Goal: Task Accomplishment & Management: Manage account settings

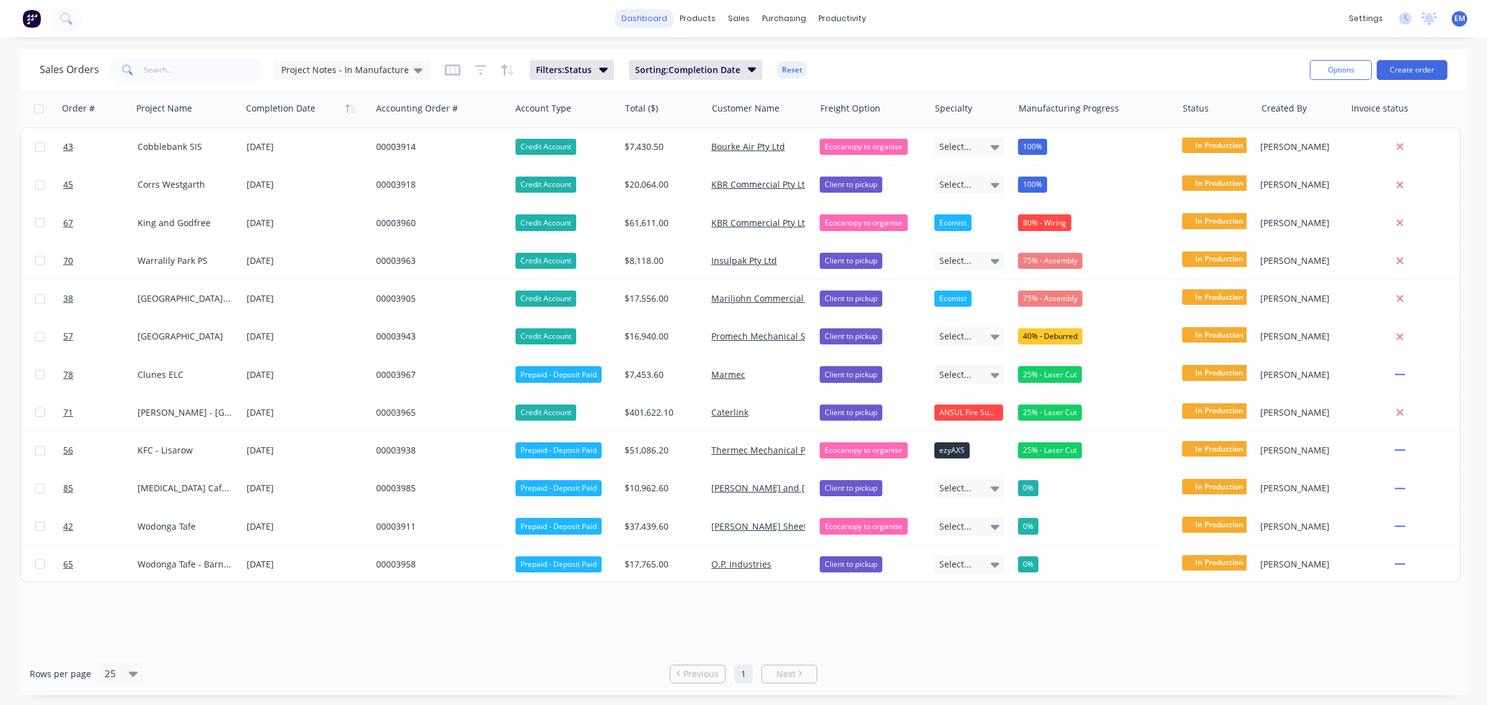
click at [661, 19] on link "dashboard" at bounding box center [644, 18] width 58 height 19
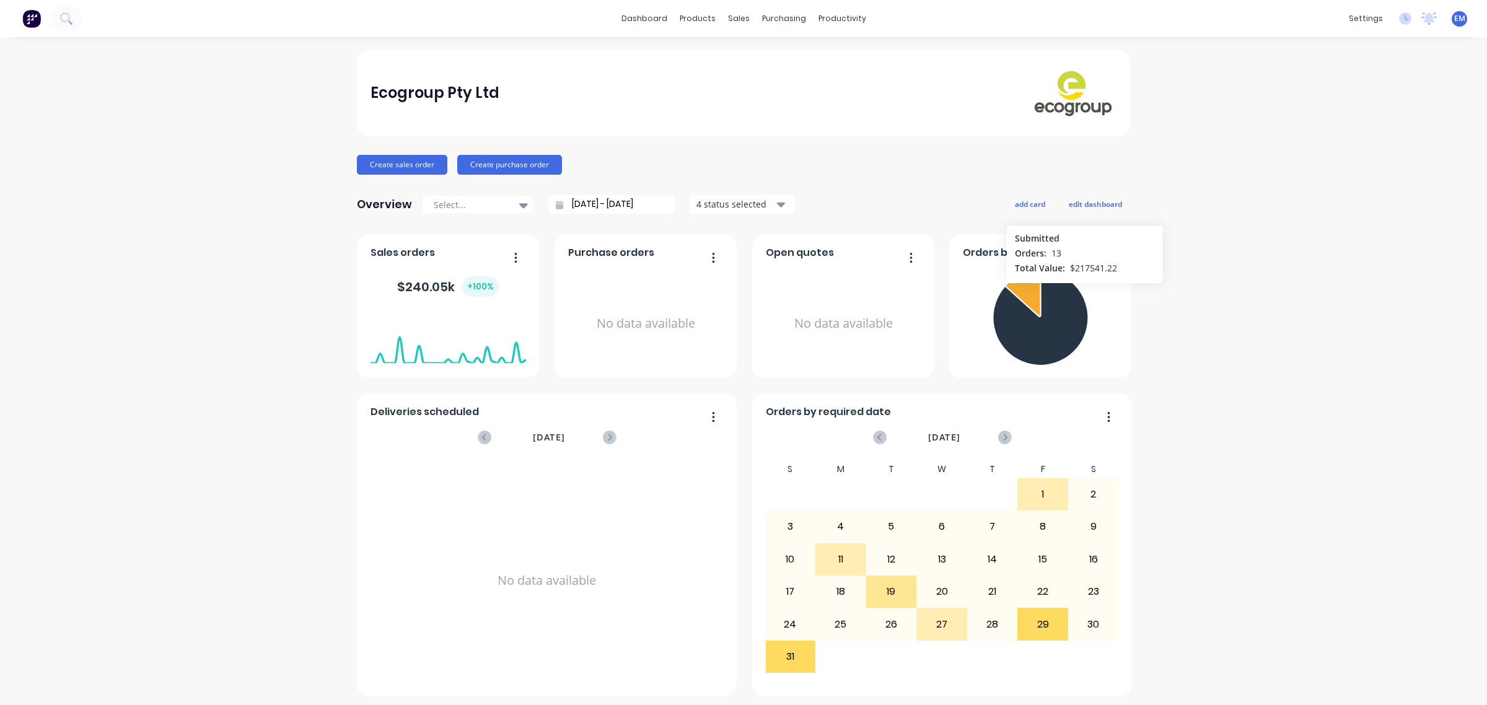
click at [1178, 297] on div "Ecogroup Pty Ltd Create sales order Create purchase order Overview Select... [D…" at bounding box center [743, 373] width 1487 height 647
click at [750, 53] on link "Sales Orders" at bounding box center [798, 58] width 164 height 25
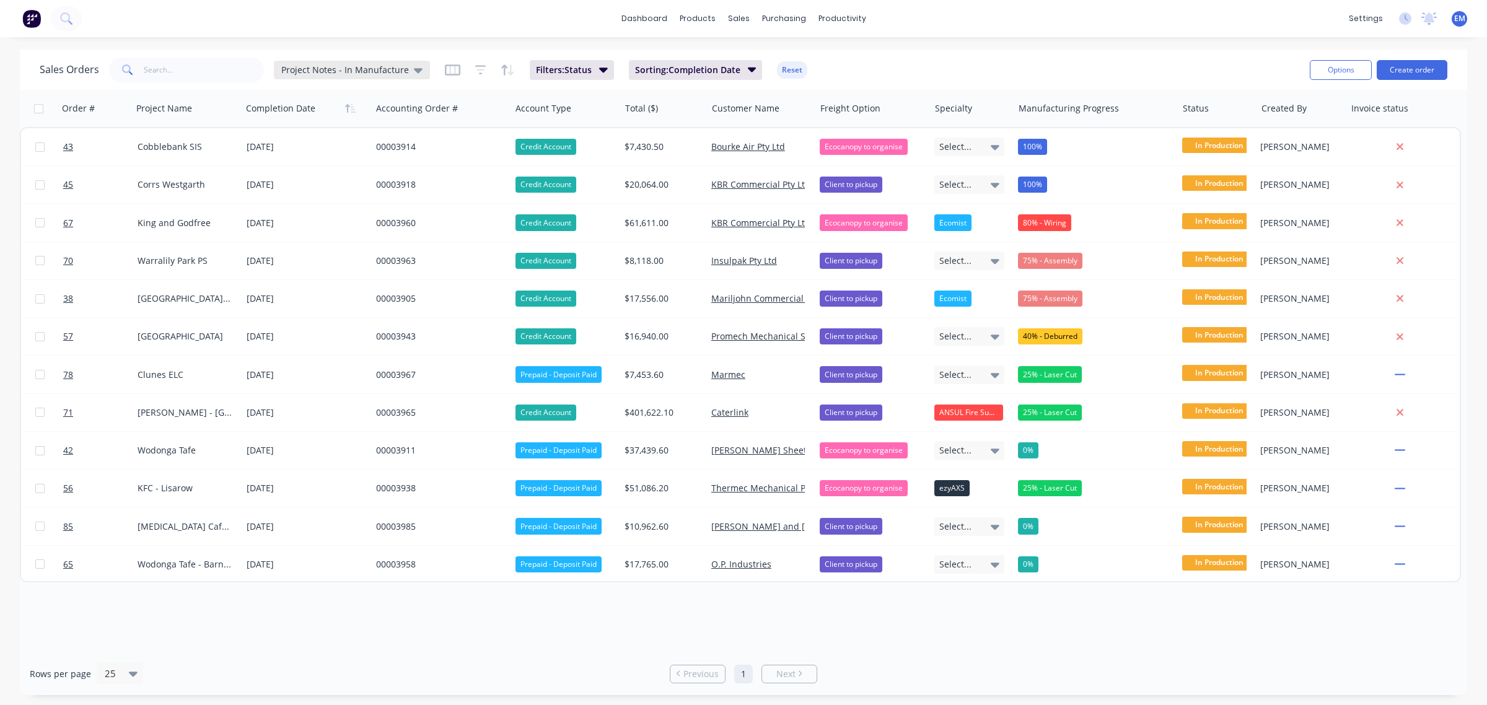
click at [414, 71] on icon at bounding box center [418, 70] width 9 height 5
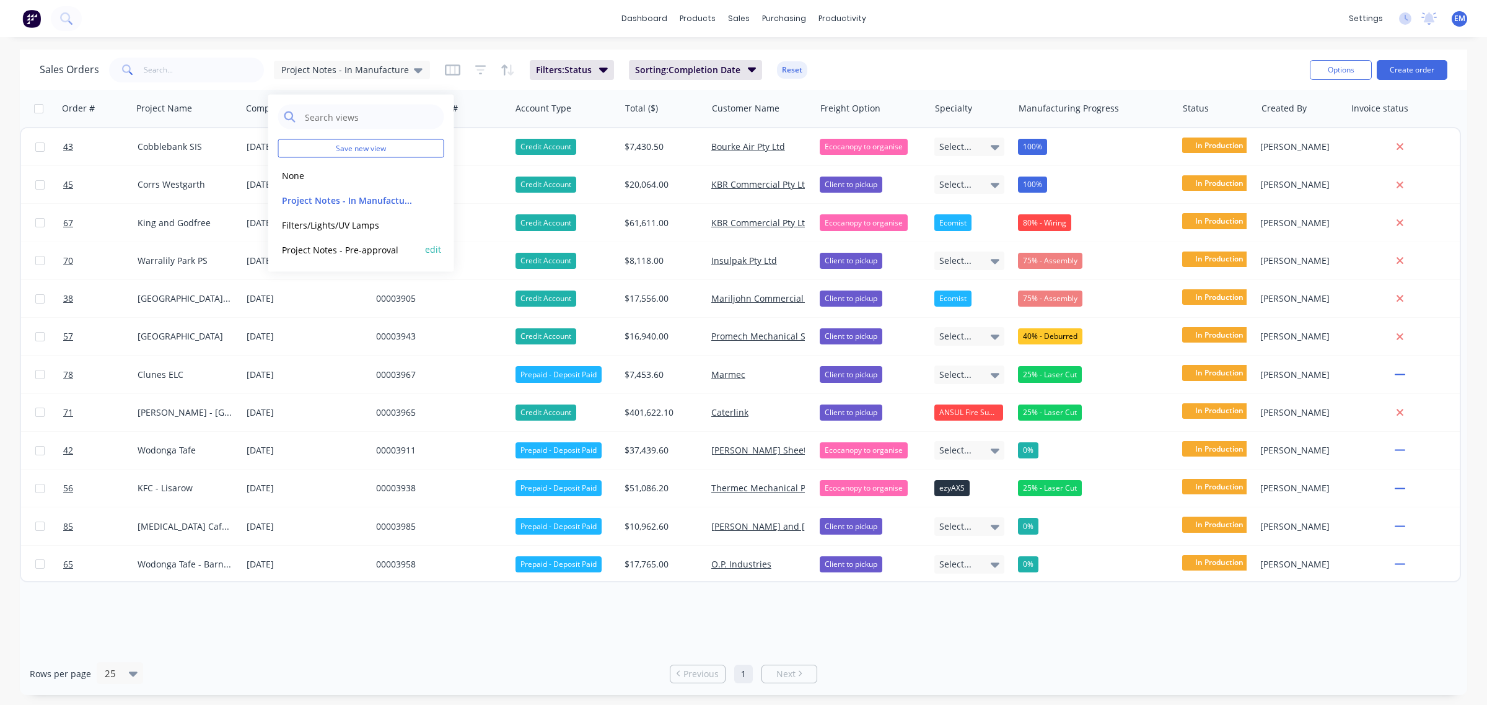
click at [354, 253] on button "Project Notes - Pre-approval" at bounding box center [348, 249] width 141 height 14
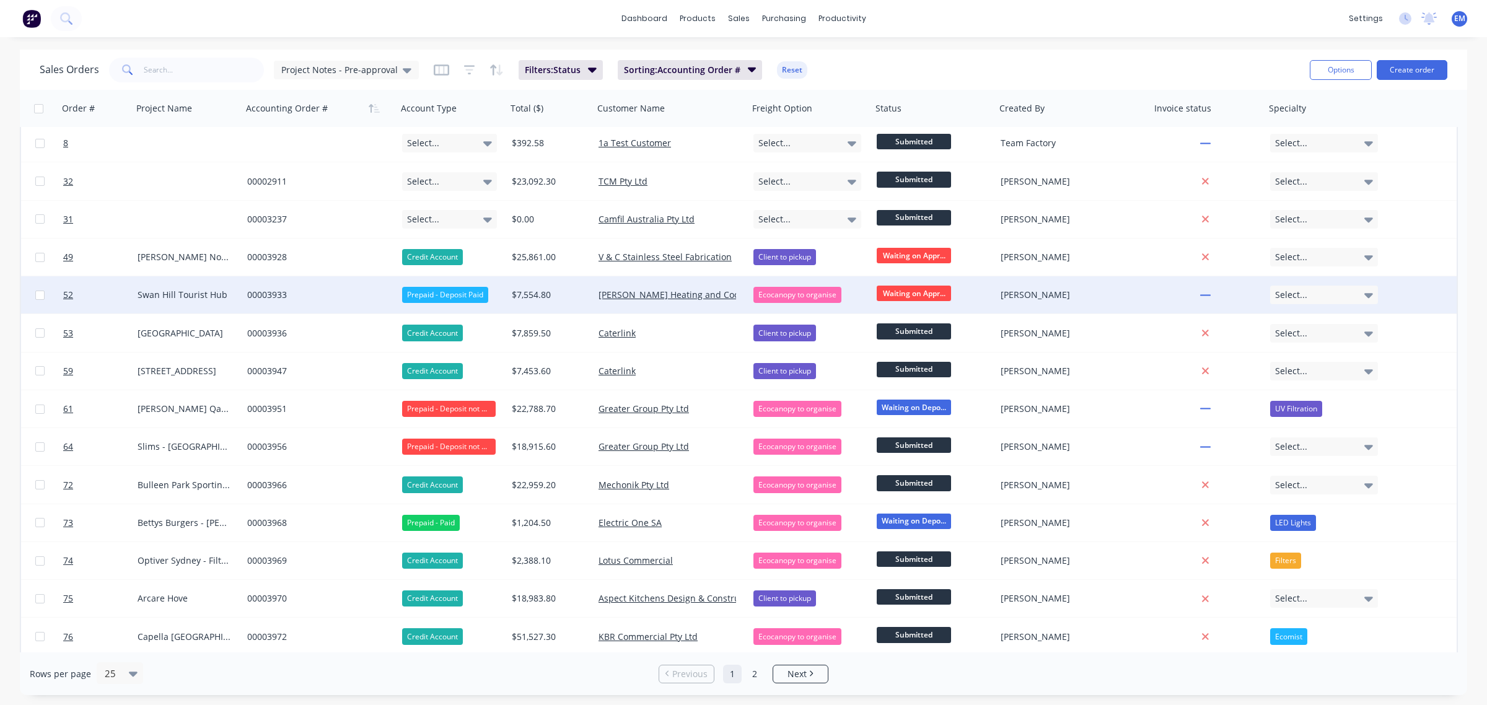
scroll to position [77, 0]
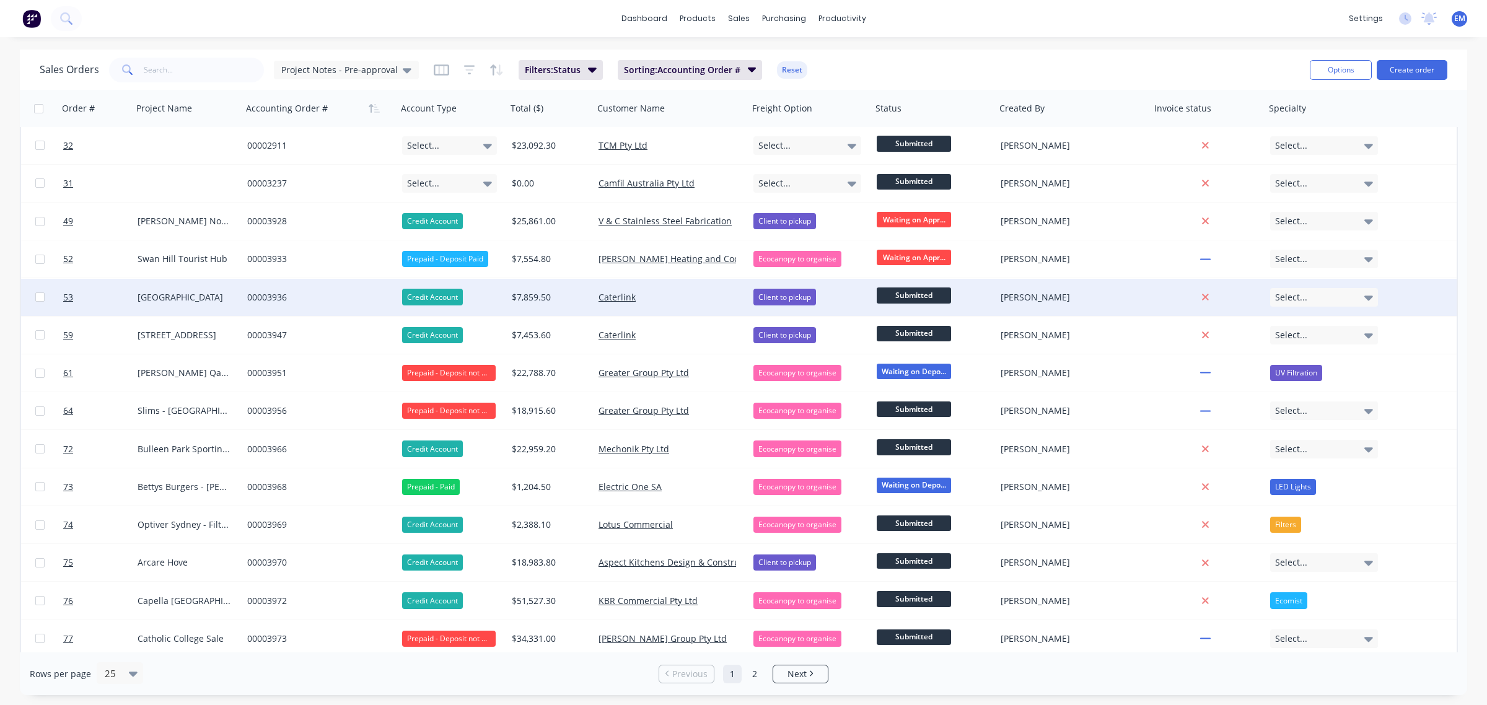
click at [911, 295] on span "Submitted" at bounding box center [914, 295] width 74 height 15
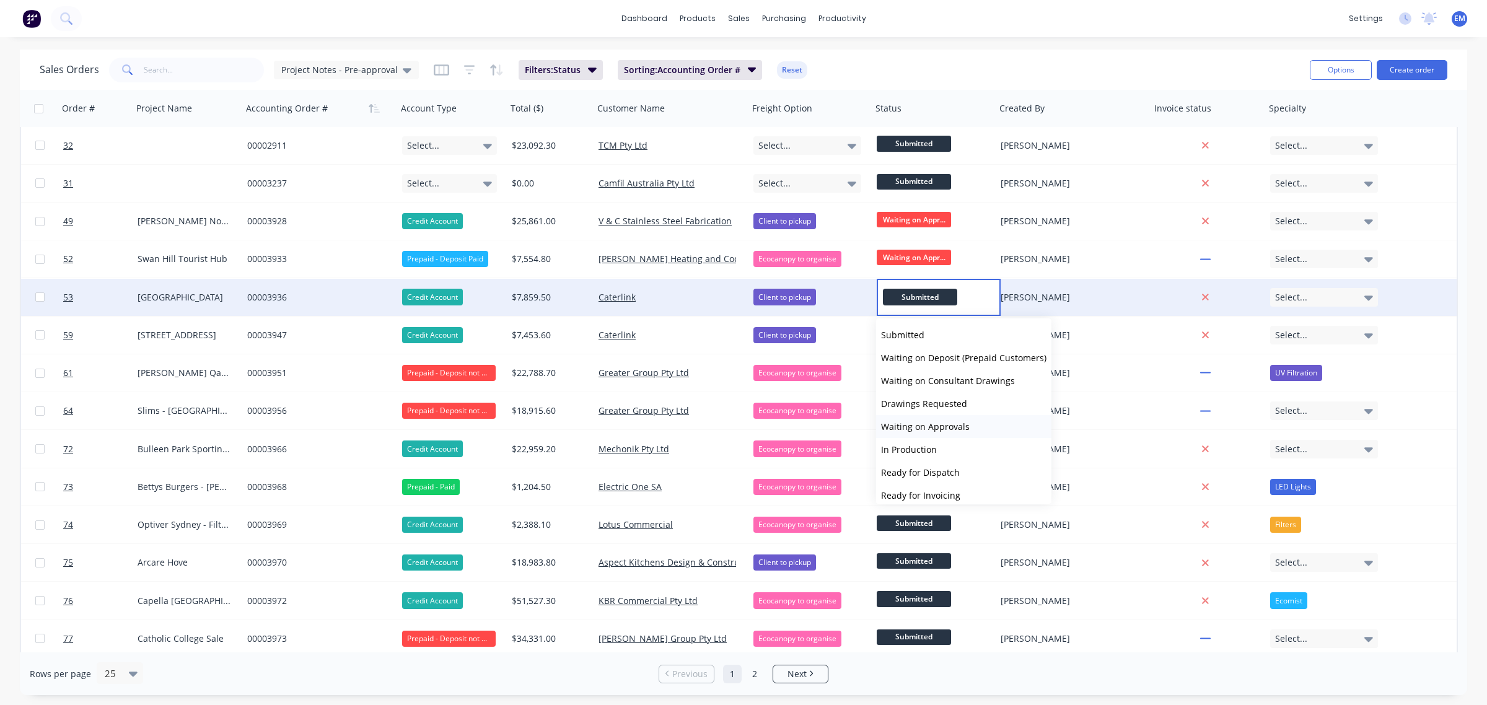
click at [946, 421] on span "Waiting on Approvals" at bounding box center [925, 427] width 89 height 12
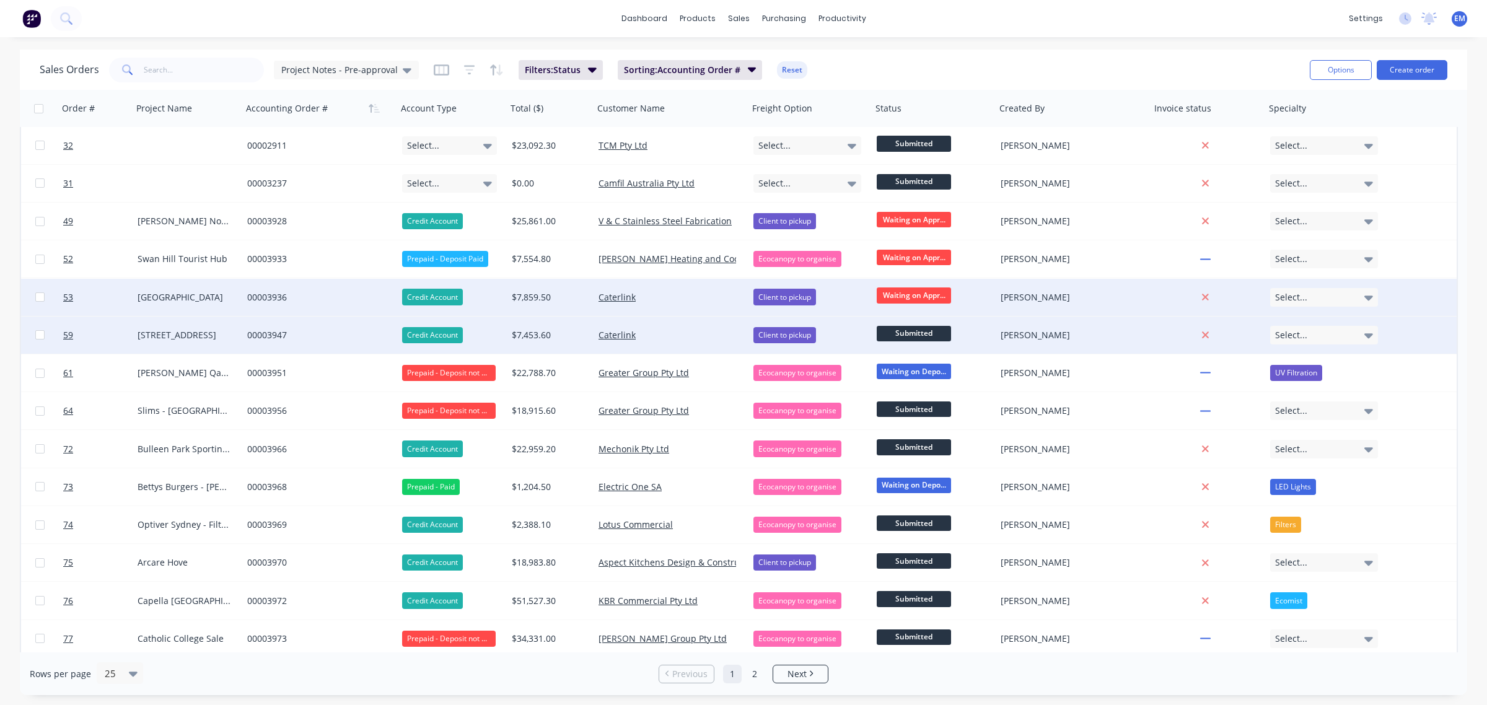
click at [924, 333] on span "Submitted" at bounding box center [914, 333] width 74 height 15
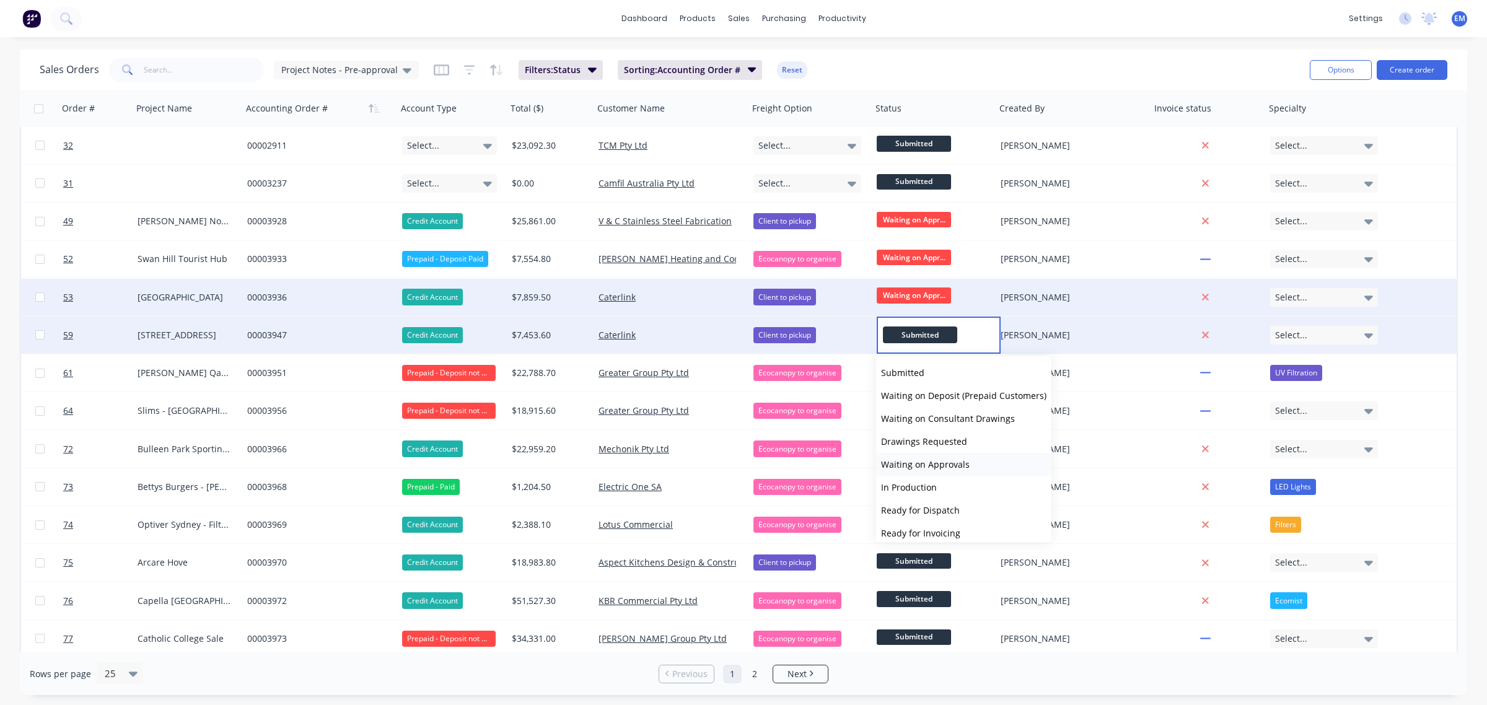
click at [957, 459] on span "Waiting on Approvals" at bounding box center [925, 465] width 89 height 12
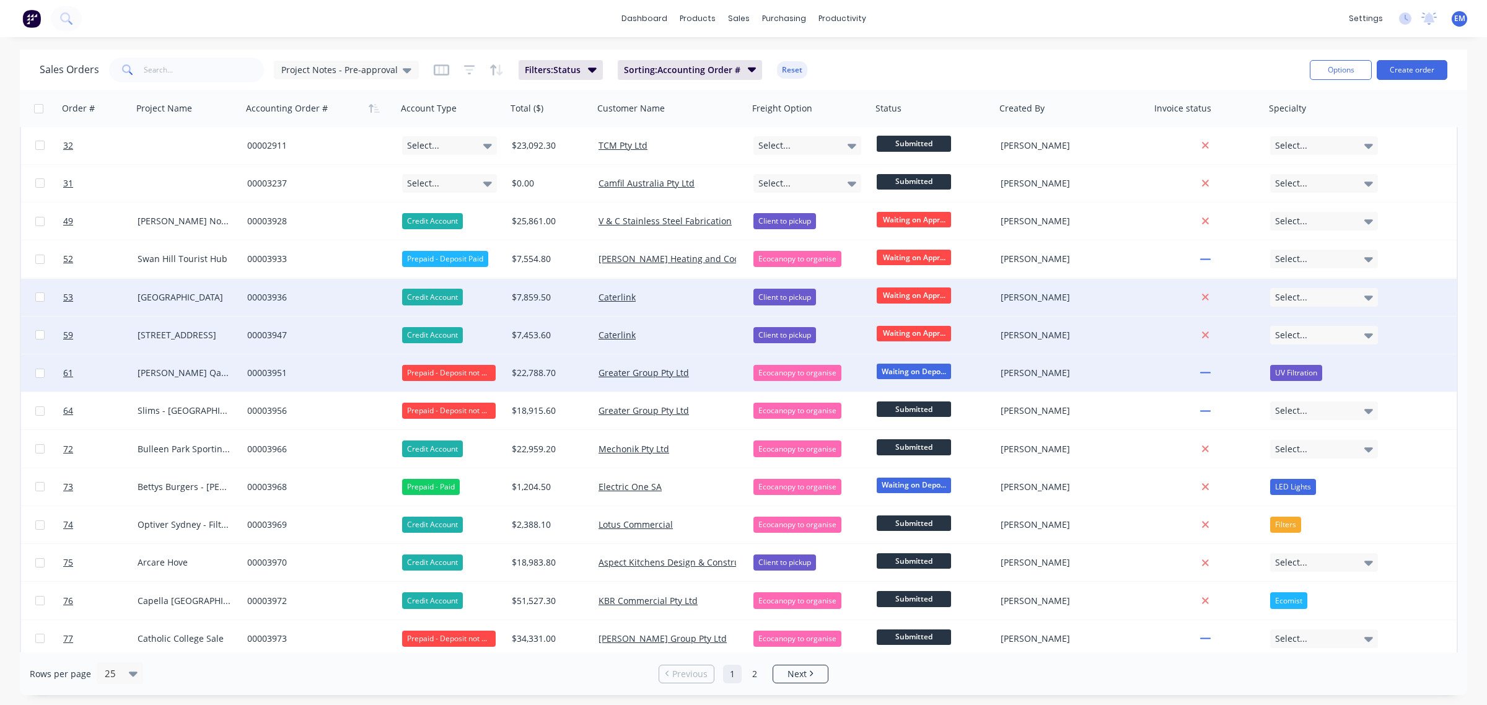
click at [443, 367] on div "Prepaid - Deposit not Paid" at bounding box center [449, 373] width 94 height 16
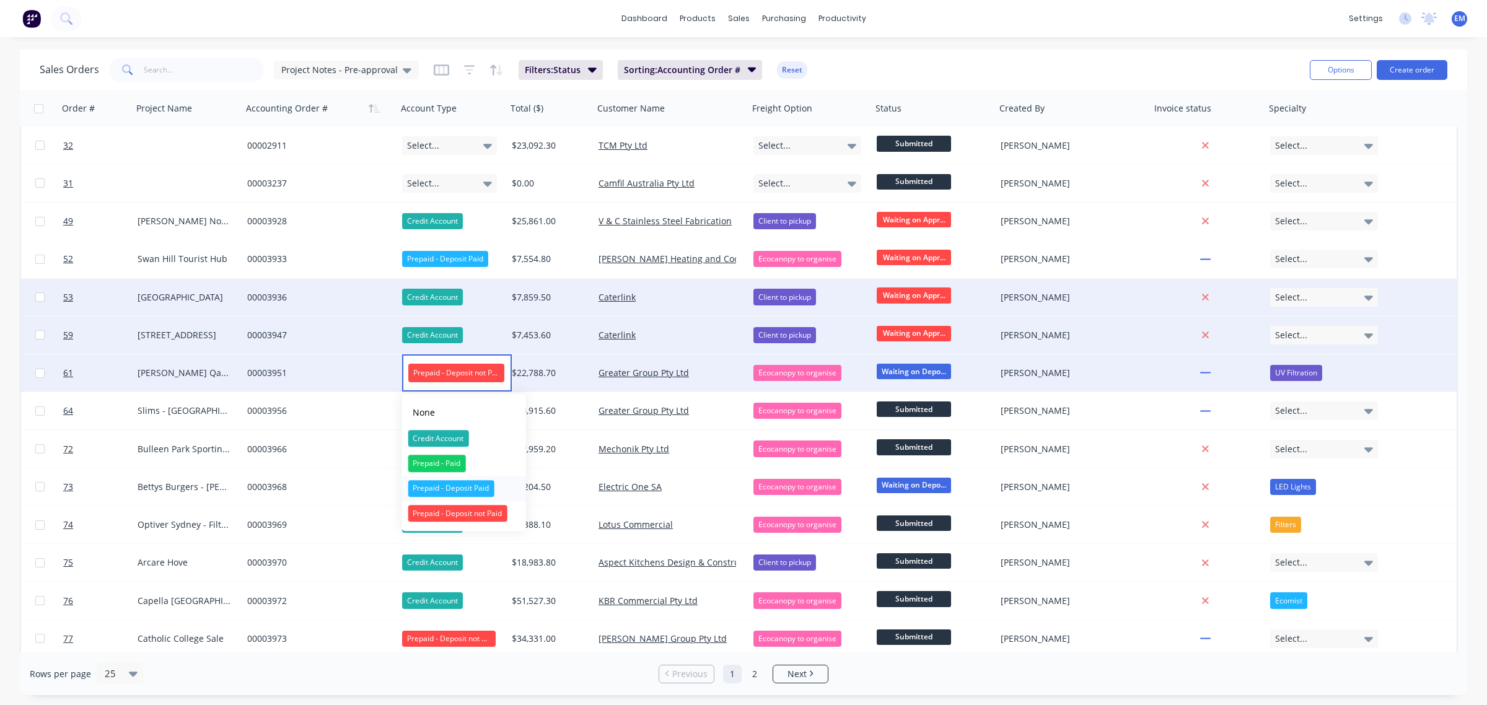
click at [472, 488] on div "Prepaid - Deposit Paid" at bounding box center [451, 488] width 86 height 17
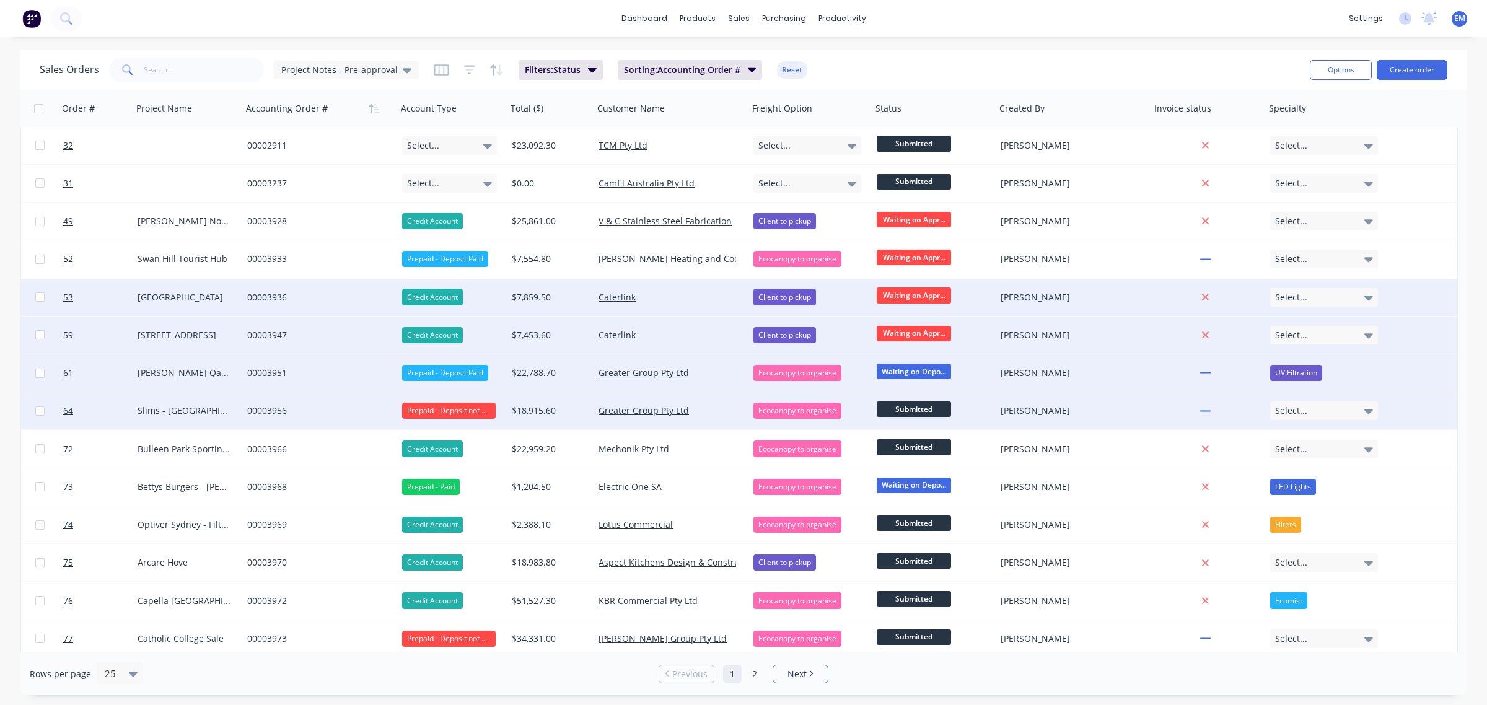
click at [465, 403] on div "Prepaid - Deposit not Paid" at bounding box center [449, 411] width 94 height 16
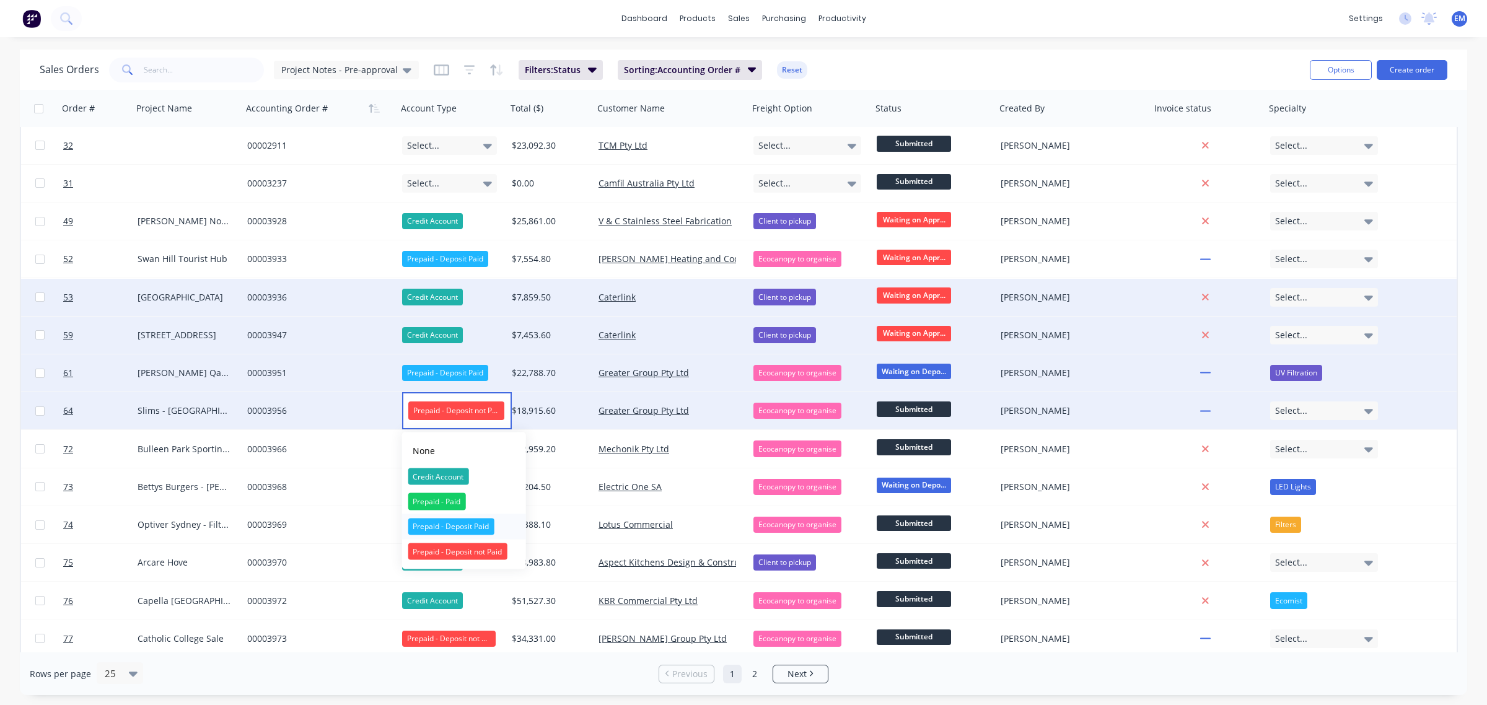
click at [472, 525] on div "Prepaid - Deposit Paid" at bounding box center [451, 526] width 86 height 17
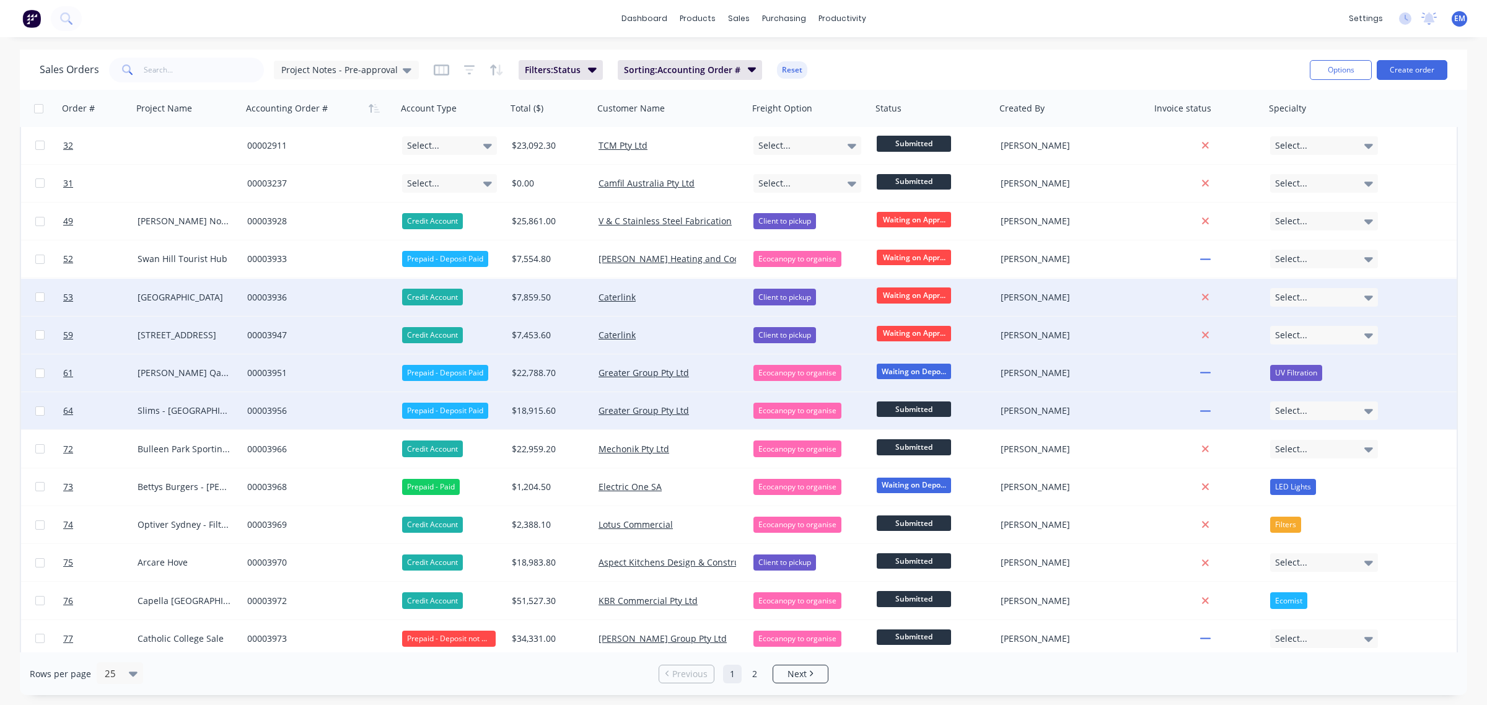
click at [893, 370] on span "Waiting on Depo..." at bounding box center [914, 371] width 74 height 15
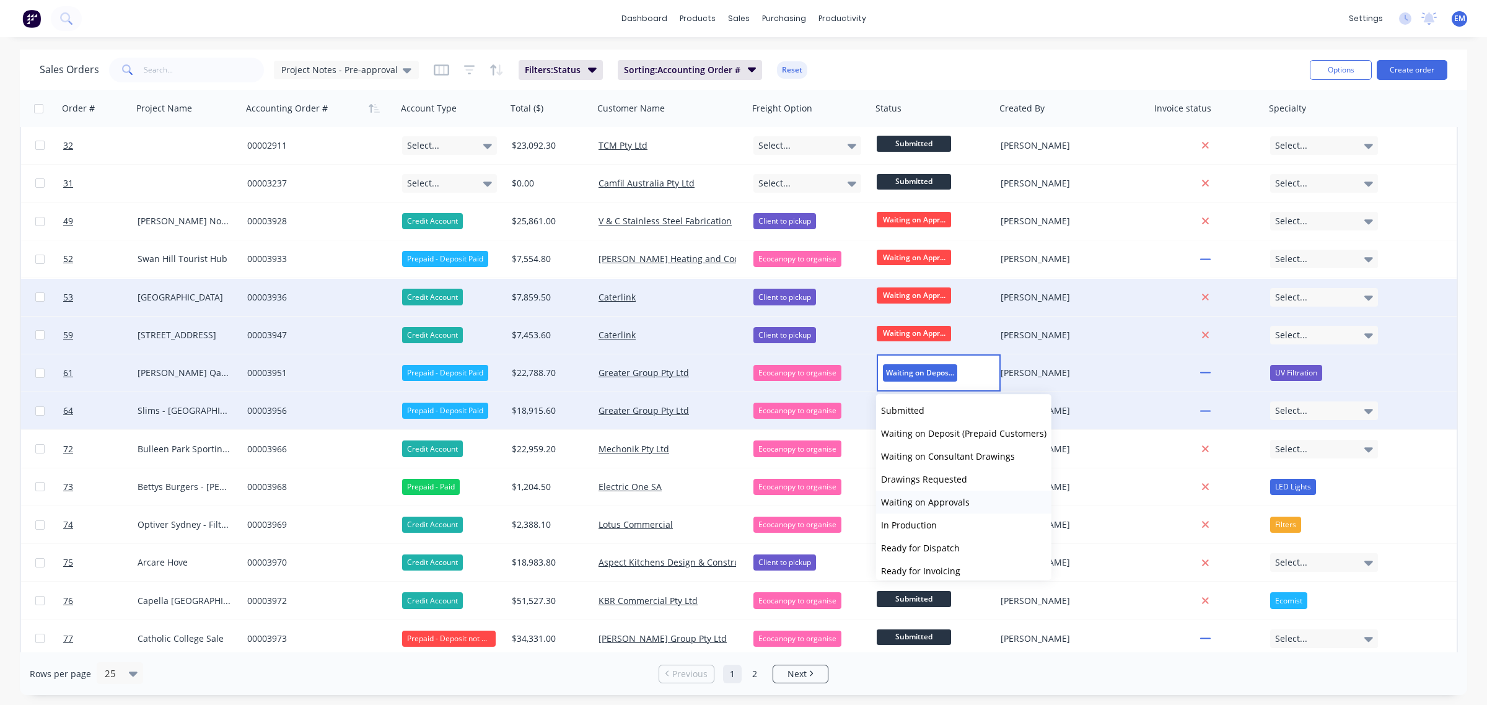
click at [939, 498] on span "Waiting on Approvals" at bounding box center [925, 502] width 89 height 12
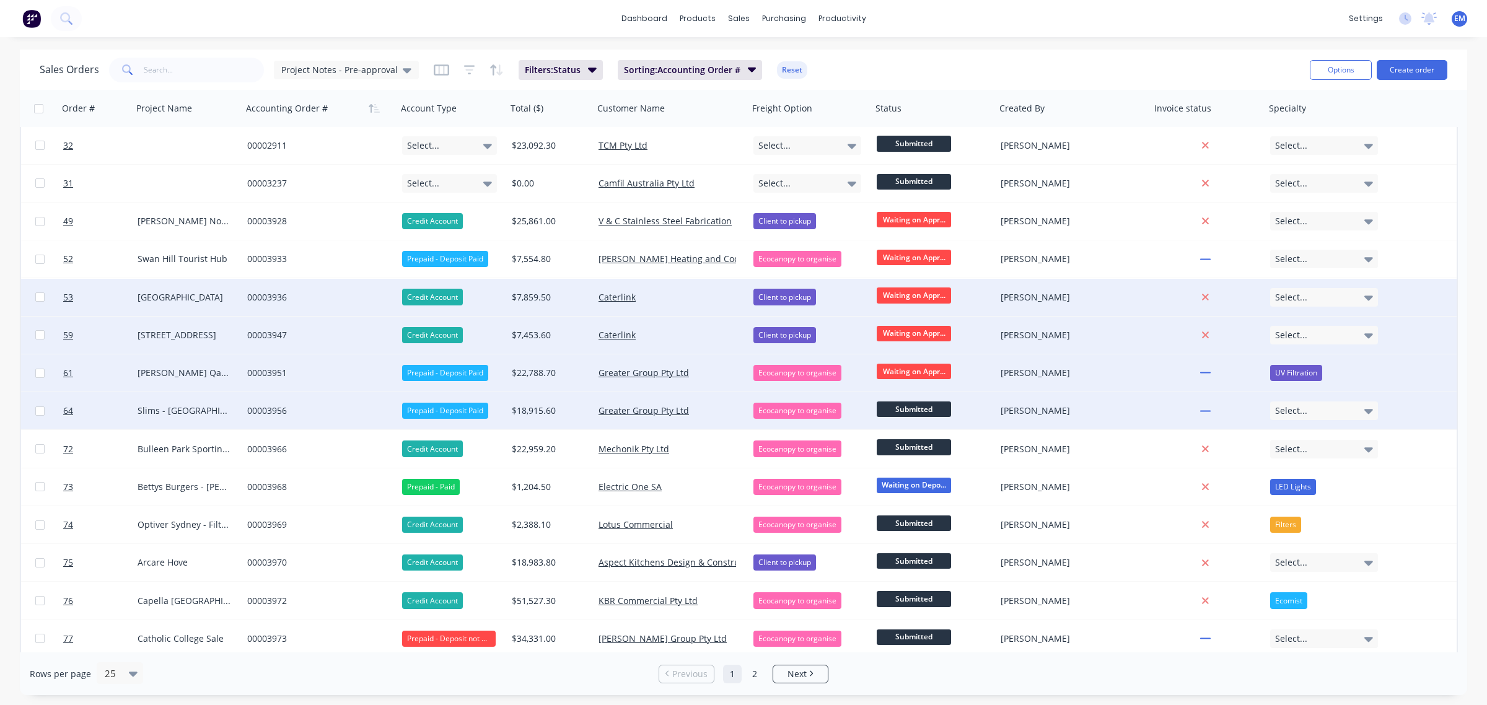
click at [921, 408] on span "Submitted" at bounding box center [914, 409] width 74 height 15
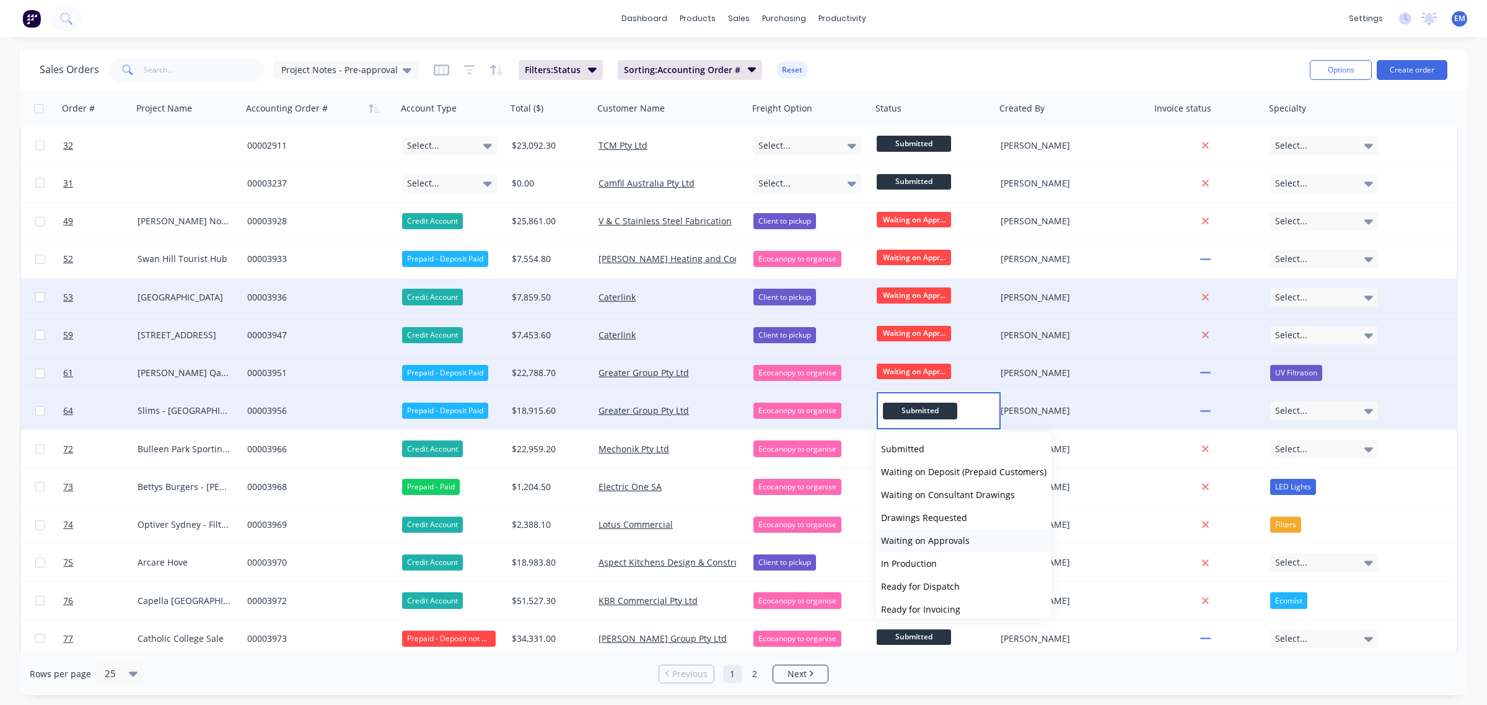
click at [937, 536] on span "Waiting on Approvals" at bounding box center [925, 541] width 89 height 12
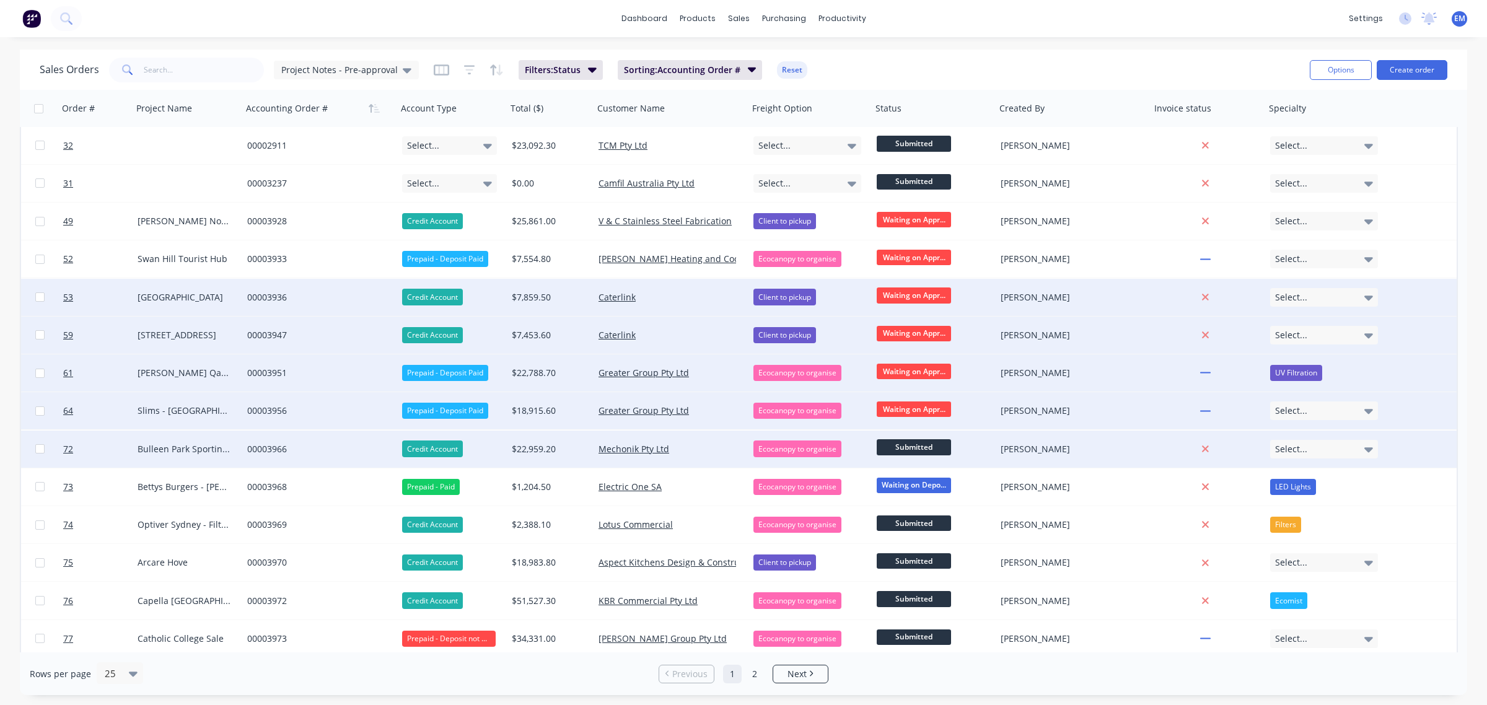
click at [915, 443] on span "Submitted" at bounding box center [914, 446] width 74 height 15
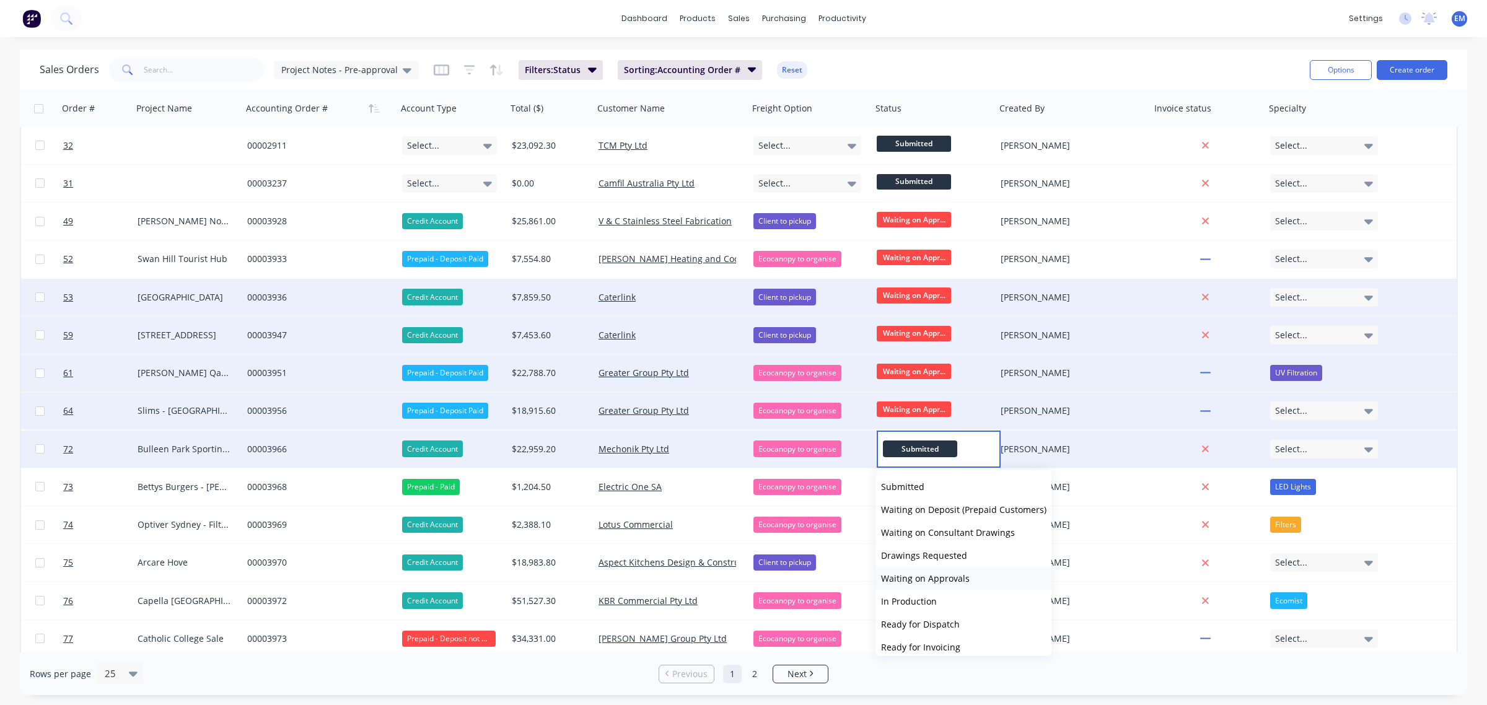
click at [936, 577] on span "Waiting on Approvals" at bounding box center [925, 579] width 89 height 12
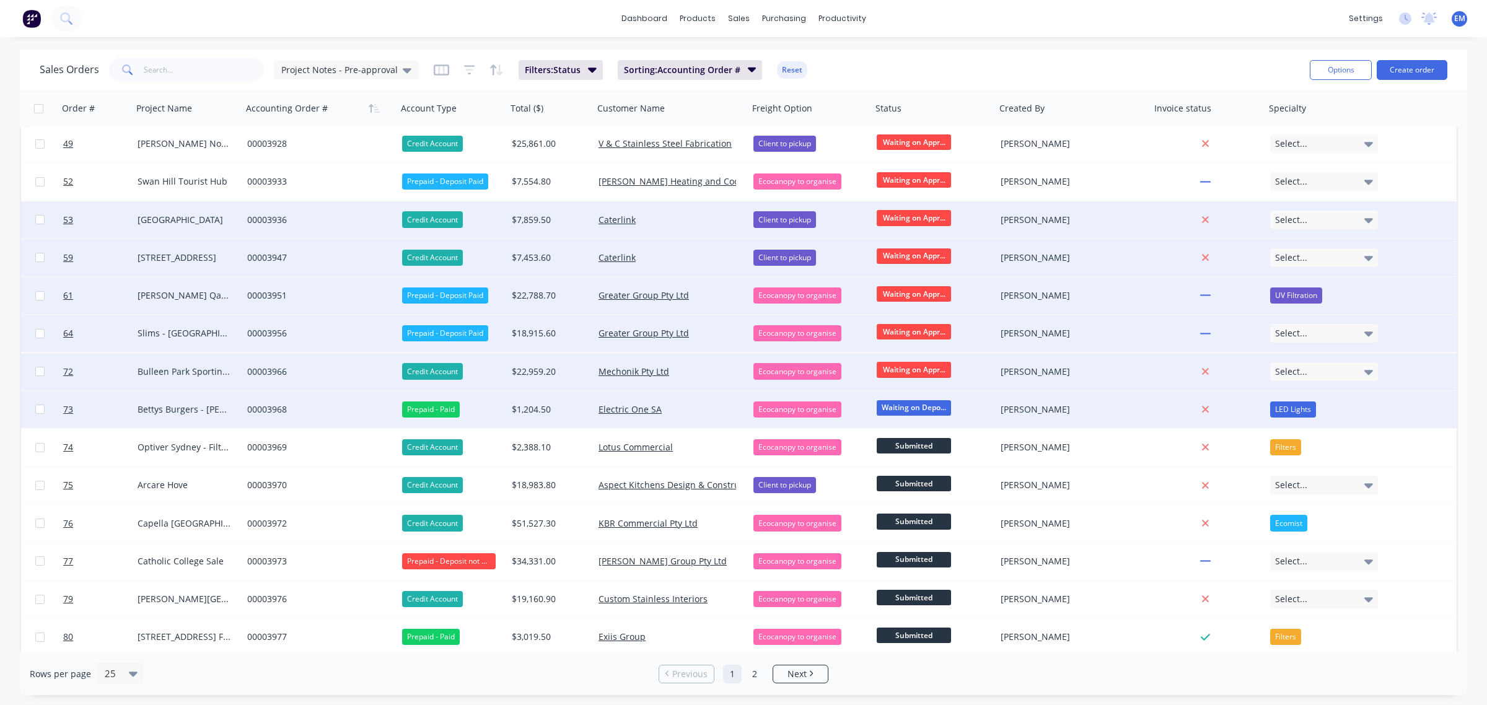
scroll to position [232, 0]
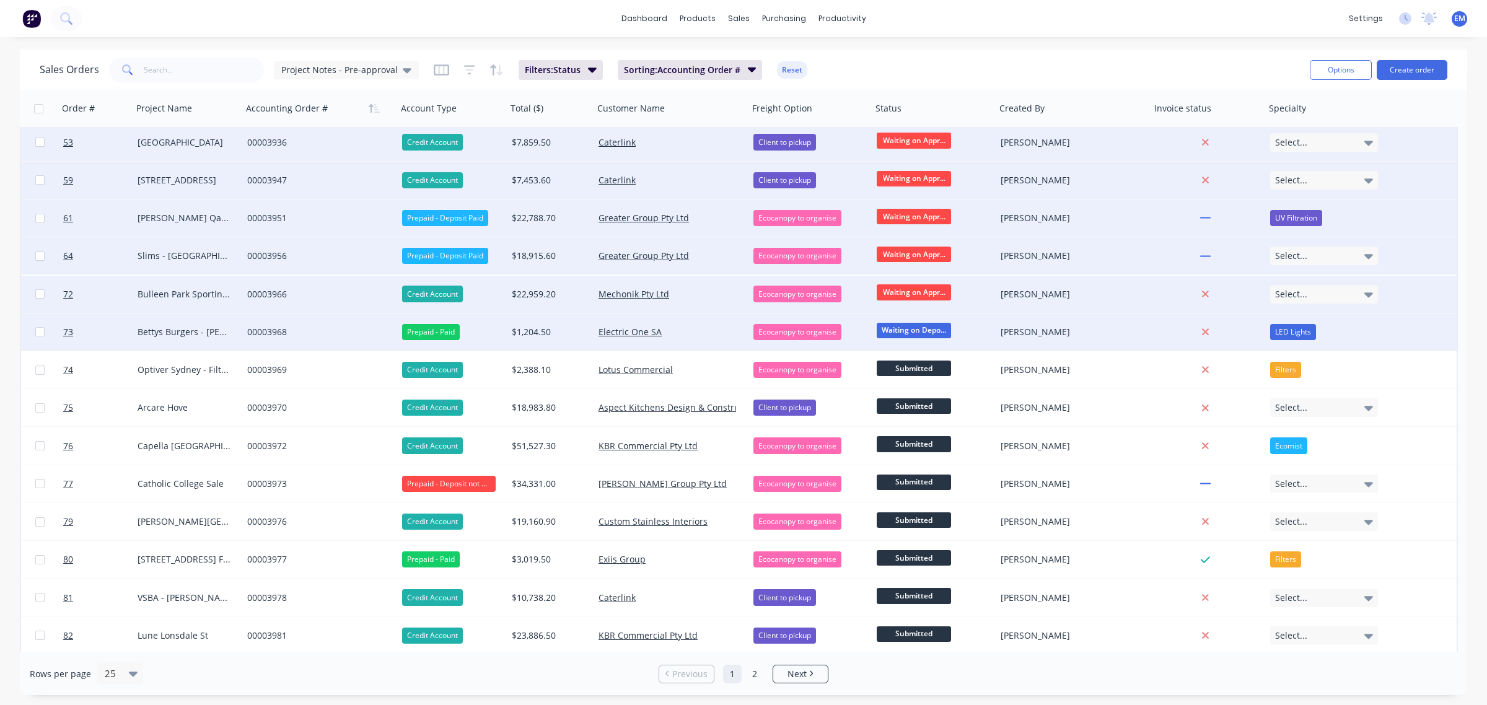
click at [910, 324] on span "Waiting on Depo..." at bounding box center [914, 330] width 74 height 15
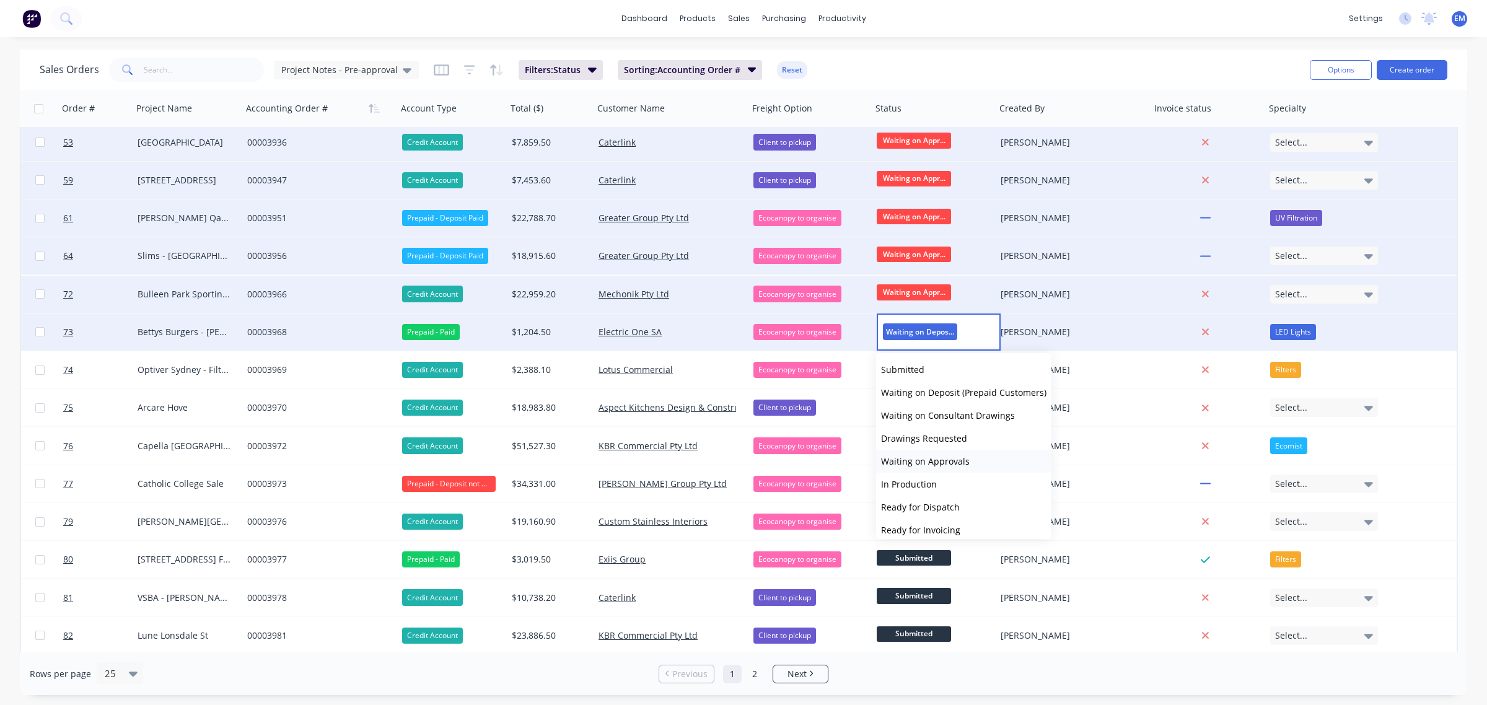
scroll to position [53, 0]
click at [918, 497] on span "Delivered" at bounding box center [901, 500] width 40 height 12
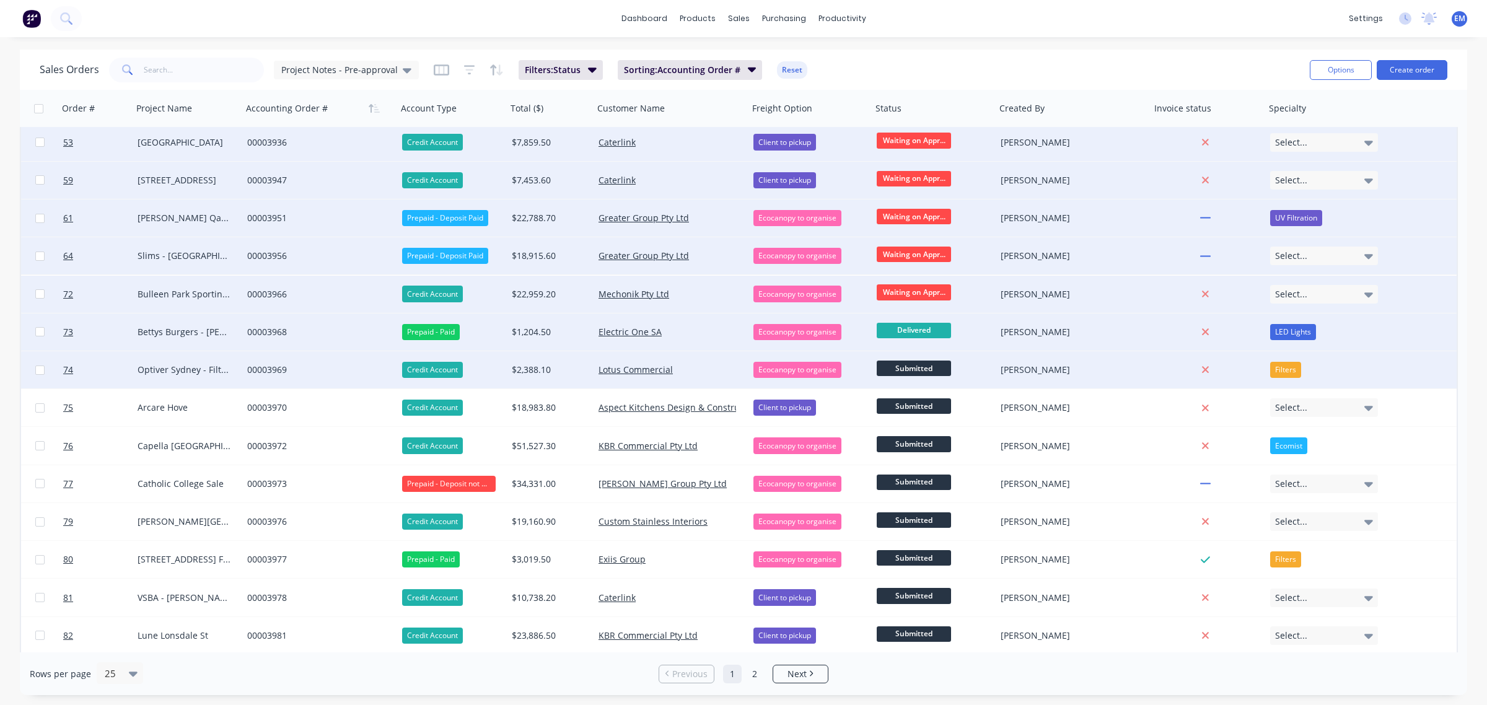
click at [918, 366] on span "Submitted" at bounding box center [914, 368] width 74 height 15
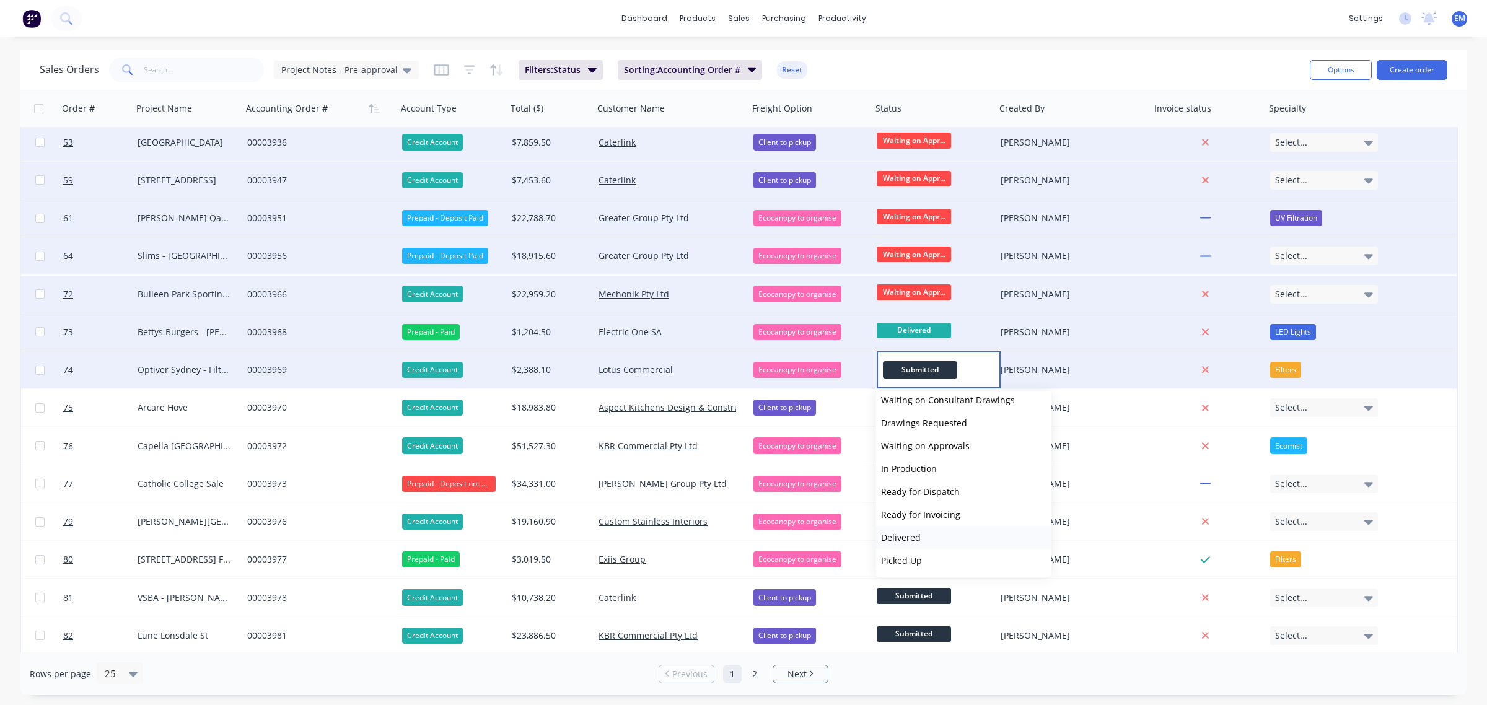
click at [927, 538] on button "Delivered" at bounding box center [963, 537] width 175 height 23
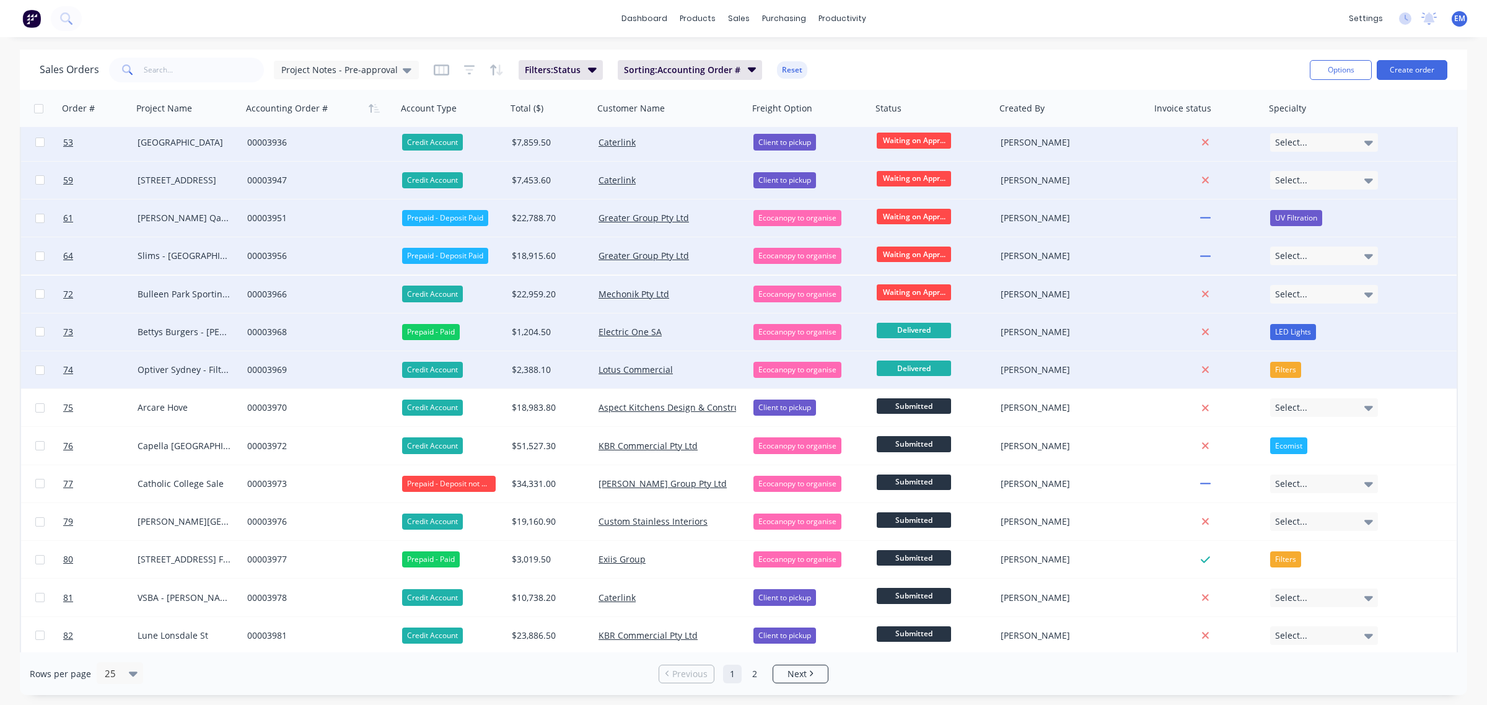
click at [928, 372] on span "Delivered" at bounding box center [914, 368] width 74 height 15
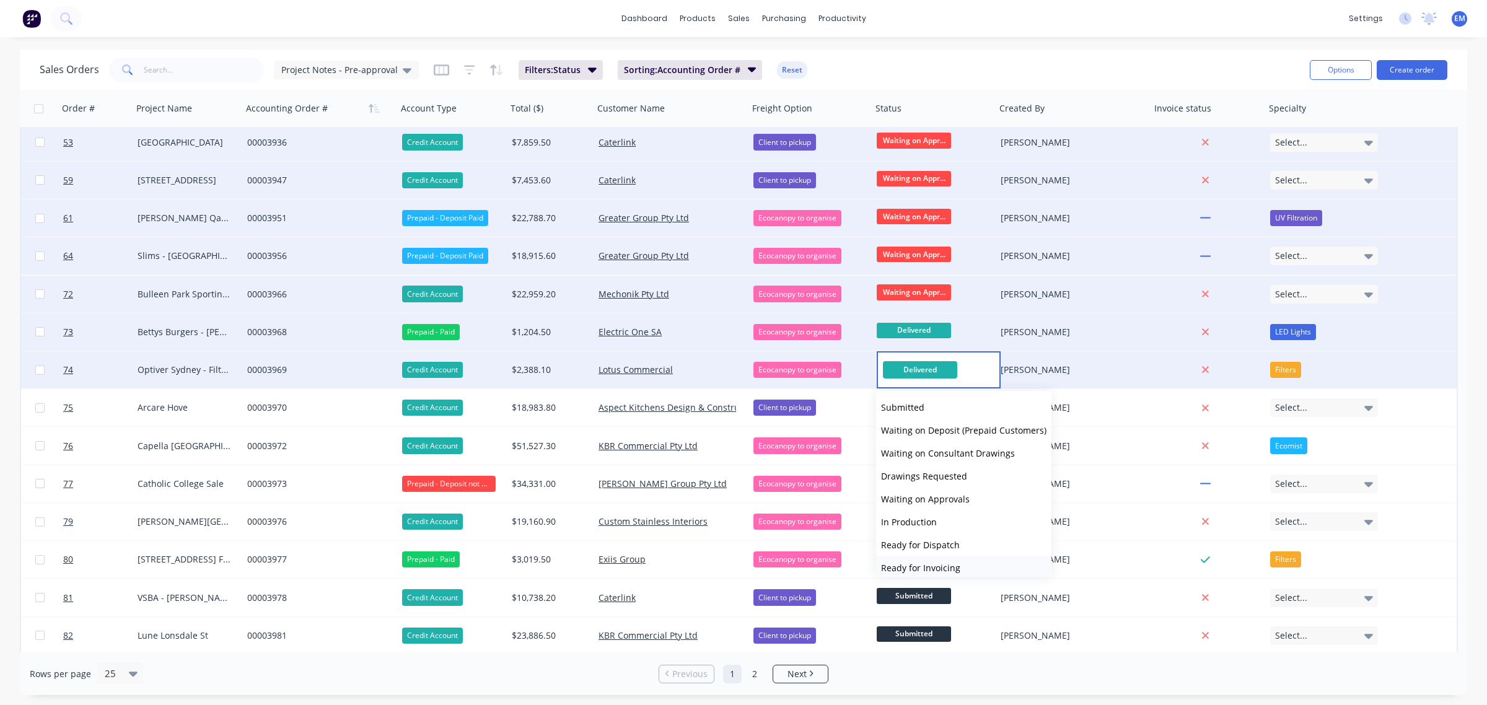
click at [949, 562] on span "Ready for Invoicing" at bounding box center [920, 568] width 79 height 12
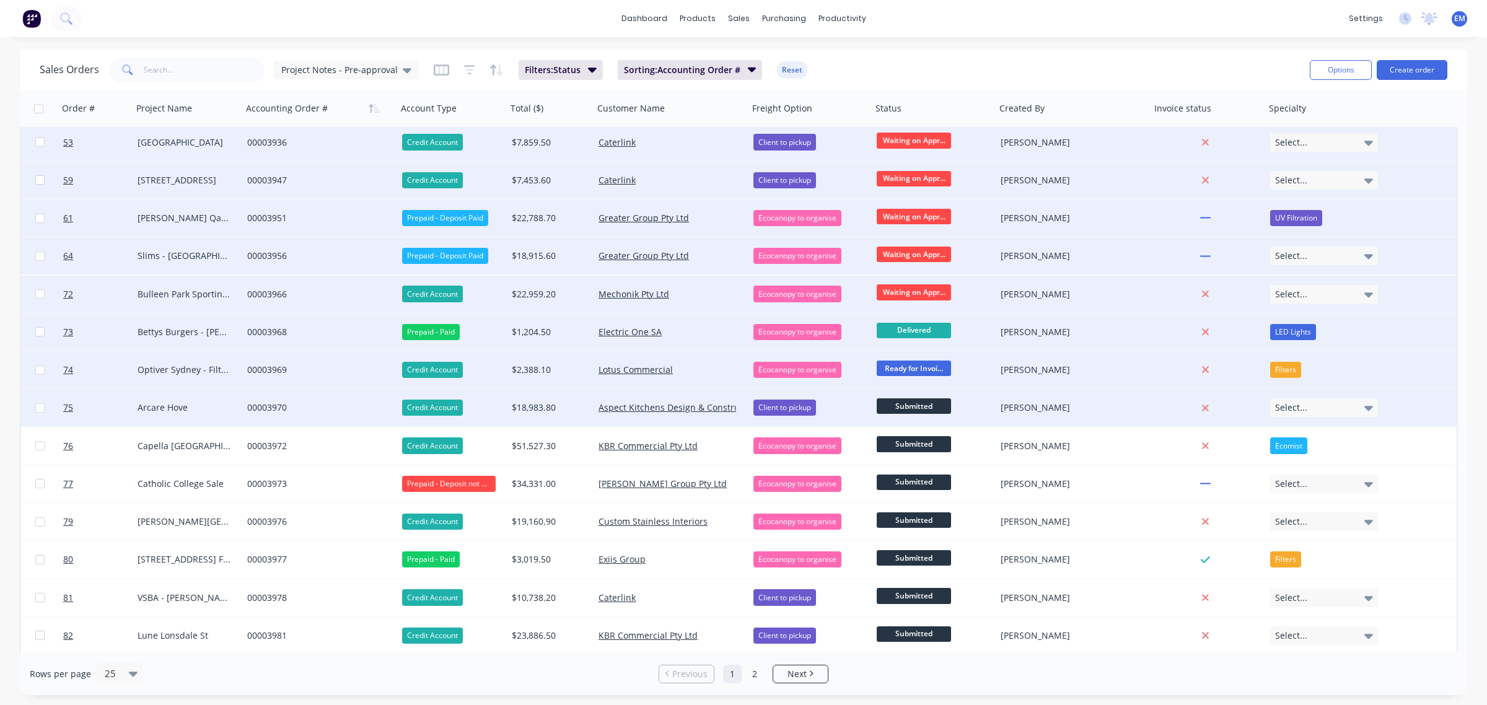
click at [933, 405] on span "Submitted" at bounding box center [914, 405] width 74 height 15
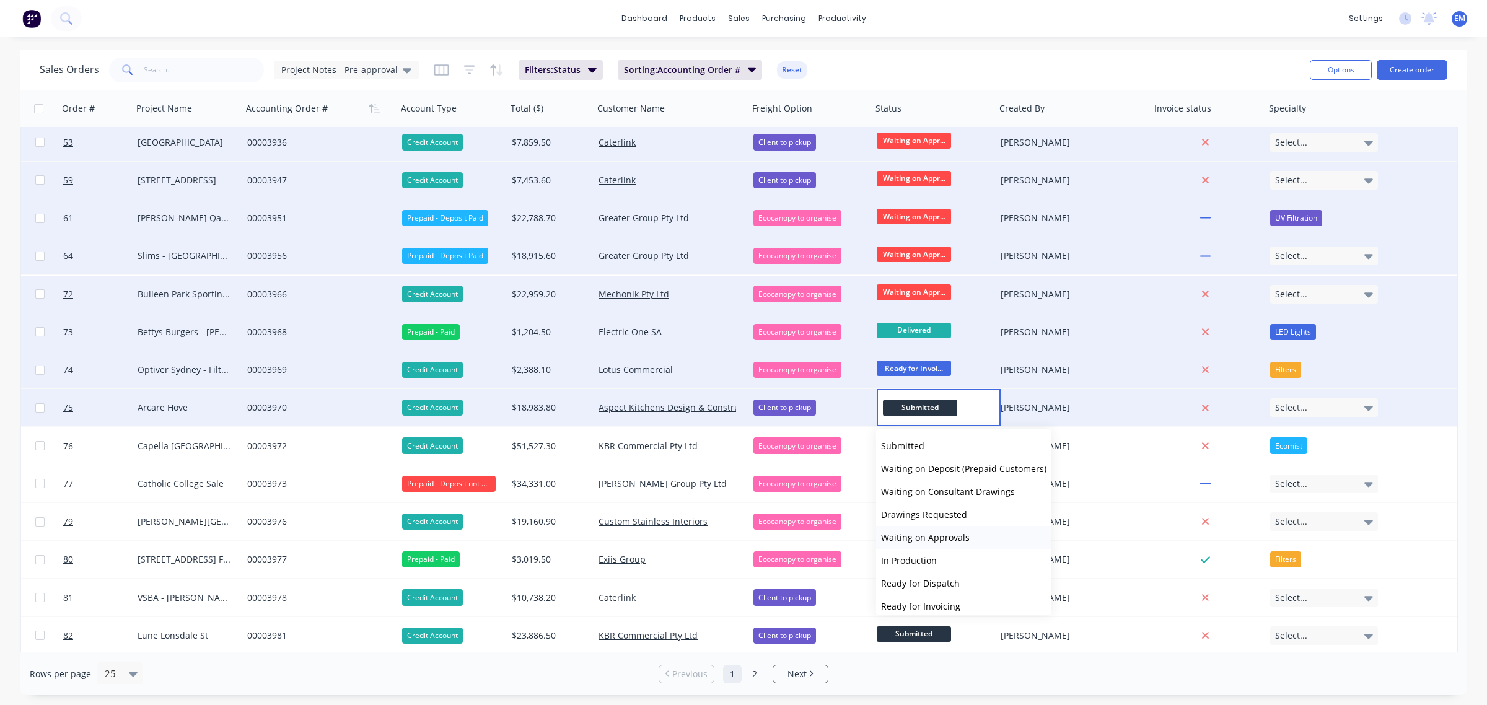
click at [942, 534] on span "Waiting on Approvals" at bounding box center [925, 538] width 89 height 12
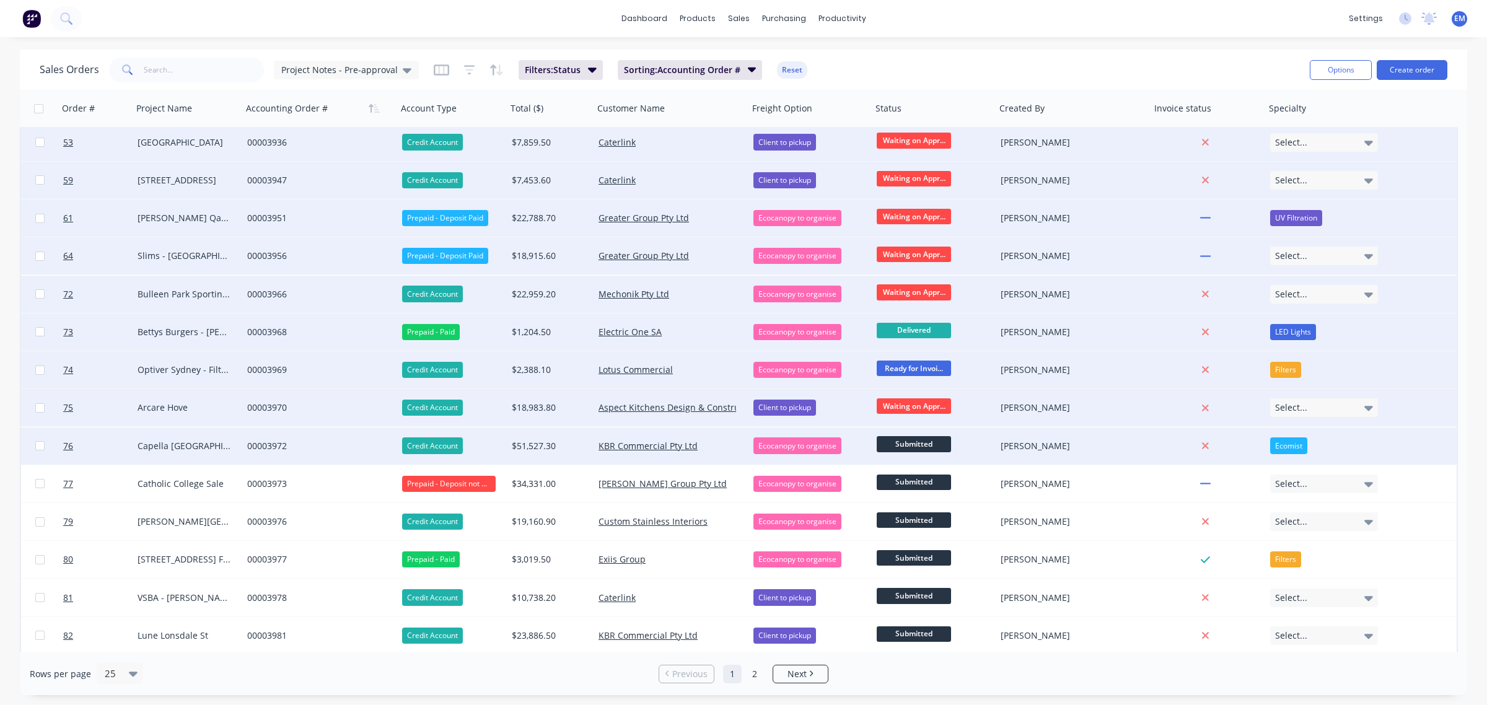
click at [926, 438] on span "Submitted" at bounding box center [914, 443] width 74 height 15
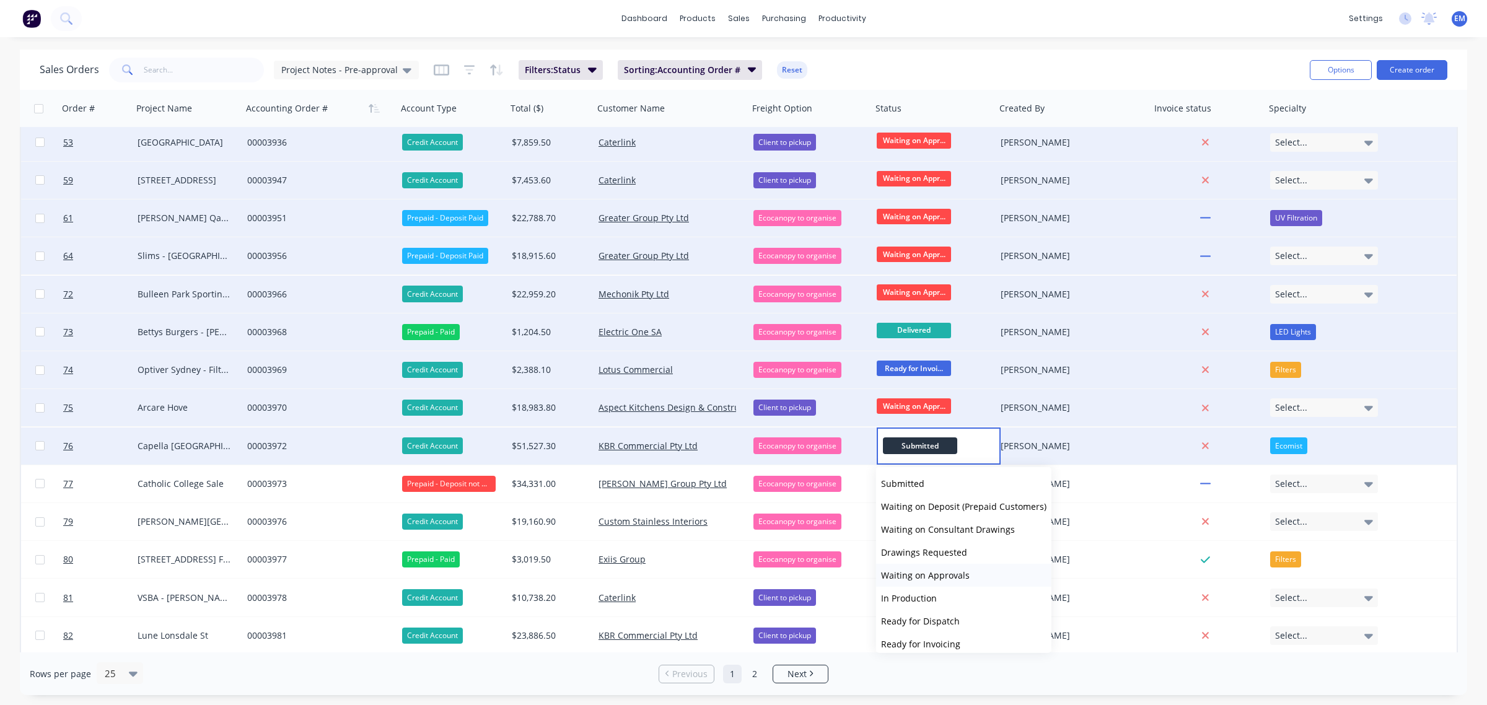
click at [947, 571] on span "Waiting on Approvals" at bounding box center [925, 575] width 89 height 12
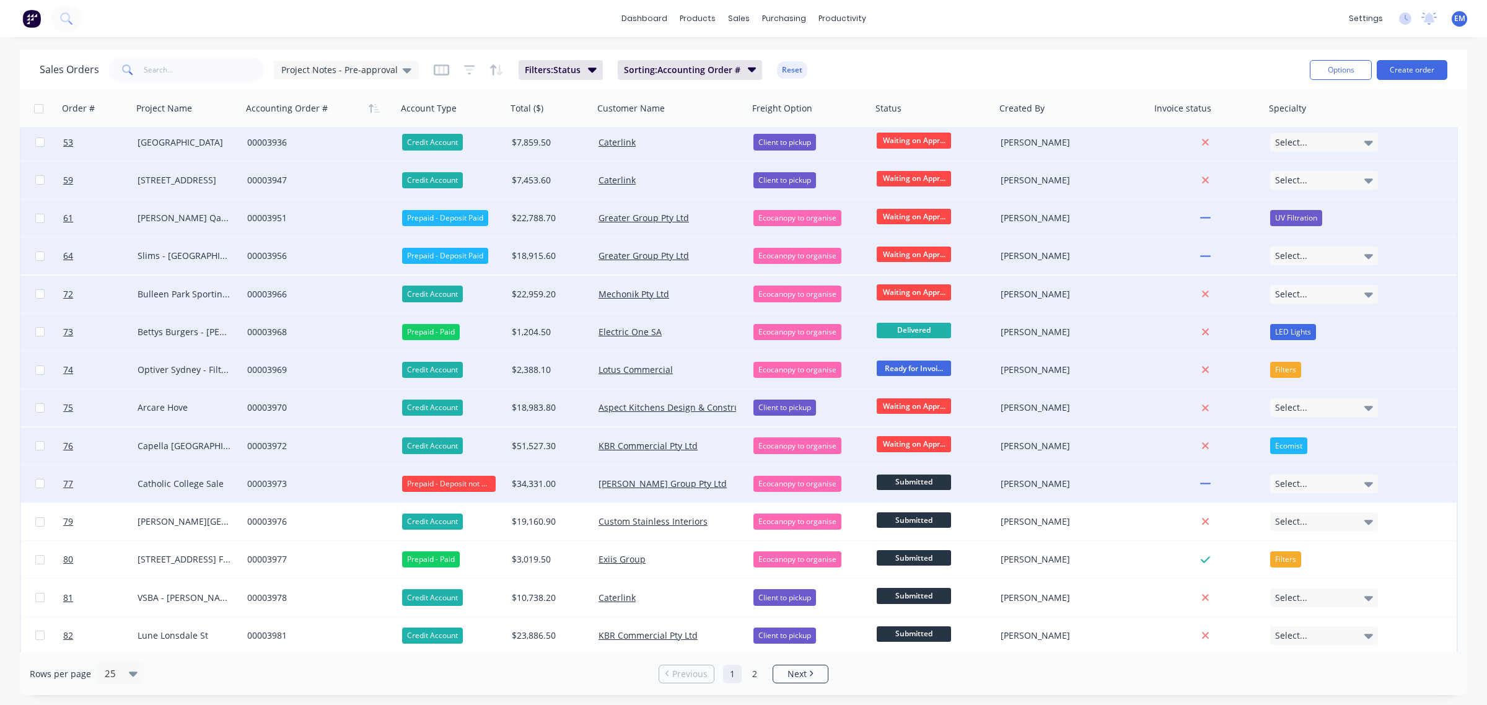
click at [921, 478] on span "Submitted" at bounding box center [914, 482] width 74 height 15
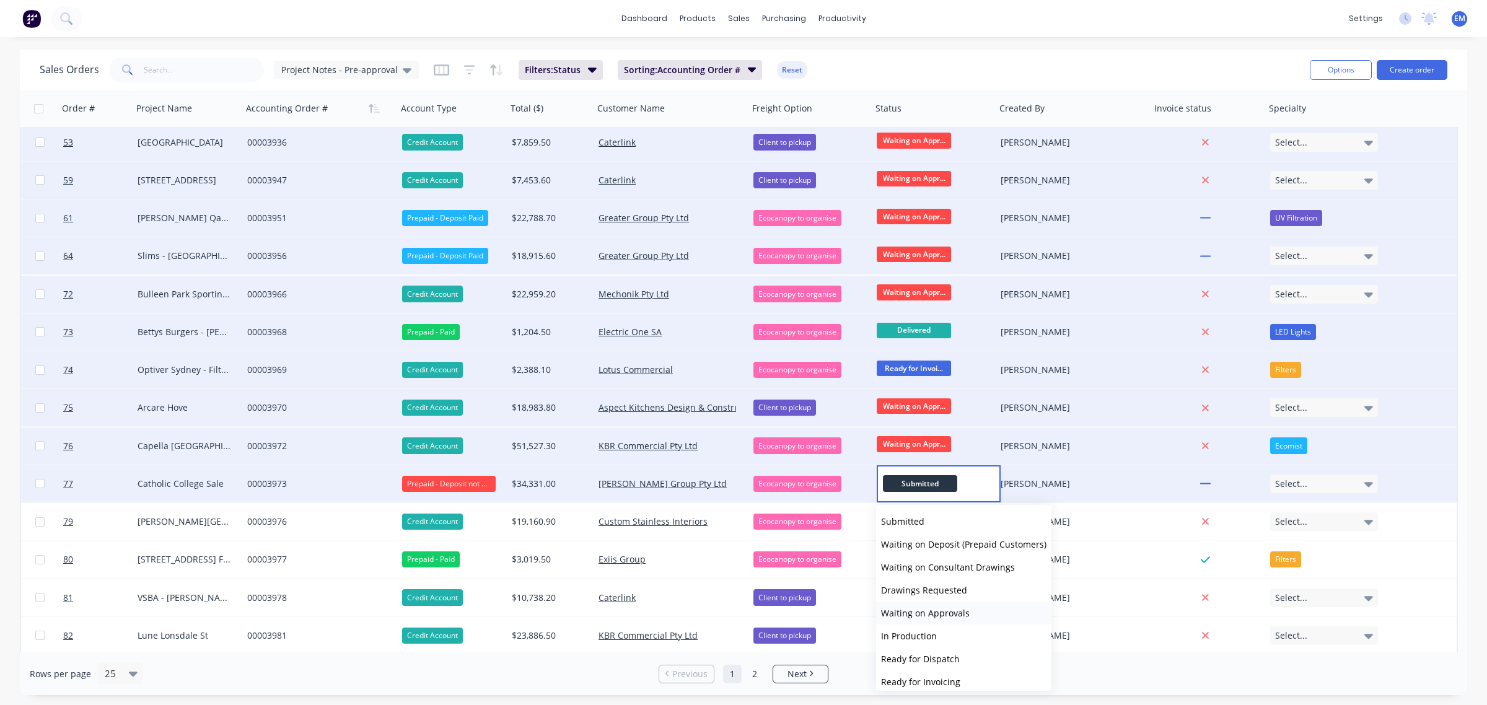
click at [928, 615] on span "Waiting on Approvals" at bounding box center [925, 613] width 89 height 12
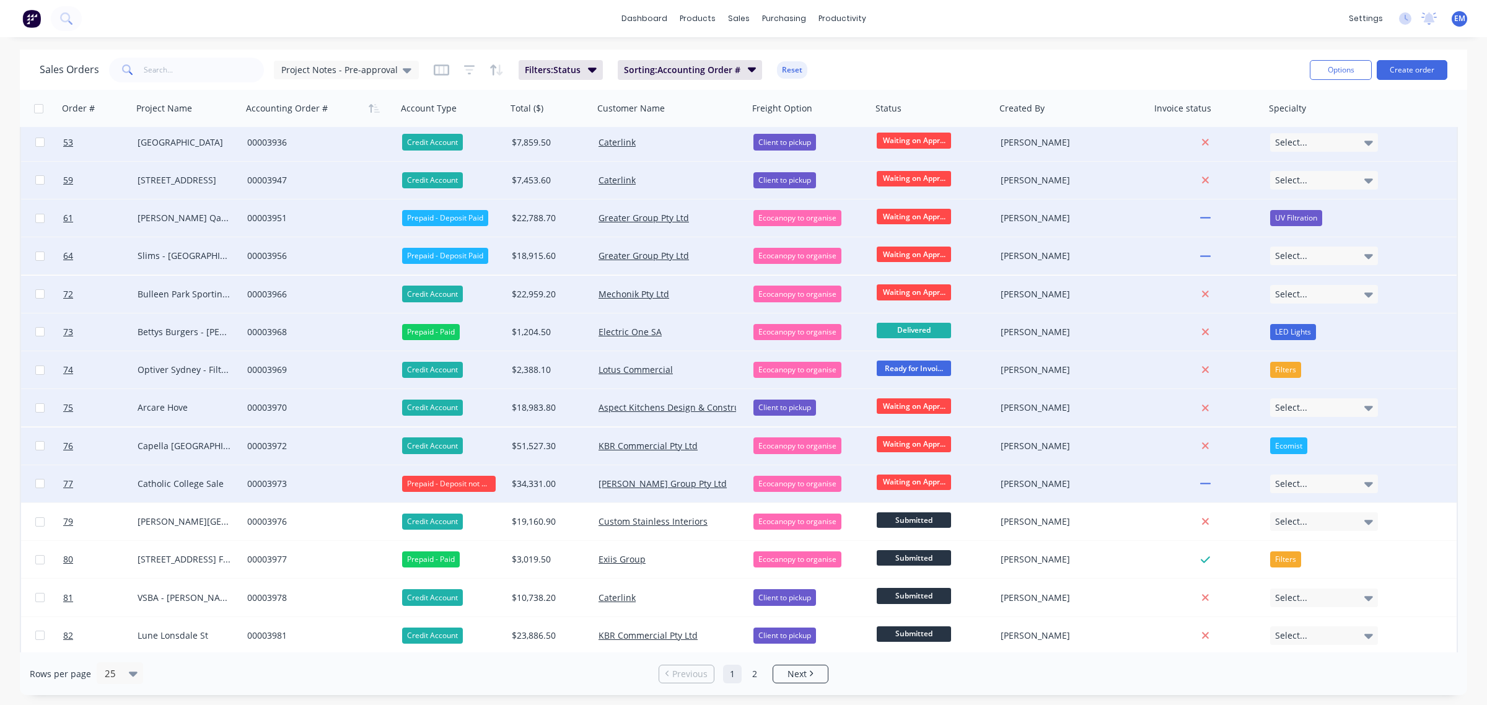
click at [475, 481] on div "Prepaid - Deposit not Paid" at bounding box center [449, 484] width 94 height 16
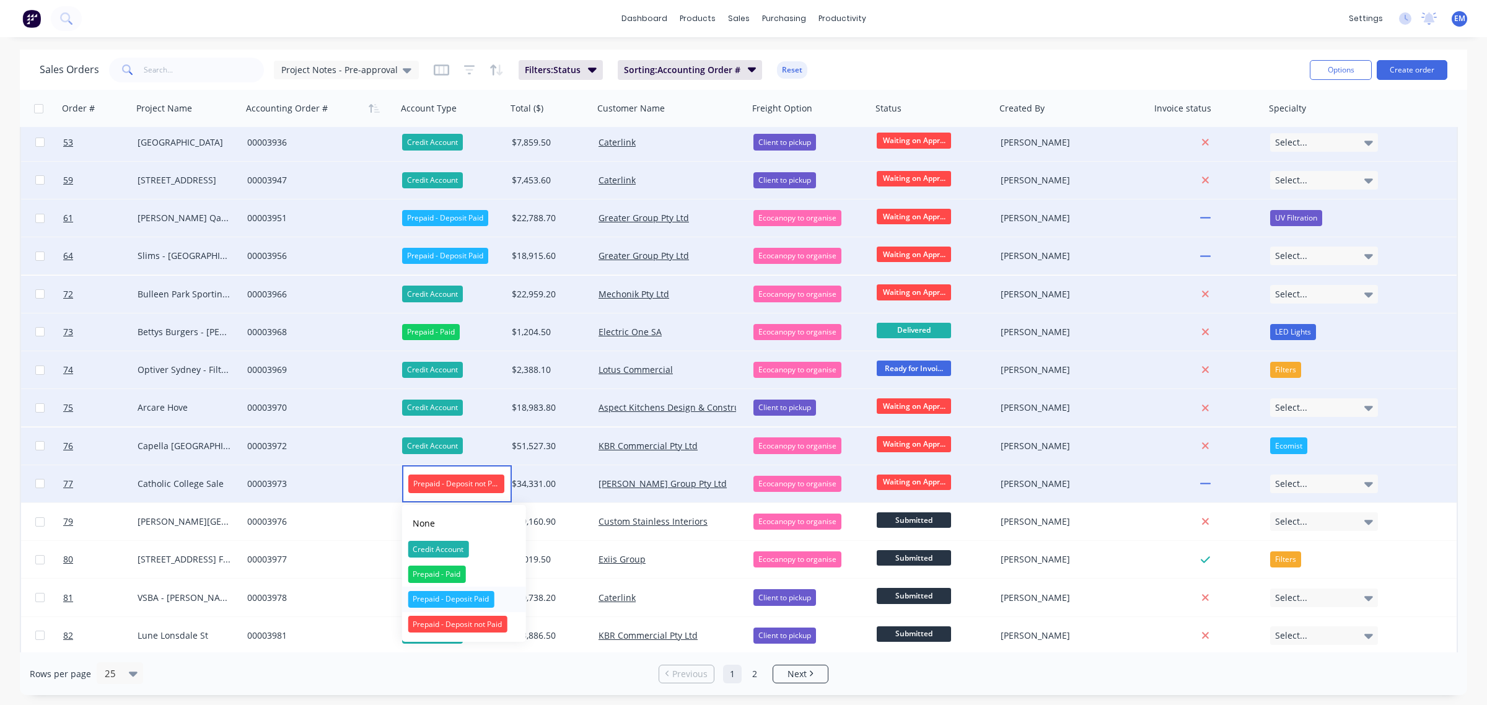
click at [470, 595] on div "Prepaid - Deposit Paid" at bounding box center [451, 599] width 86 height 17
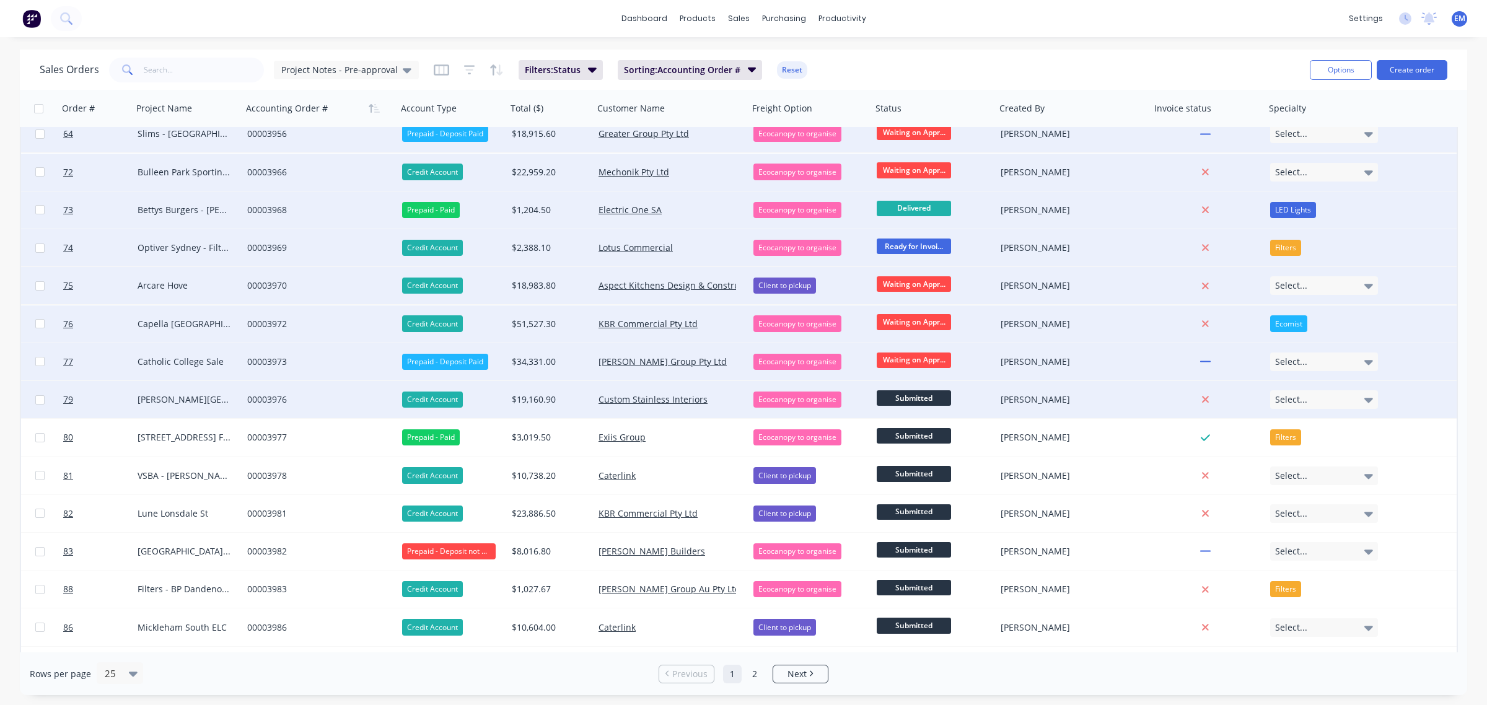
scroll to position [387, 0]
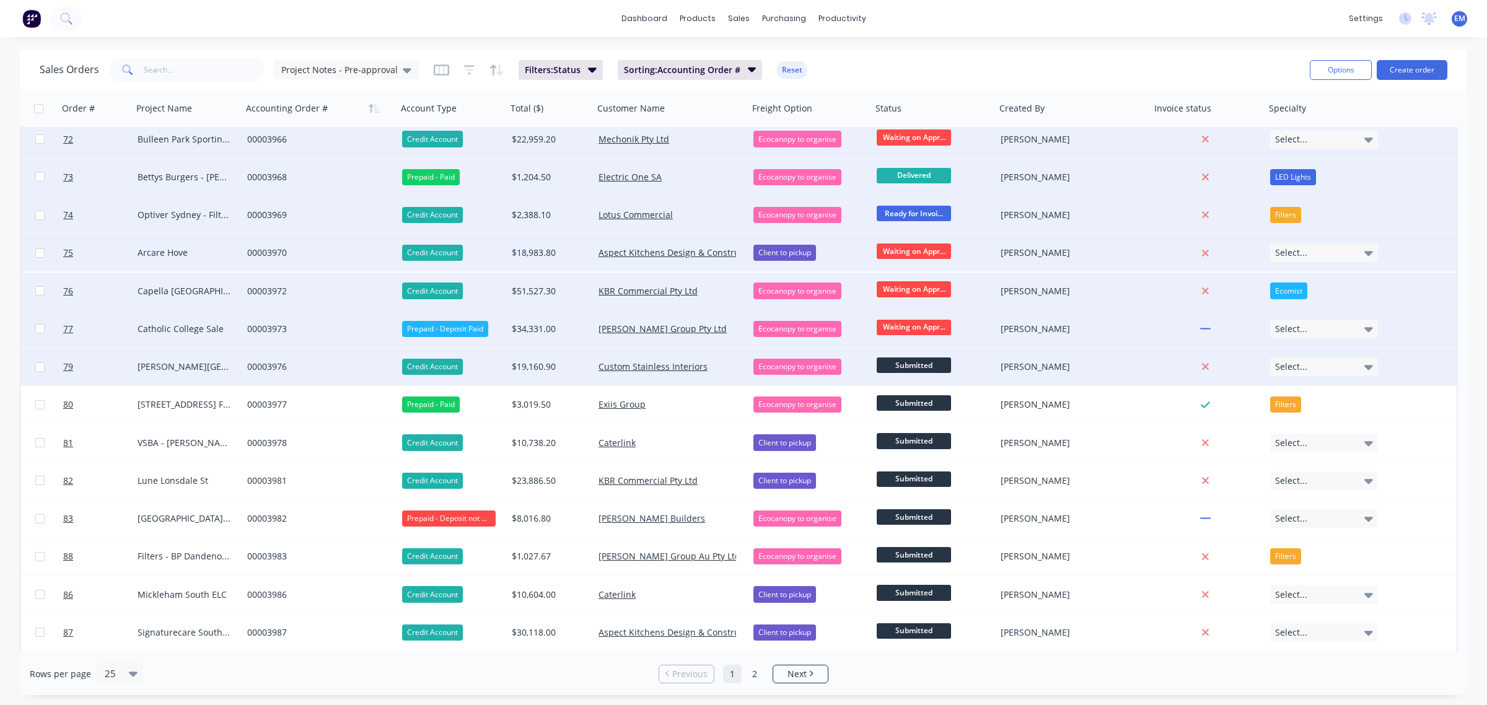
click at [890, 361] on span "Submitted" at bounding box center [914, 365] width 74 height 15
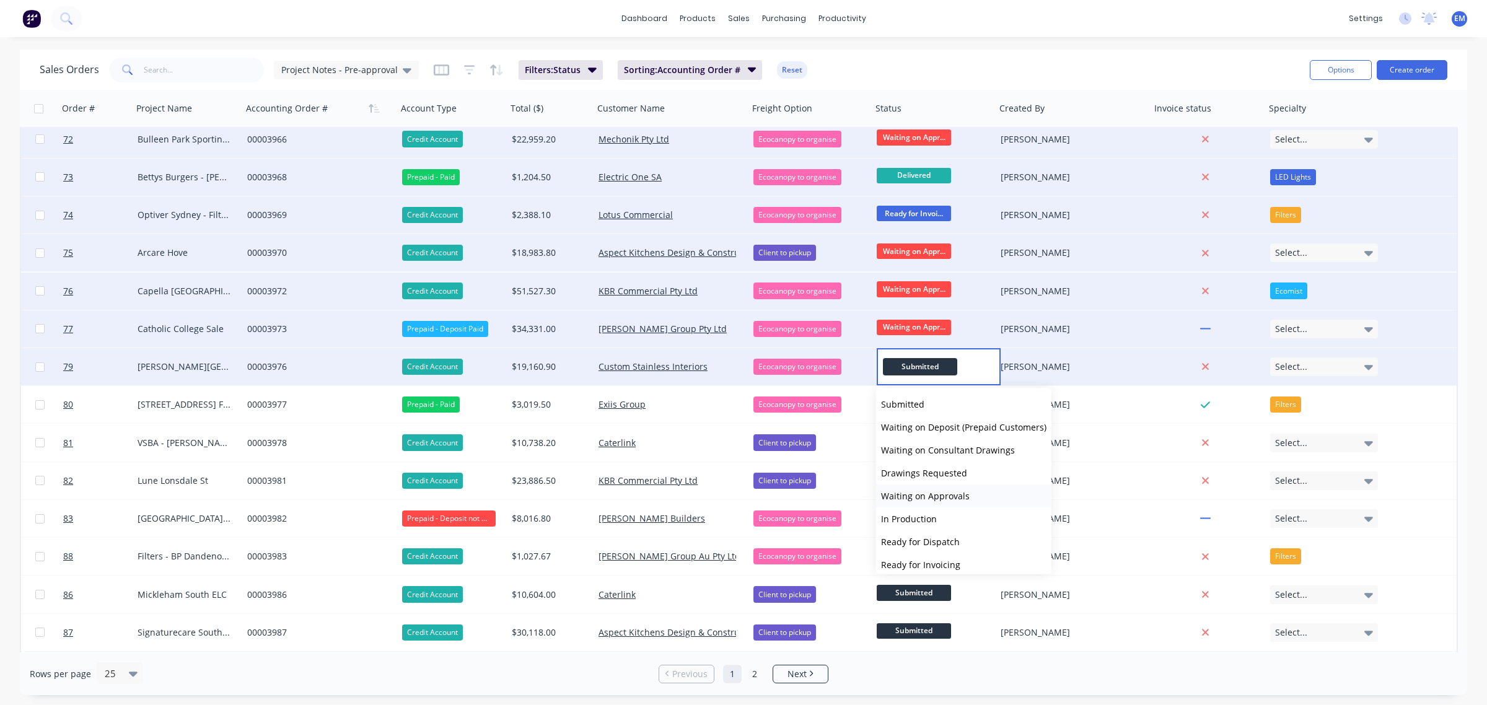
click at [924, 493] on span "Waiting on Approvals" at bounding box center [925, 496] width 89 height 12
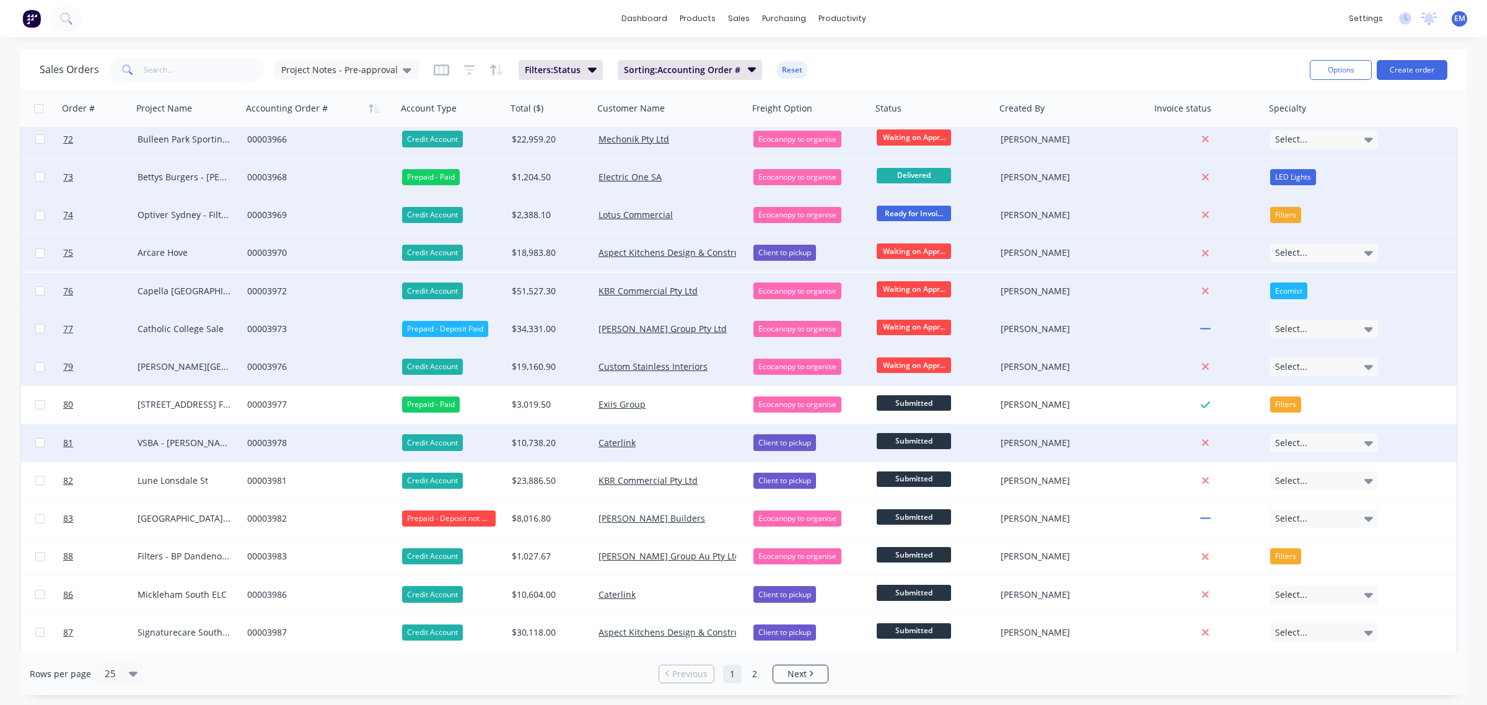
click at [921, 438] on span "Submitted" at bounding box center [914, 440] width 74 height 15
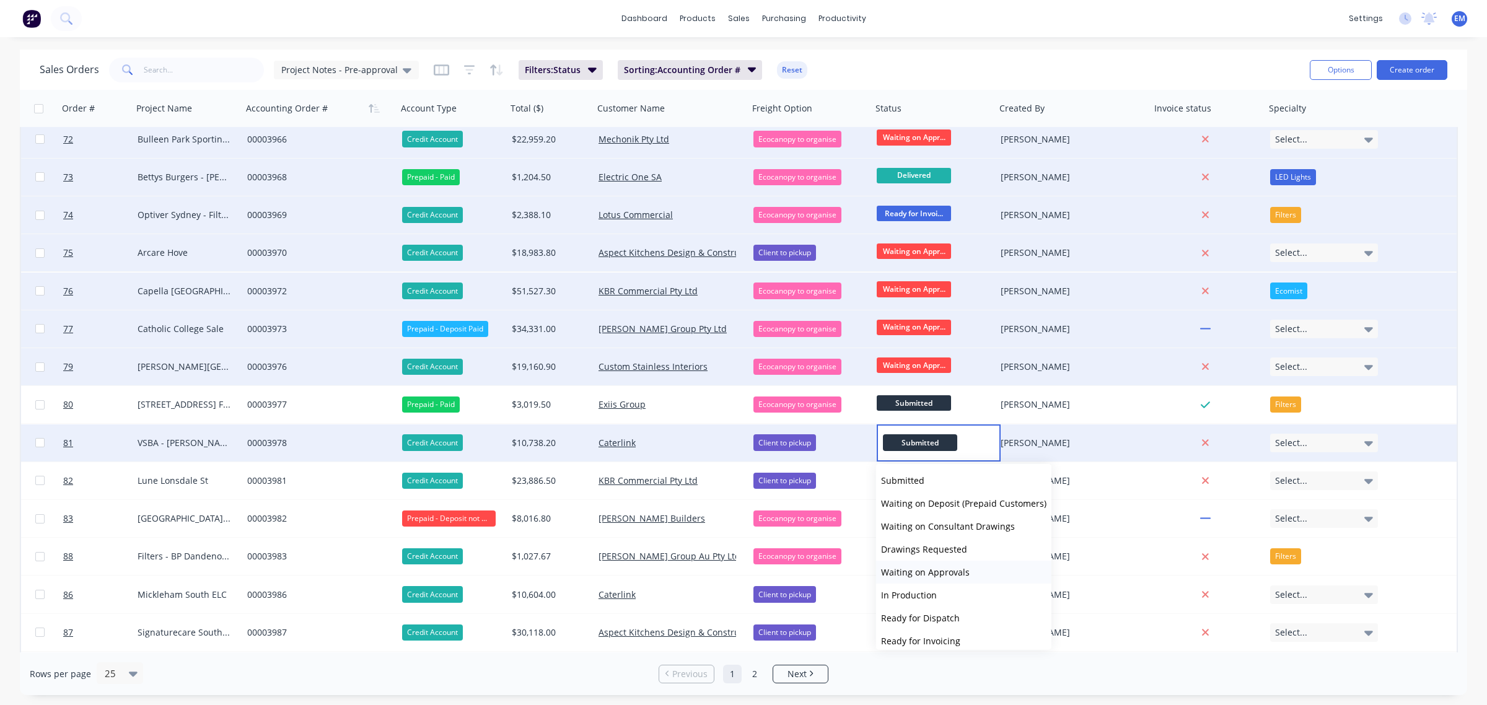
click at [924, 568] on span "Waiting on Approvals" at bounding box center [925, 572] width 89 height 12
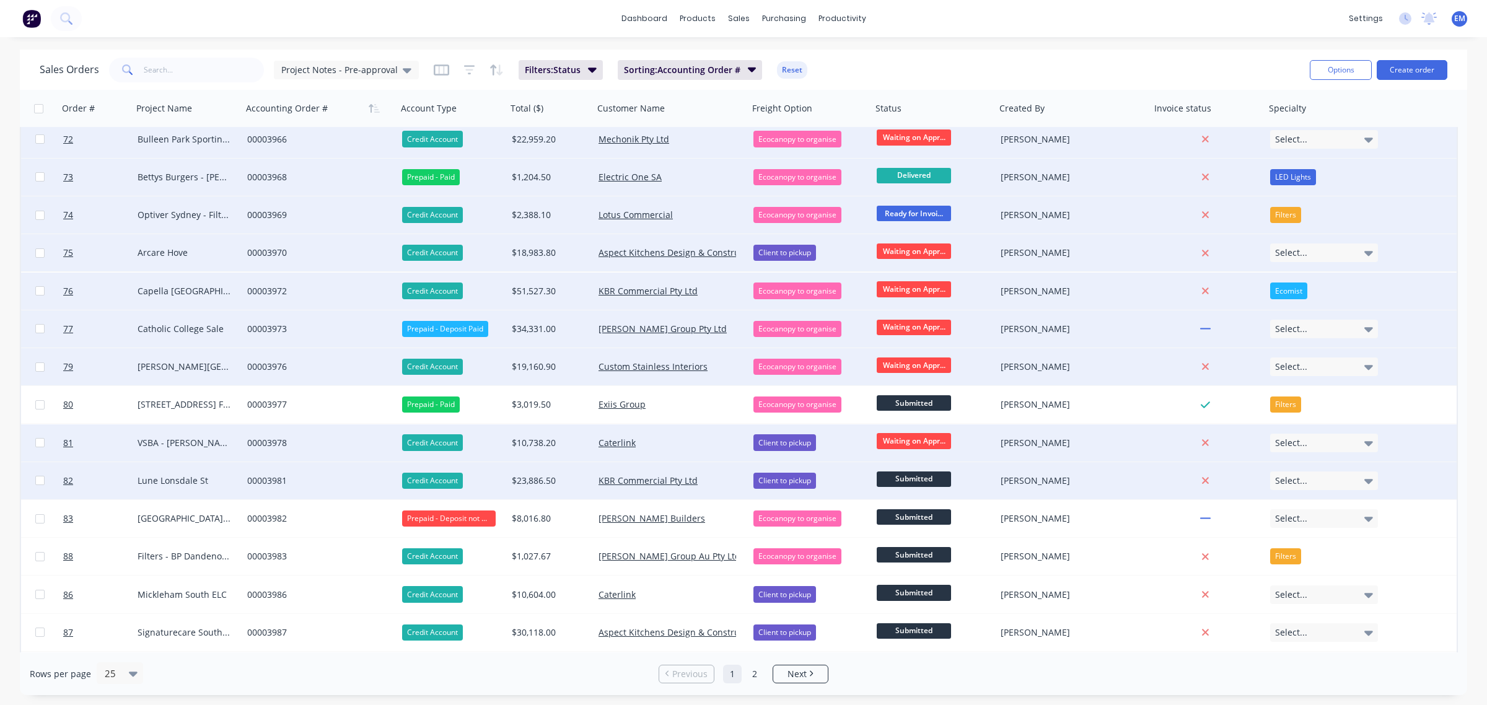
click at [917, 481] on span "Submitted" at bounding box center [914, 479] width 74 height 15
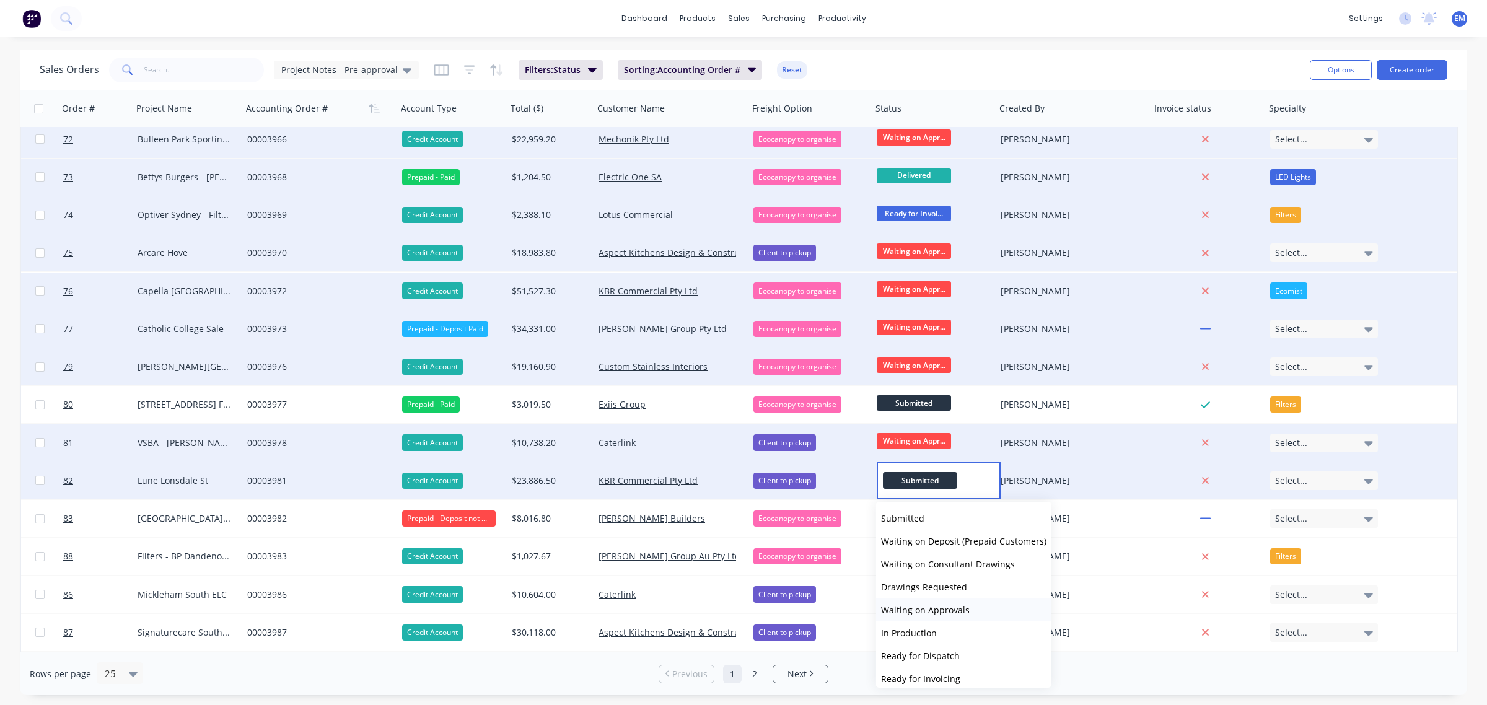
click at [937, 605] on span "Waiting on Approvals" at bounding box center [925, 610] width 89 height 12
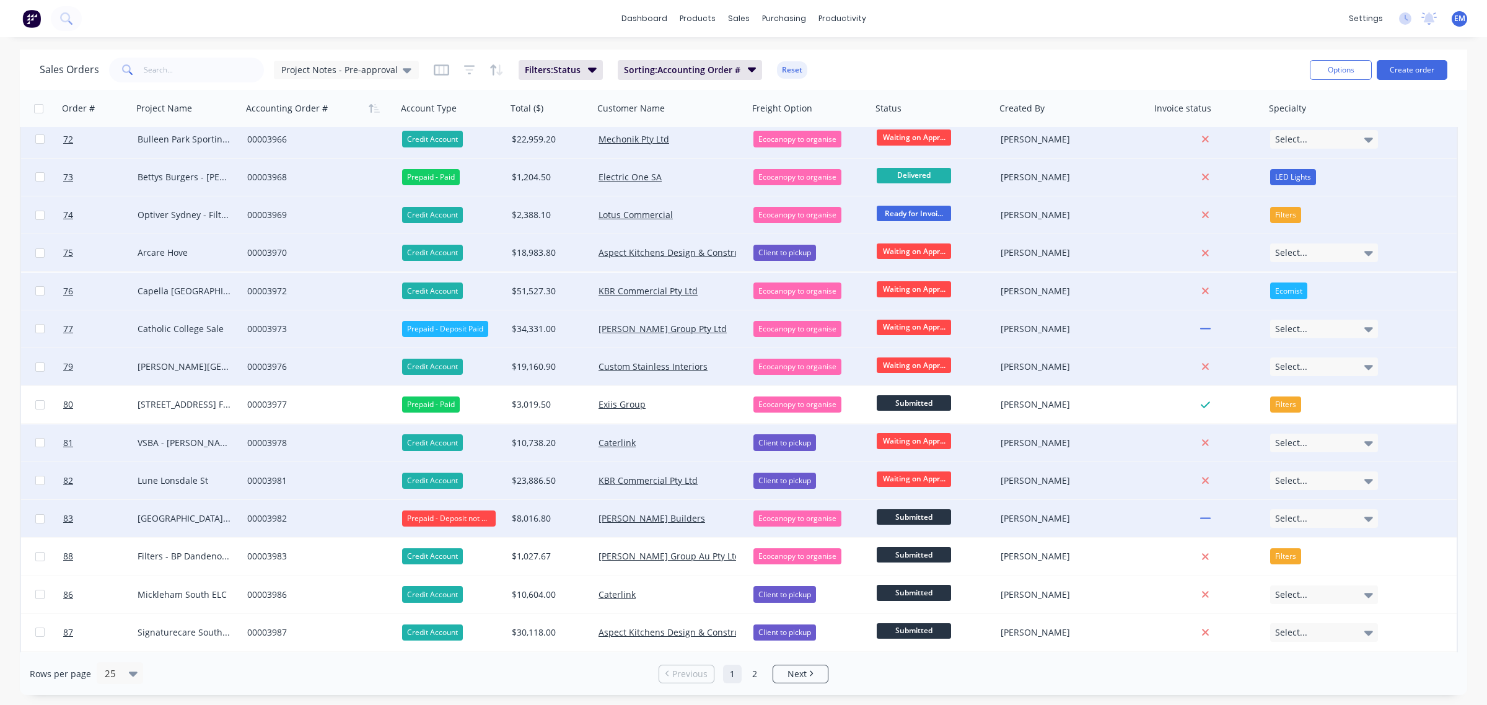
click at [893, 515] on span "Submitted" at bounding box center [914, 516] width 74 height 15
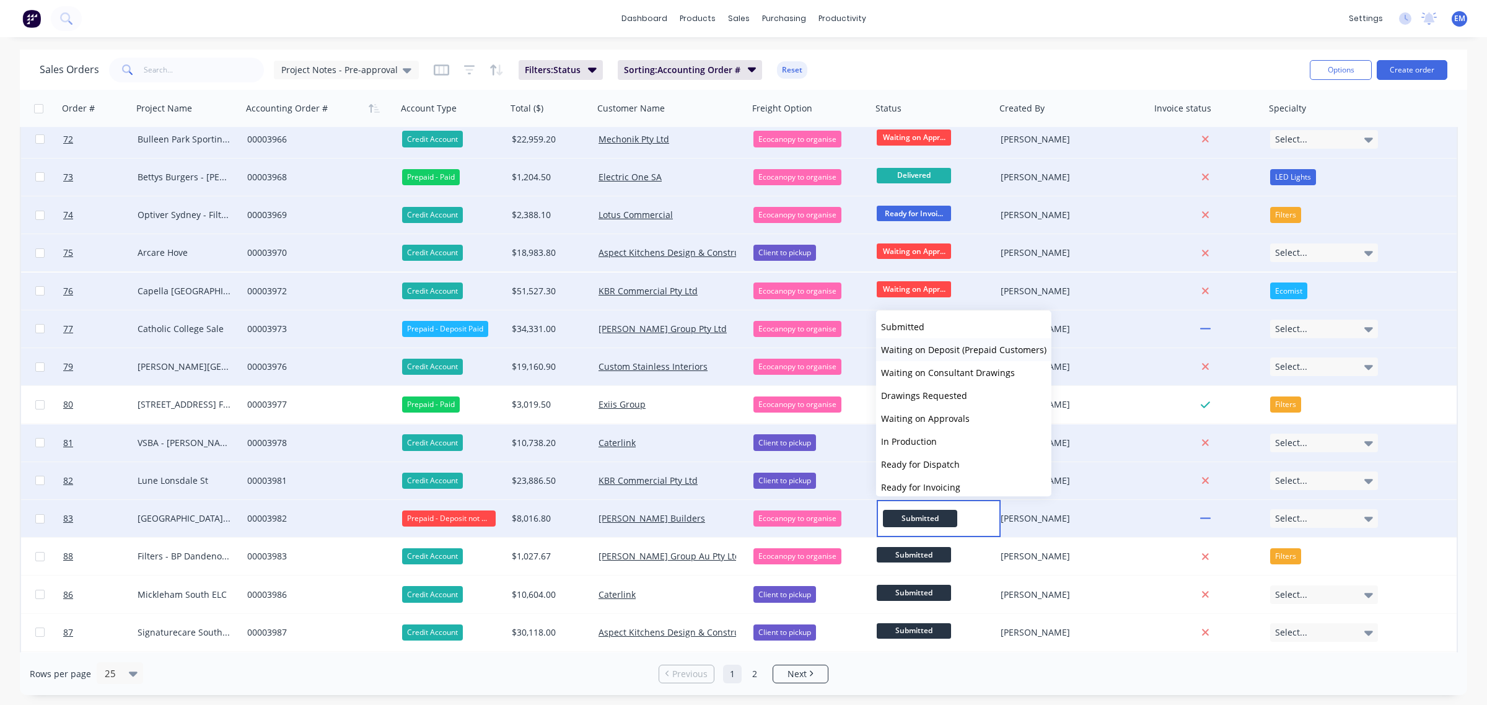
click at [936, 352] on span "Waiting on Deposit (Prepaid Customers)" at bounding box center [963, 350] width 165 height 12
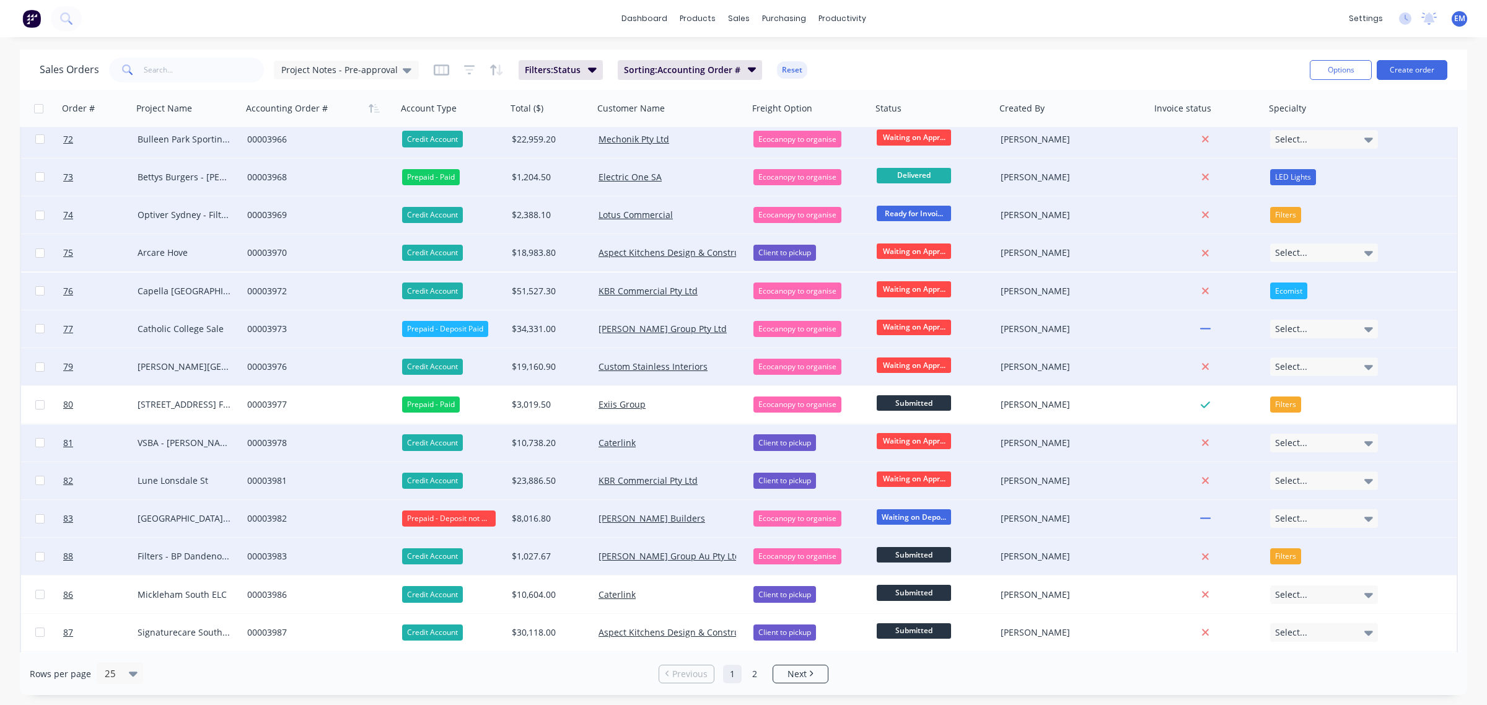
click at [928, 547] on span "Submitted" at bounding box center [914, 554] width 74 height 15
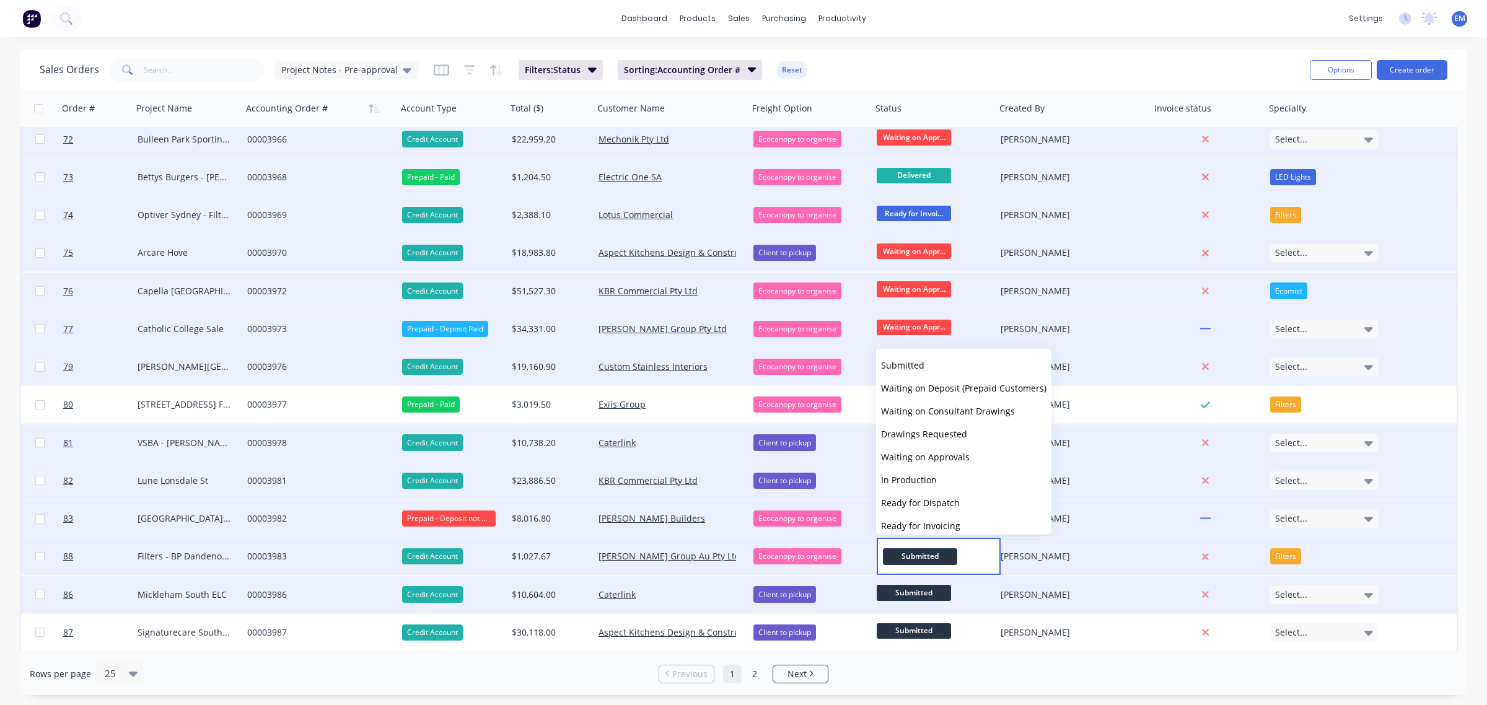
click at [926, 586] on span "Submitted" at bounding box center [914, 592] width 74 height 15
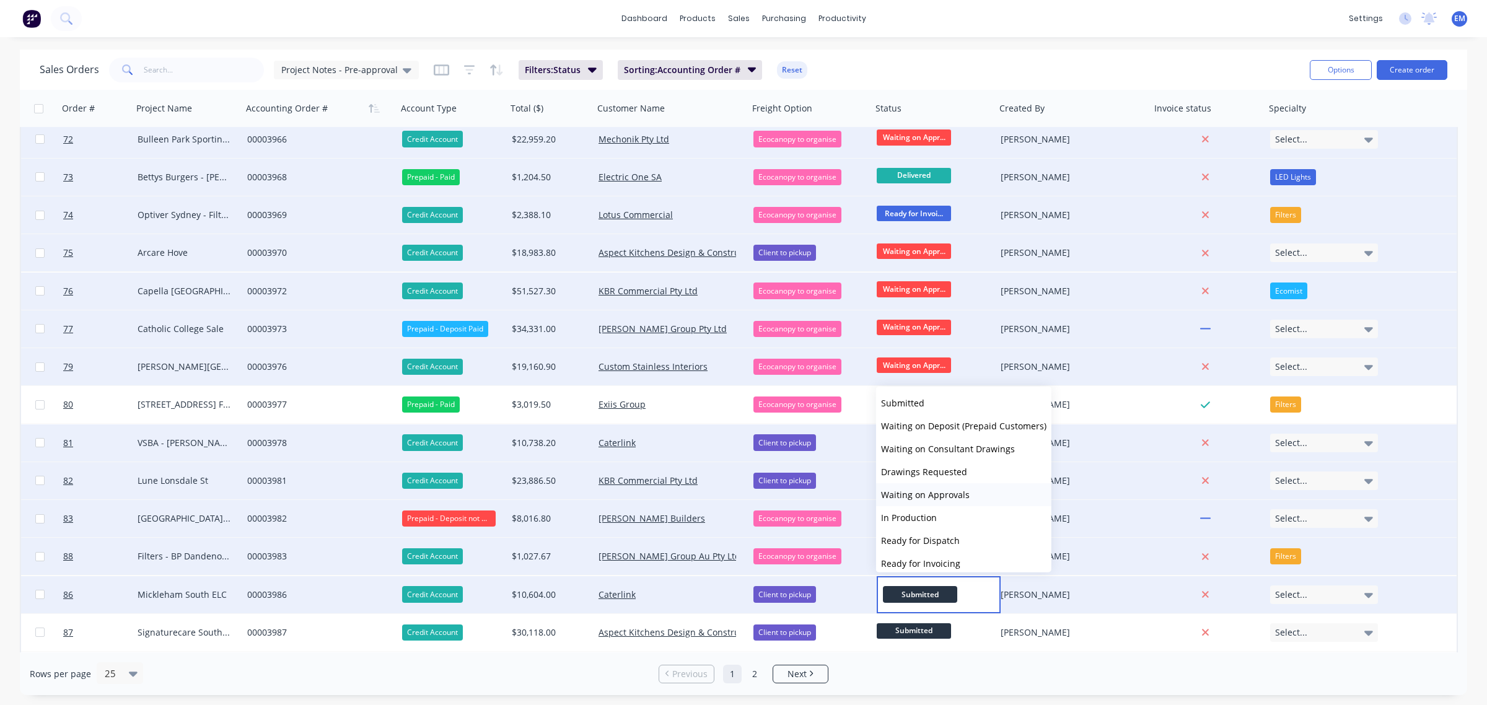
click at [946, 490] on span "Waiting on Approvals" at bounding box center [925, 495] width 89 height 12
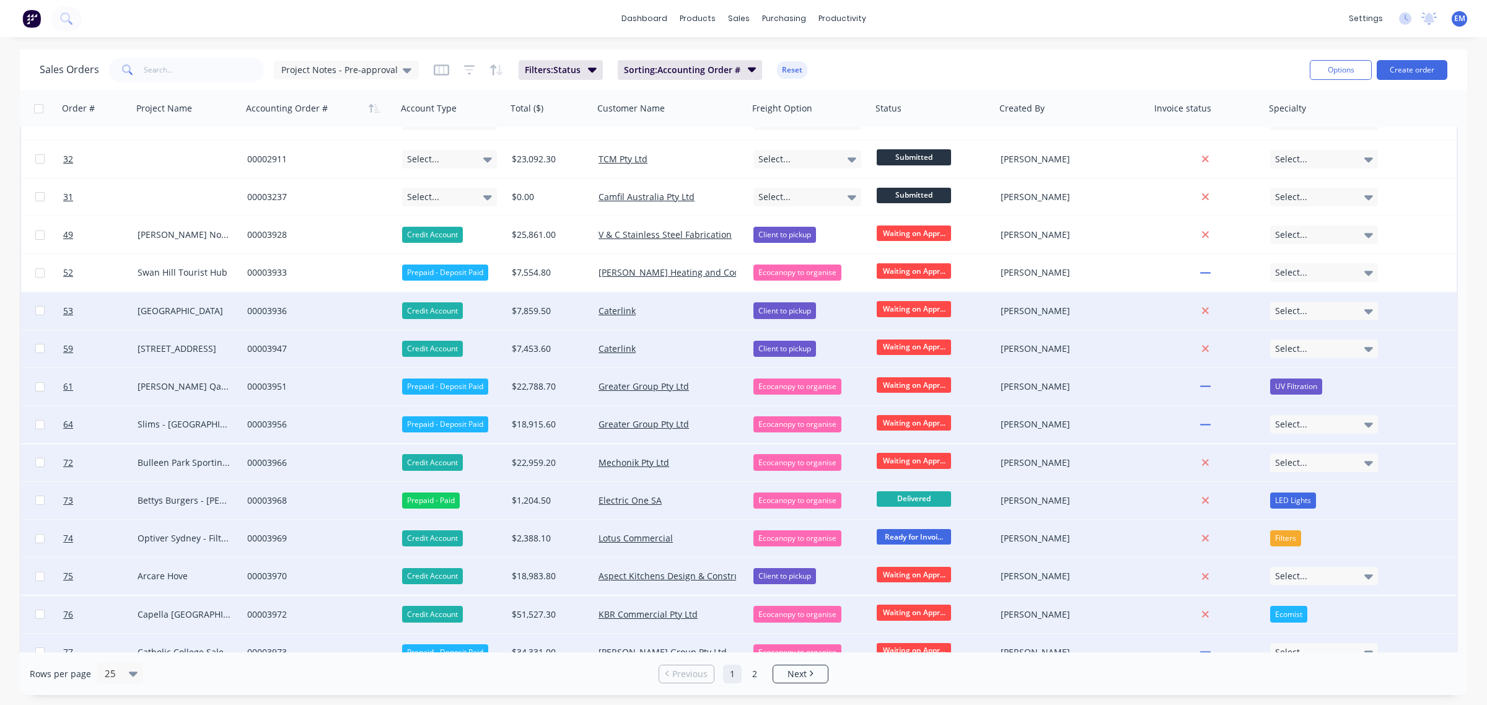
scroll to position [0, 0]
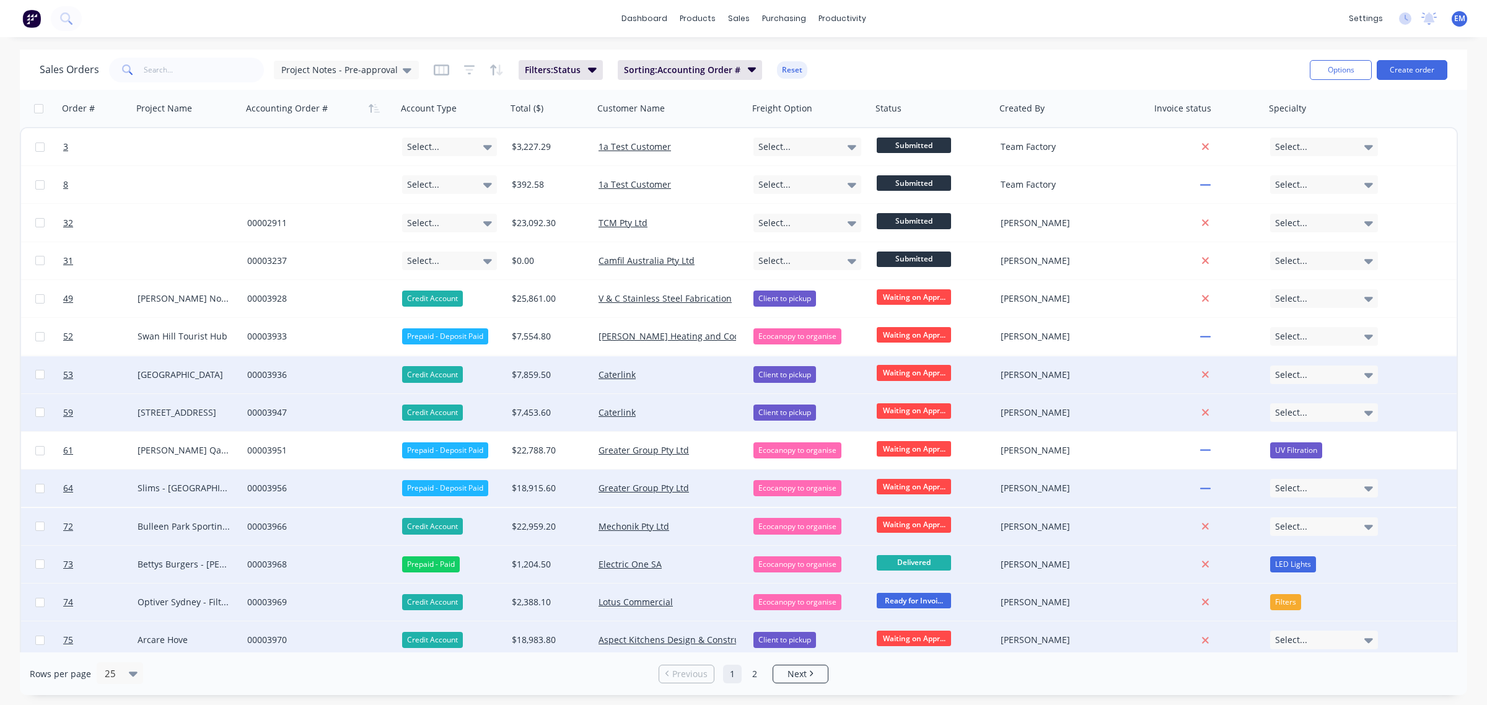
click at [908, 33] on div "dashboard products sales purchasing productivity dashboard products Product Cat…" at bounding box center [743, 18] width 1487 height 37
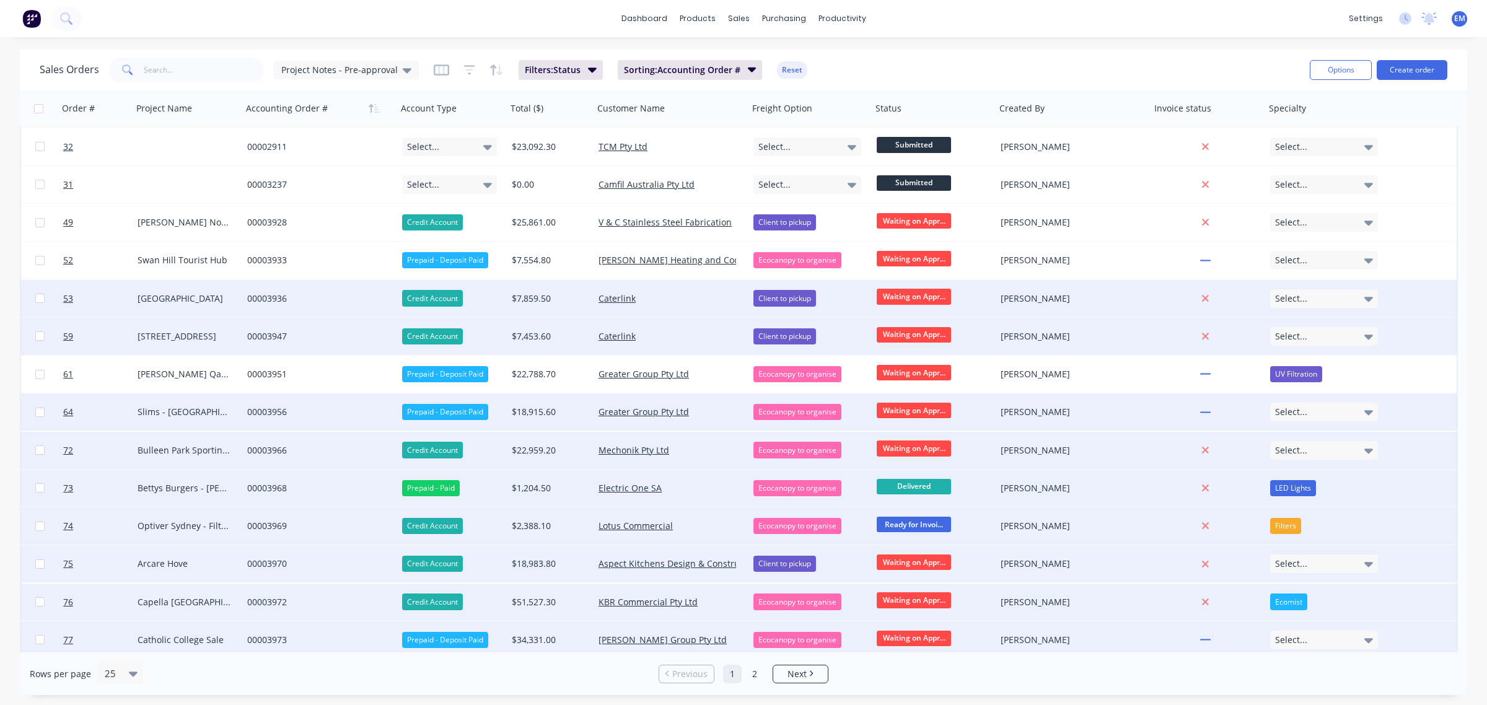
scroll to position [77, 0]
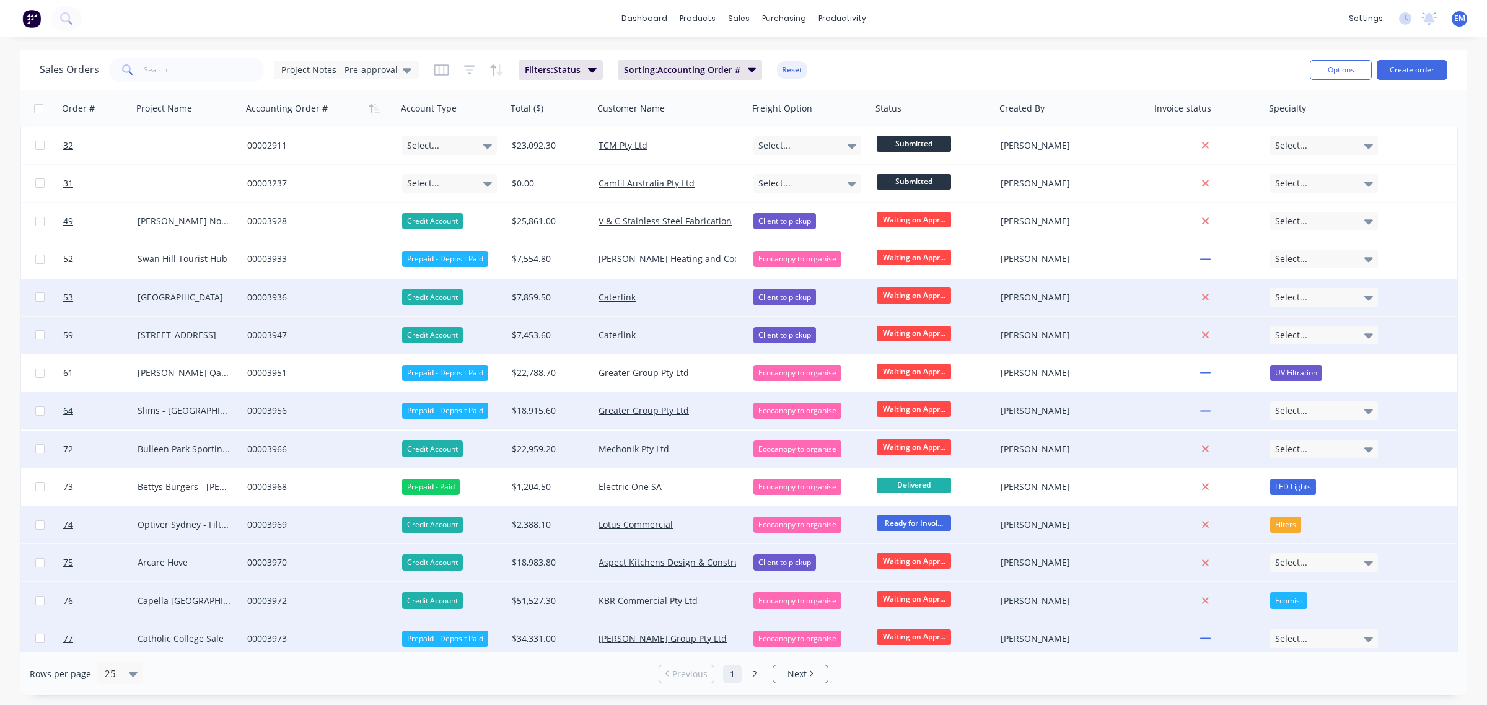
click at [924, 521] on span "Ready for Invoi..." at bounding box center [914, 523] width 74 height 15
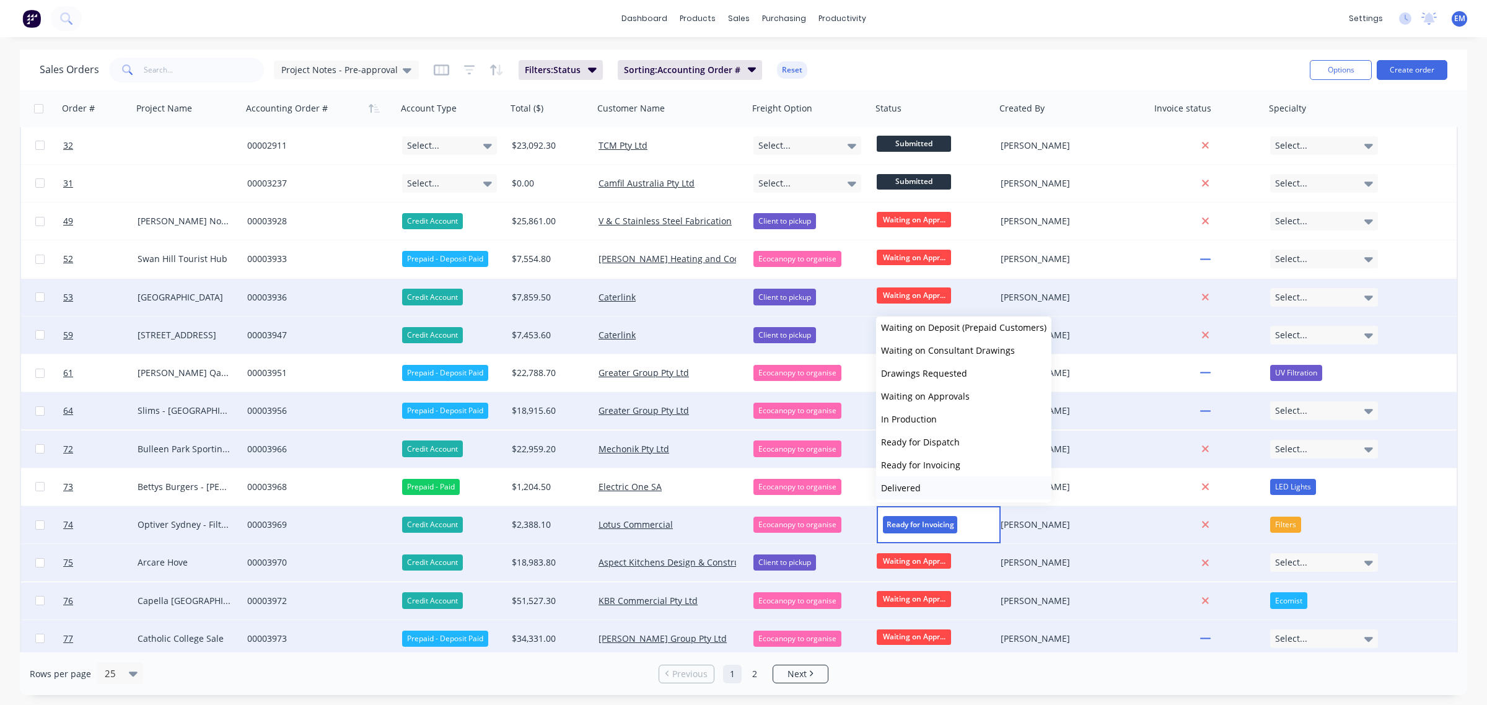
scroll to position [53, 0]
click at [925, 465] on button "Delivered" at bounding box center [963, 463] width 175 height 23
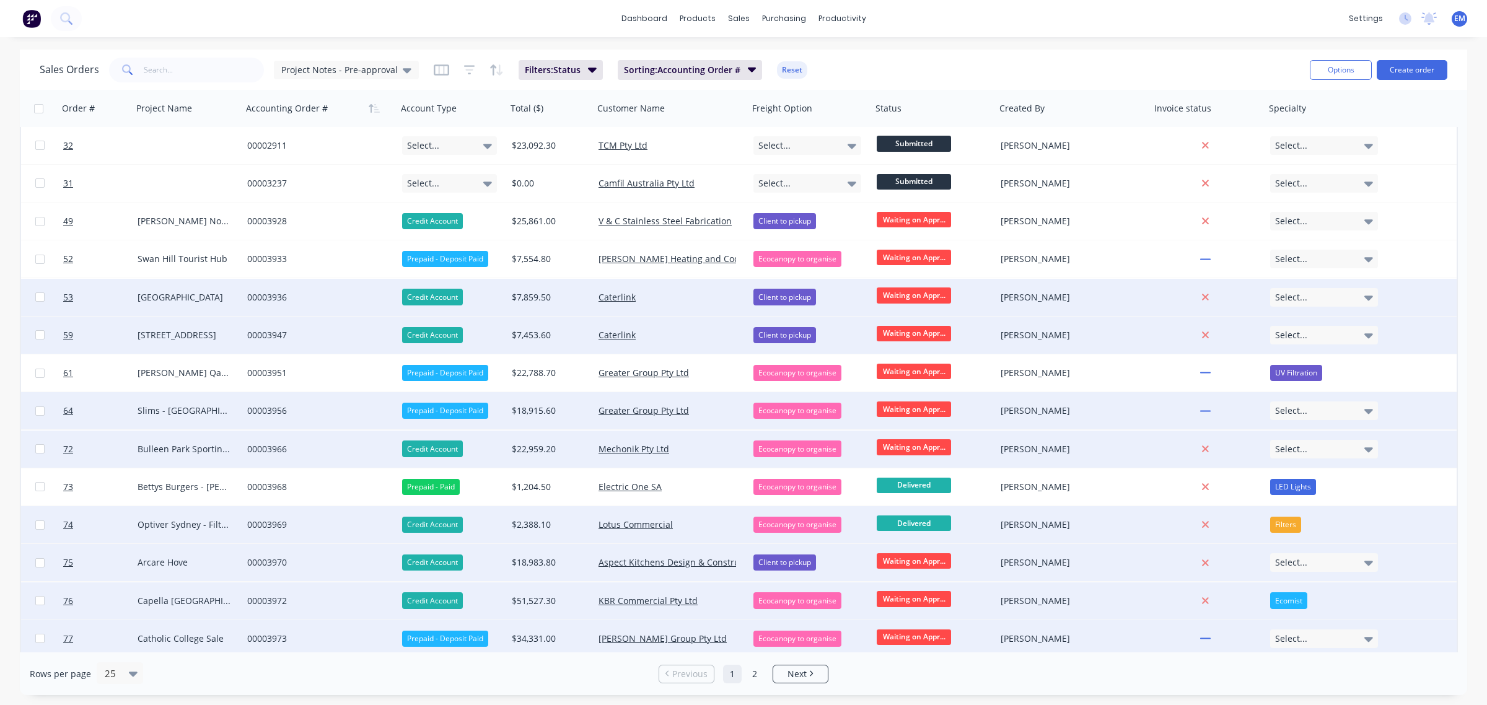
click at [908, 525] on span "Delivered" at bounding box center [914, 523] width 74 height 15
click at [946, 66] on div "Sales Orders Project Notes - Pre-approval Filters: Status Sorting: Accounting O…" at bounding box center [670, 70] width 1260 height 30
click at [313, 62] on div "Project Notes - Pre-approval" at bounding box center [346, 70] width 145 height 19
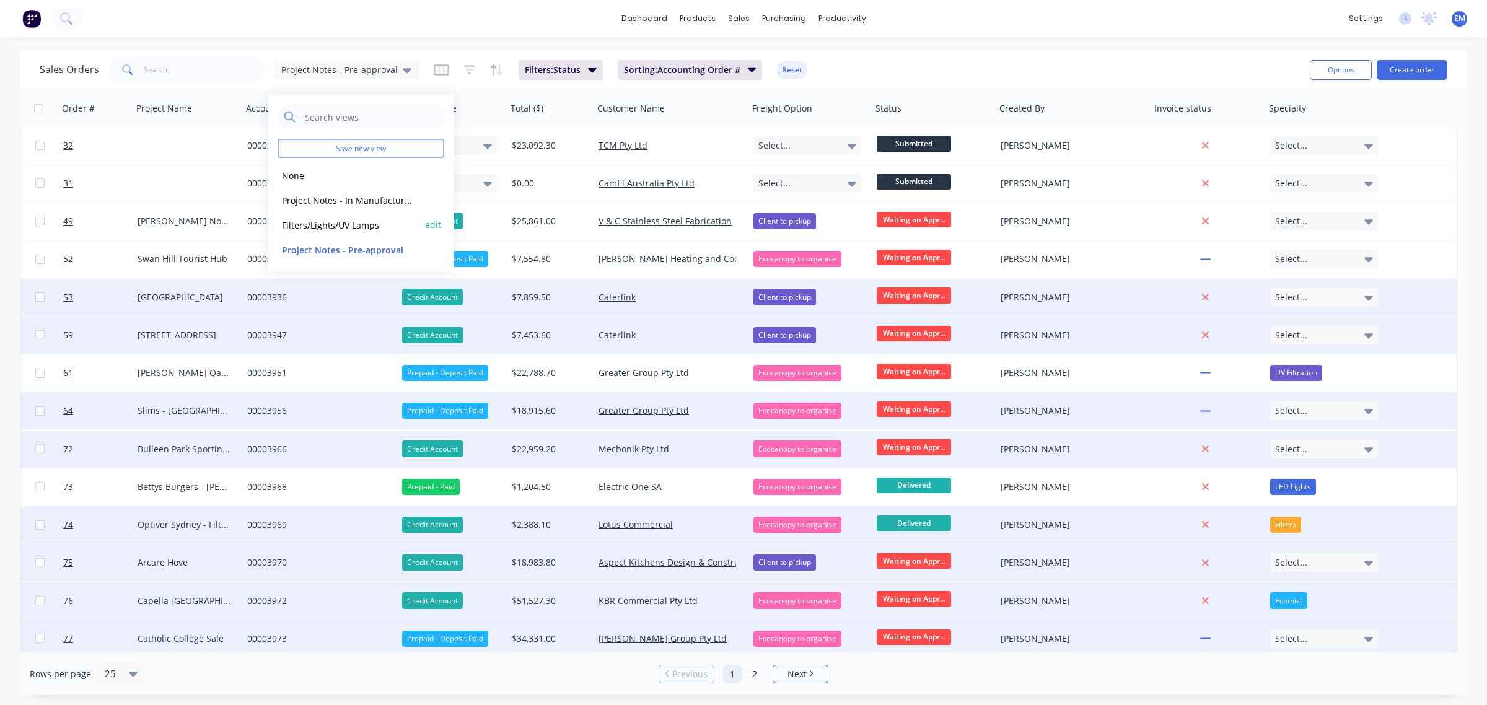
click at [378, 220] on button "Filters/Lights/UV Lamps" at bounding box center [348, 224] width 141 height 14
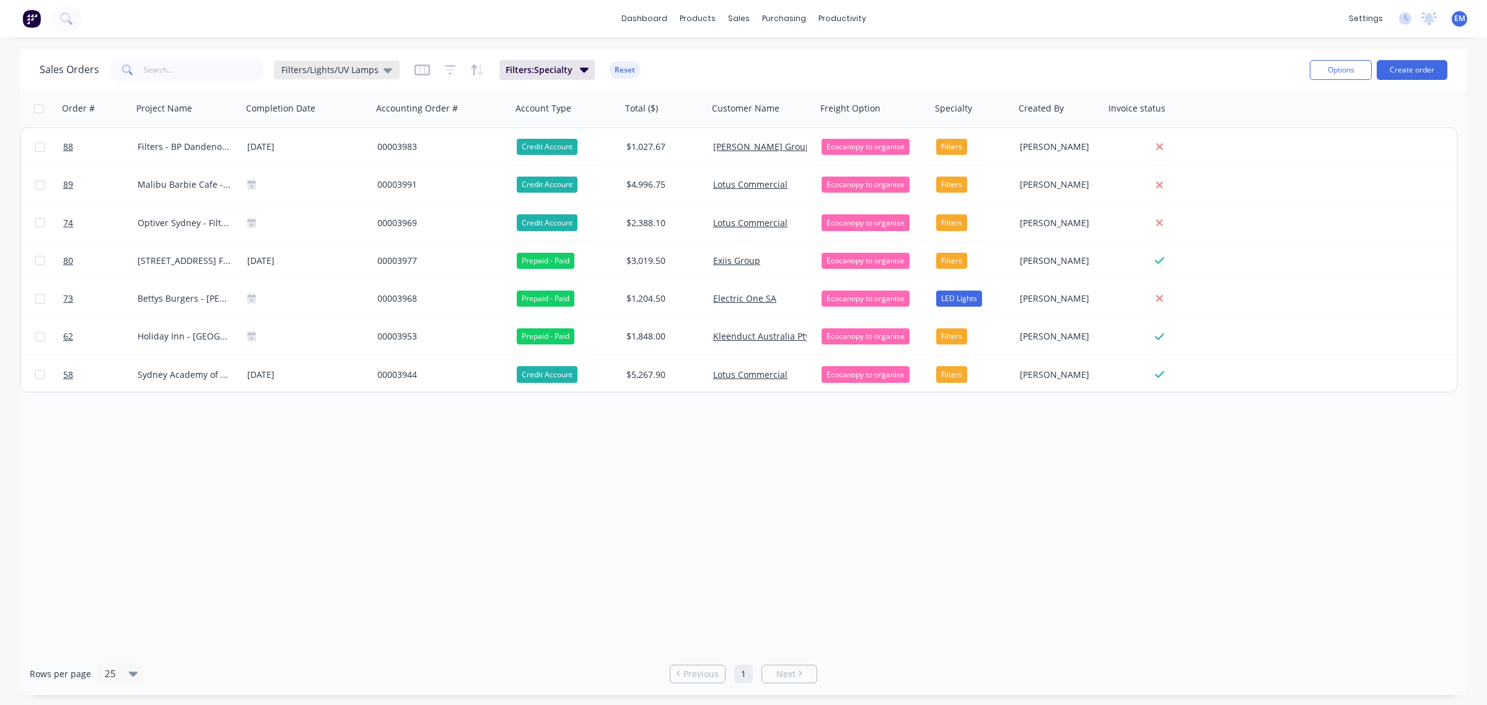
click at [364, 66] on span "Filters/Lights/UV Lamps" at bounding box center [329, 69] width 97 height 13
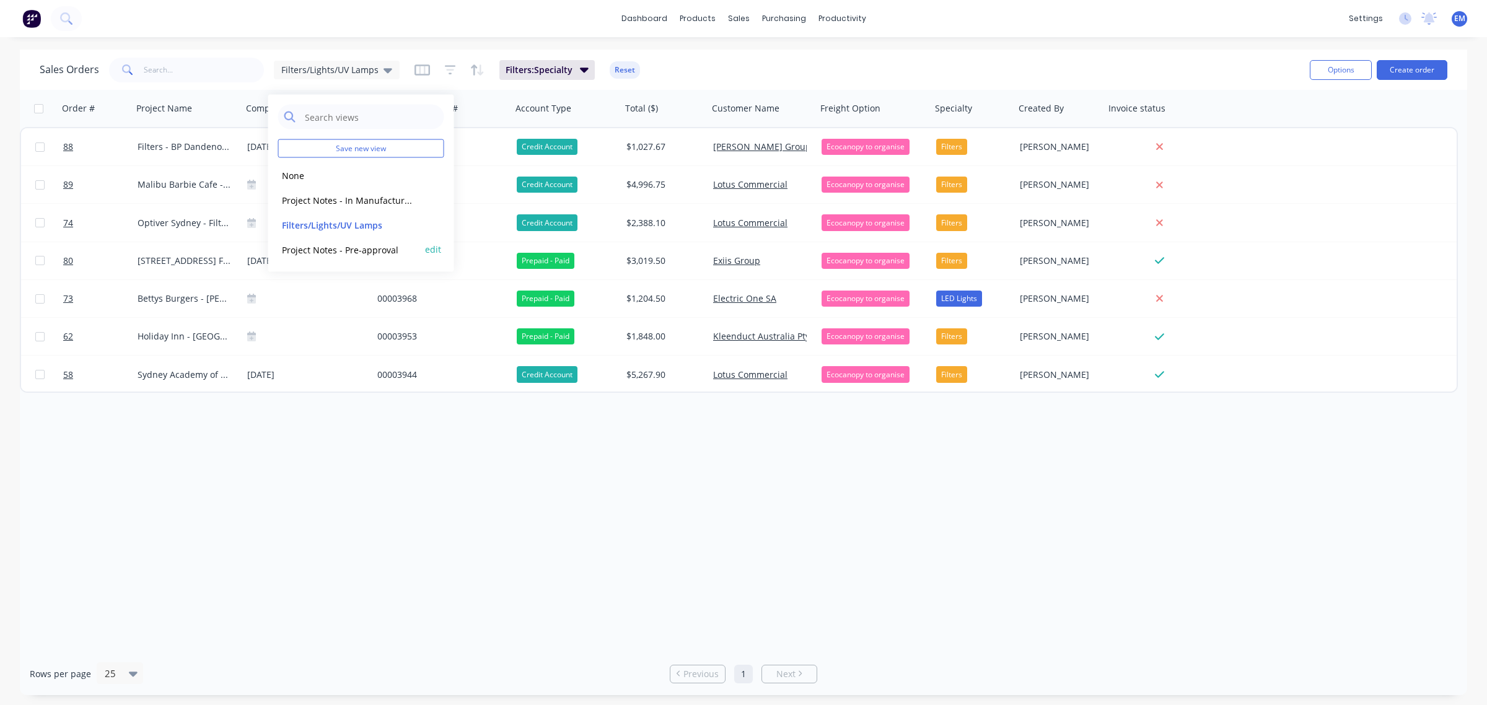
click at [381, 249] on button "Project Notes - Pre-approval" at bounding box center [348, 249] width 141 height 14
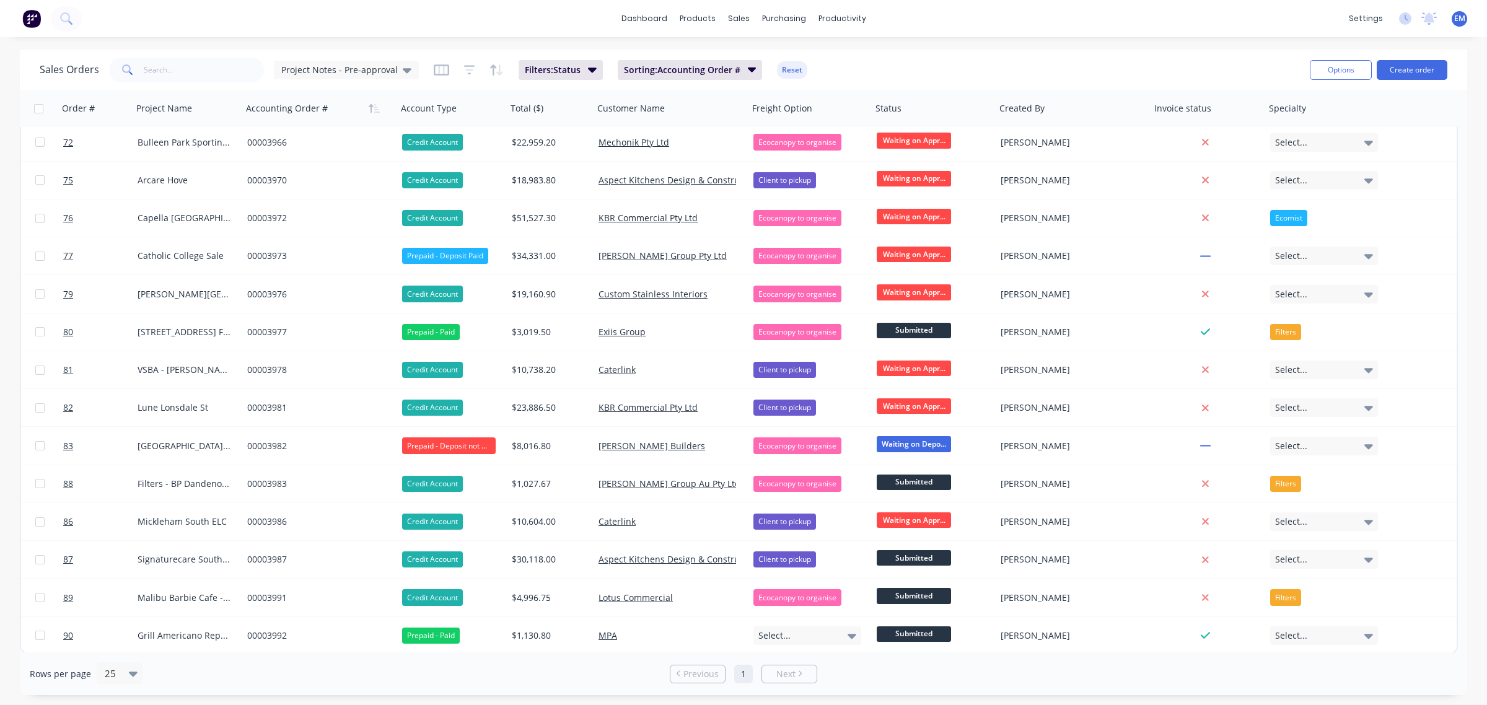
scroll to position [385, 0]
click at [590, 68] on icon "button" at bounding box center [592, 70] width 9 height 5
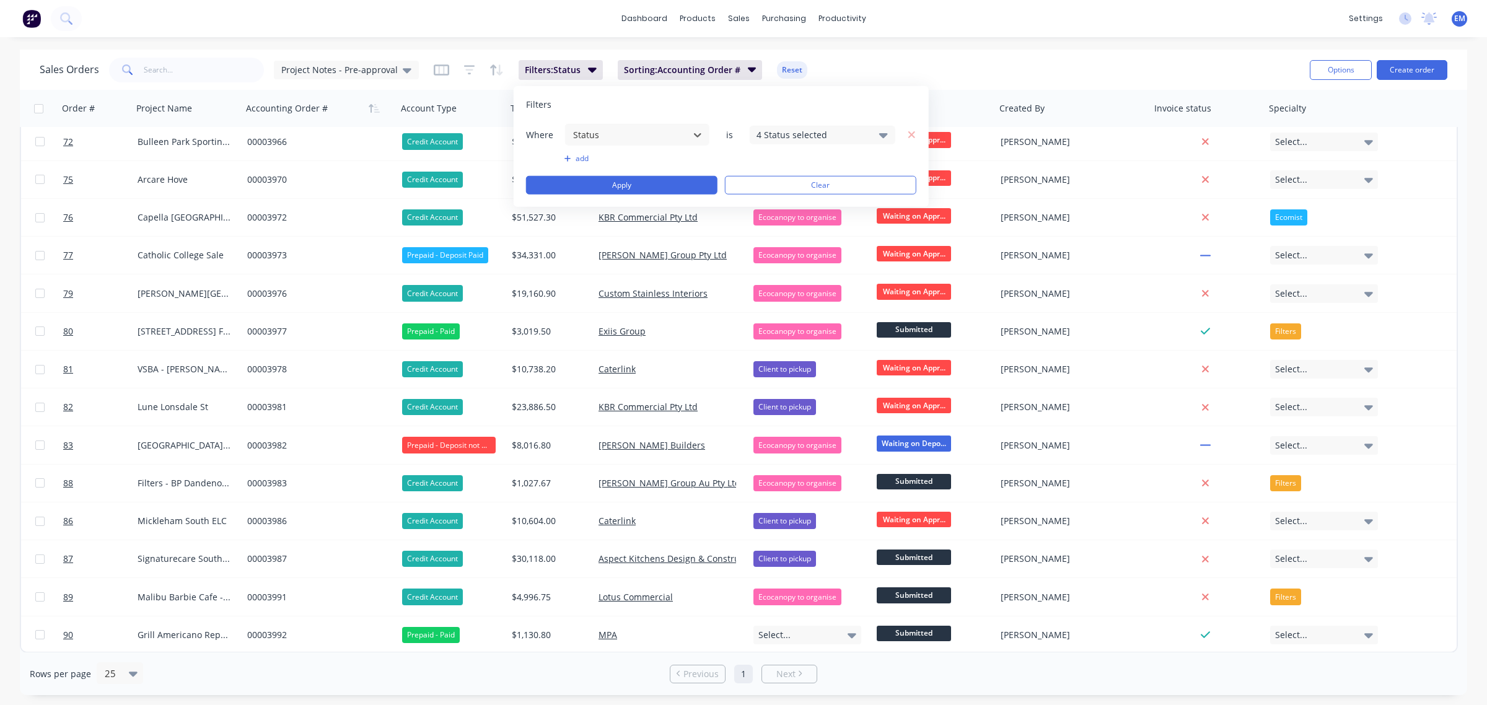
click at [579, 159] on button "add" at bounding box center [637, 159] width 146 height 10
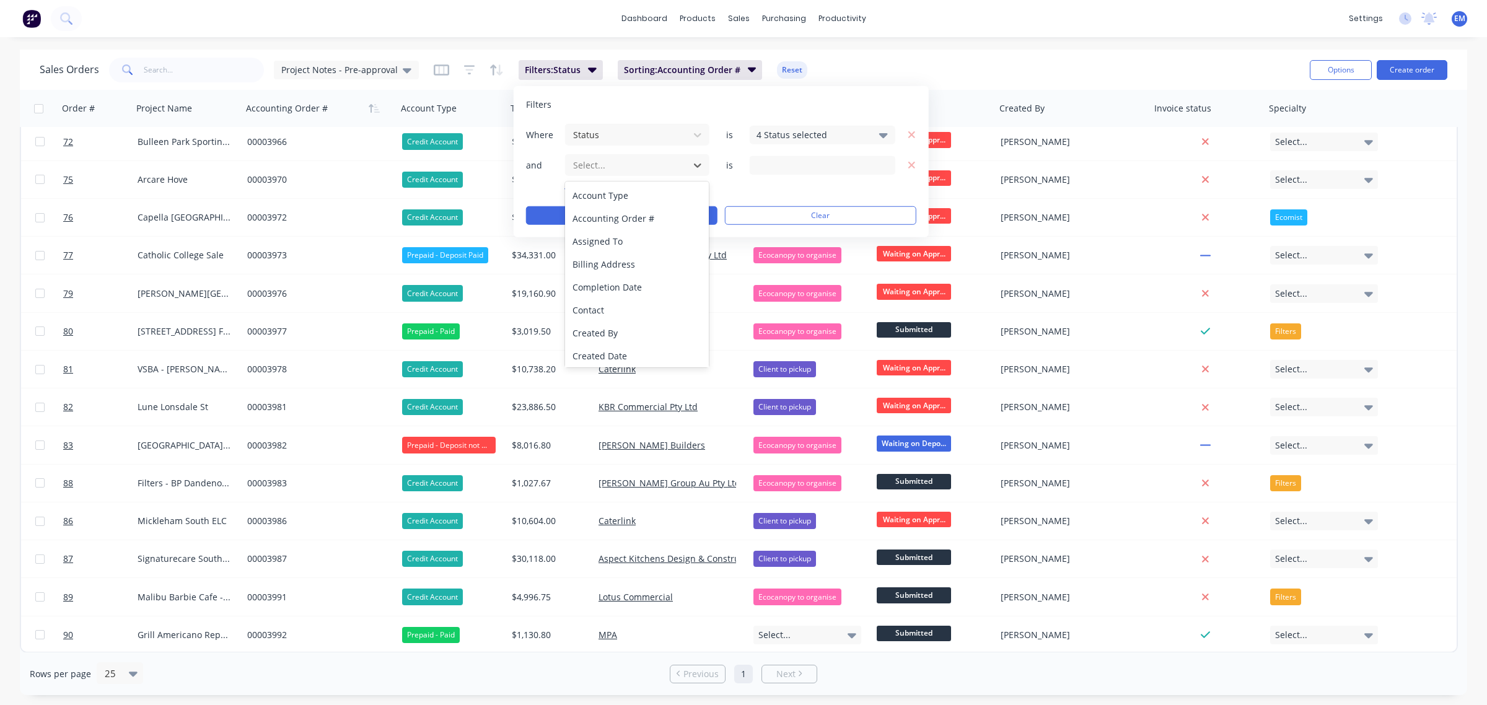
click at [579, 159] on div at bounding box center [627, 164] width 111 height 15
click at [629, 347] on div "Specialty" at bounding box center [637, 354] width 144 height 23
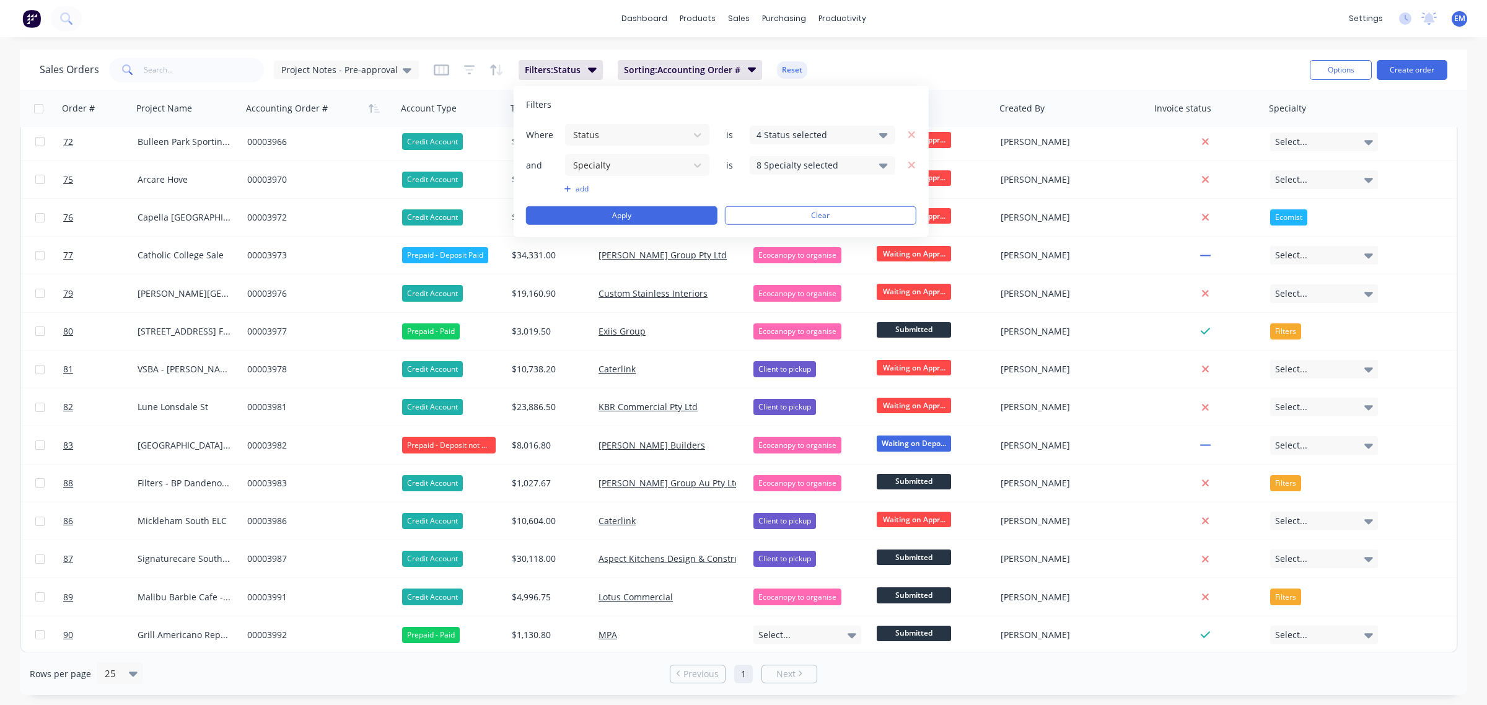
click at [810, 160] on div "8 Specialty selected" at bounding box center [813, 165] width 112 height 13
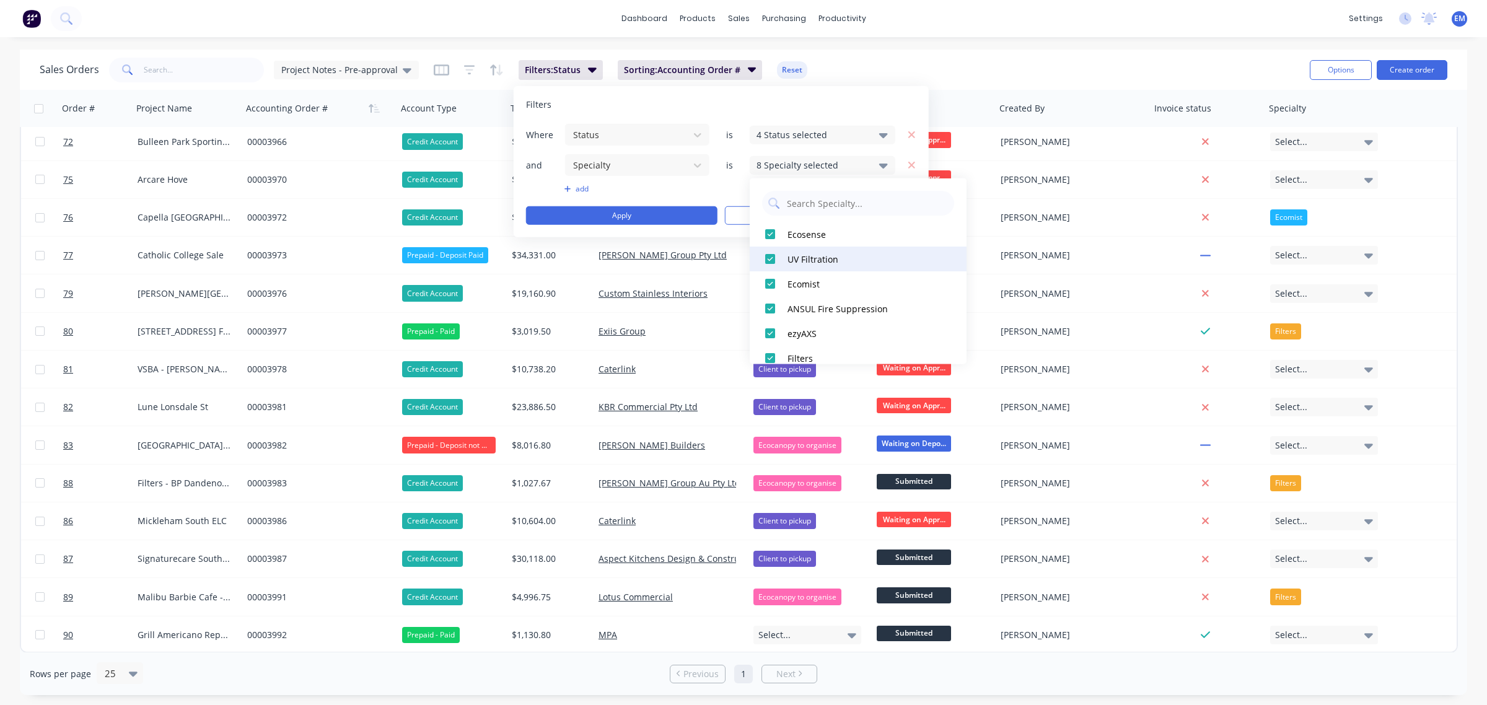
scroll to position [62, 0]
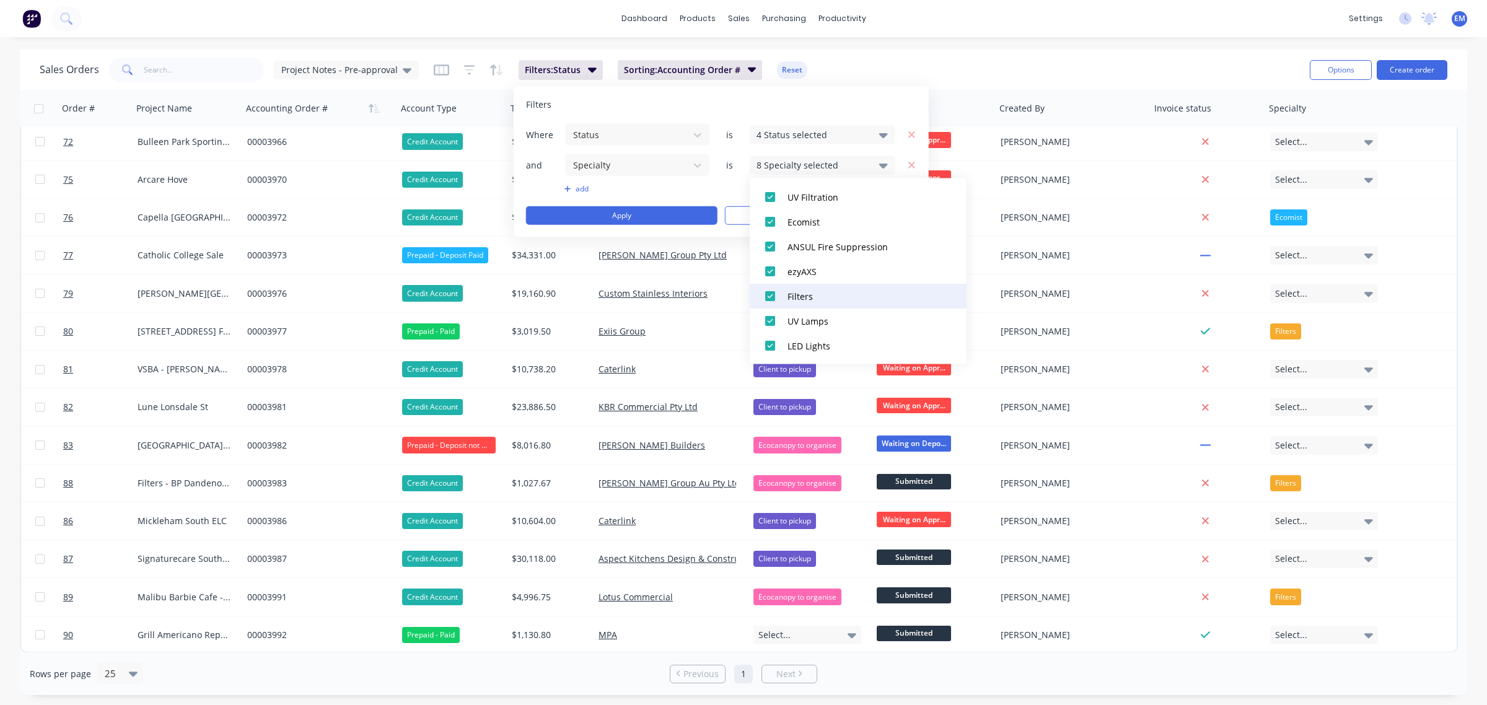
click at [770, 292] on div at bounding box center [770, 296] width 25 height 25
click at [772, 319] on div at bounding box center [770, 321] width 25 height 25
click at [773, 340] on div at bounding box center [770, 345] width 25 height 25
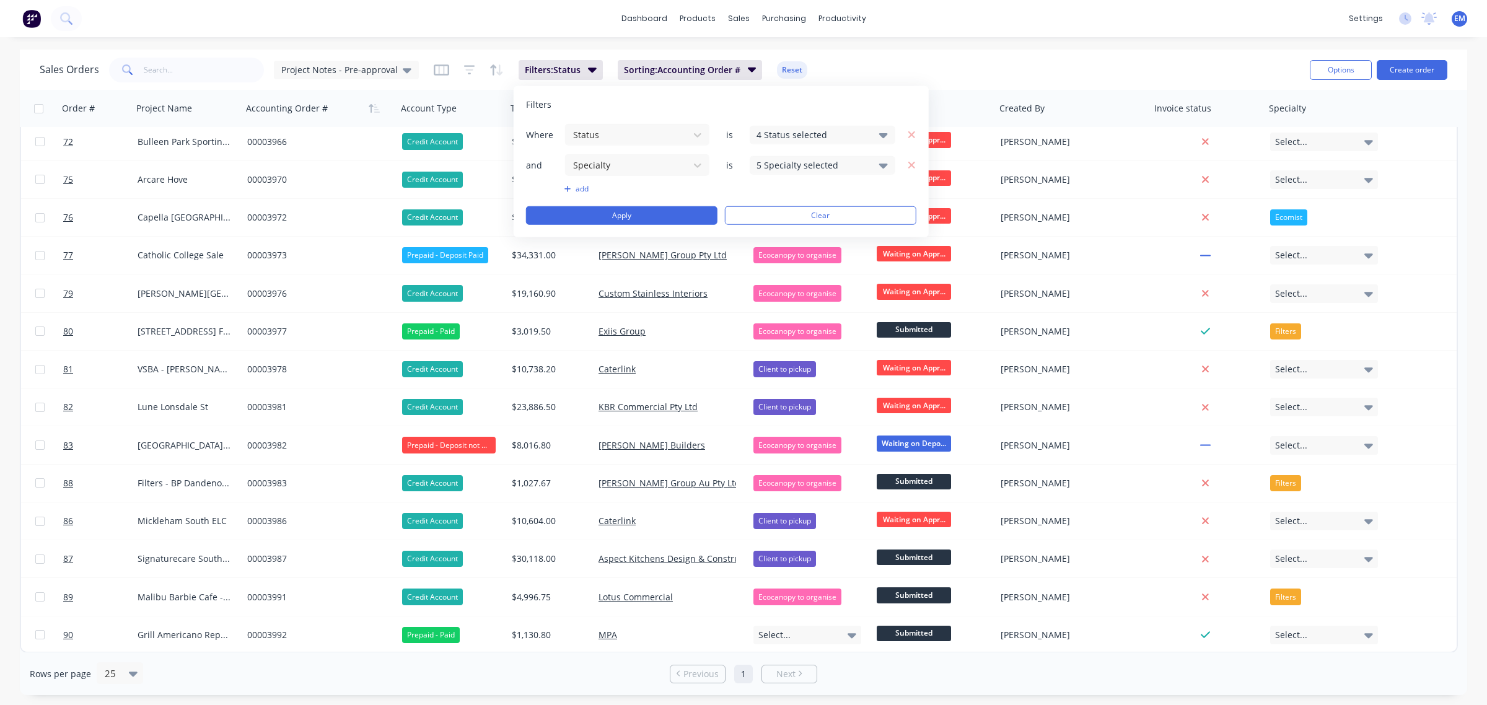
click at [849, 107] on div "Filters" at bounding box center [721, 105] width 390 height 12
click at [666, 214] on button "Apply" at bounding box center [621, 215] width 191 height 19
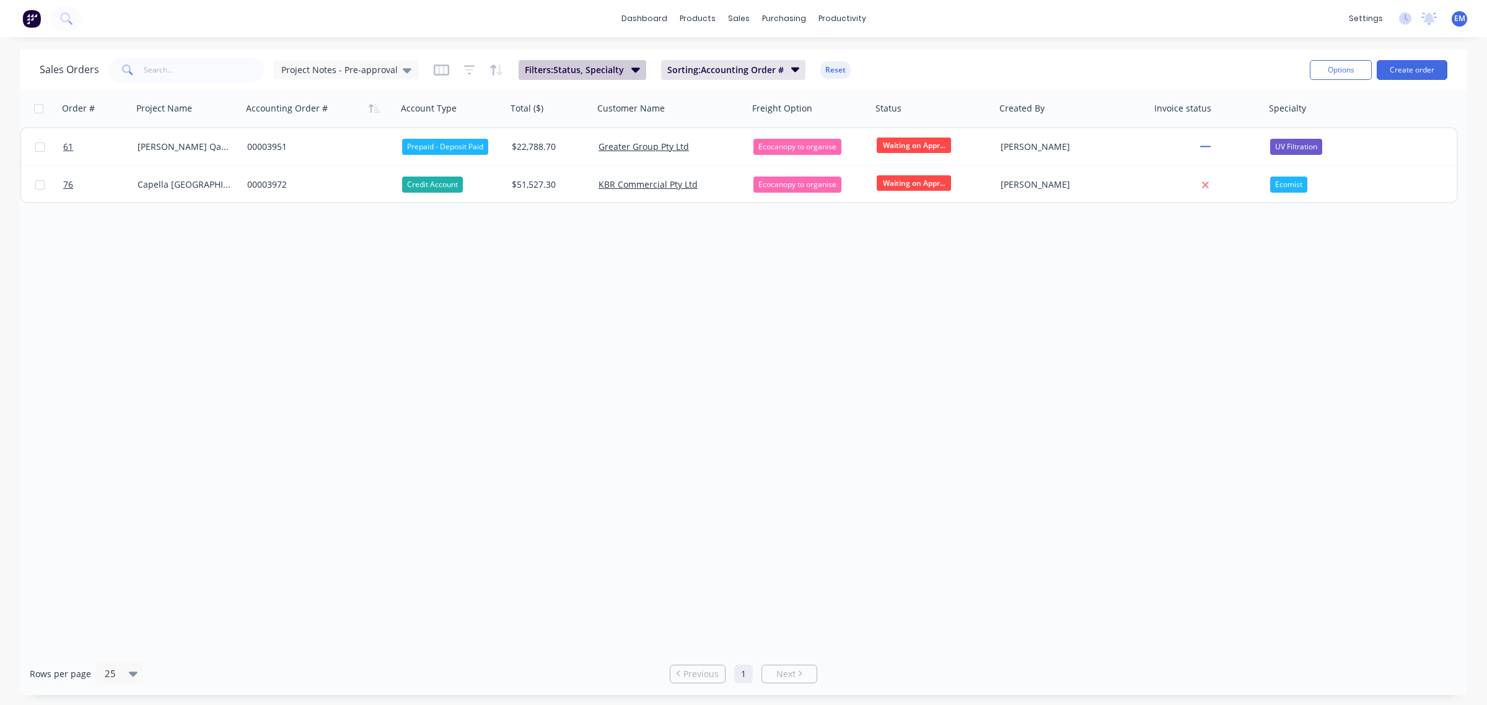
click at [631, 66] on icon "button" at bounding box center [635, 70] width 9 height 14
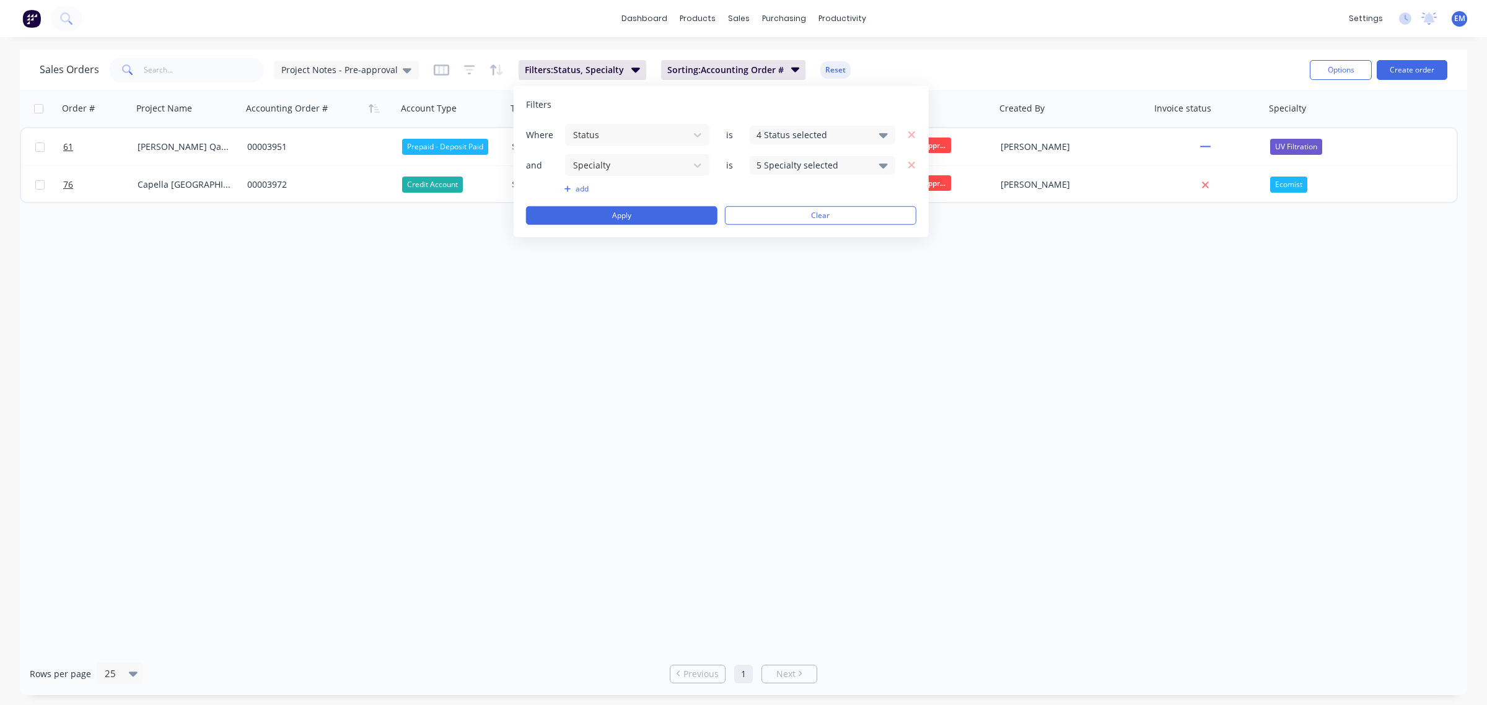
click at [784, 165] on div "5 Specialty selected" at bounding box center [813, 165] width 112 height 13
click at [910, 164] on icon "button" at bounding box center [911, 165] width 7 height 7
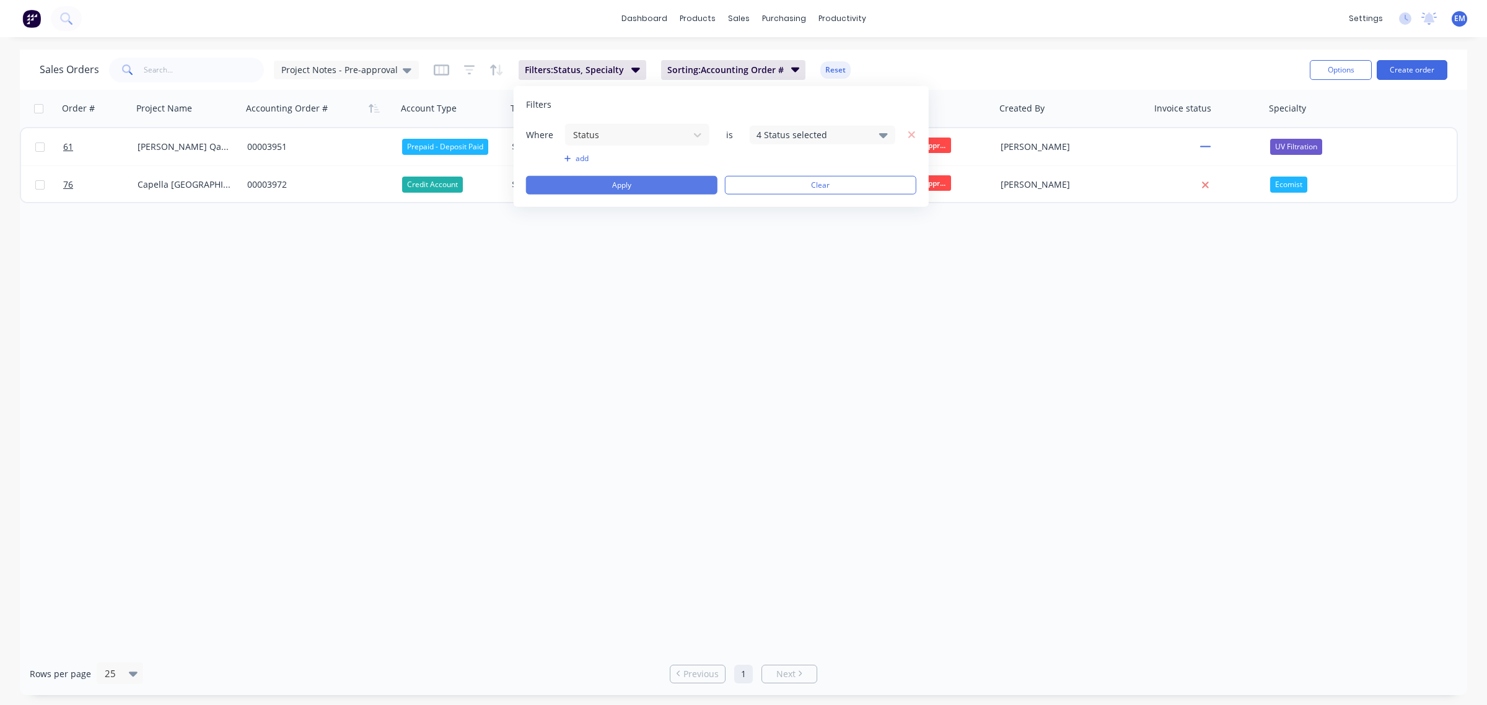
click at [672, 188] on button "Apply" at bounding box center [621, 185] width 191 height 19
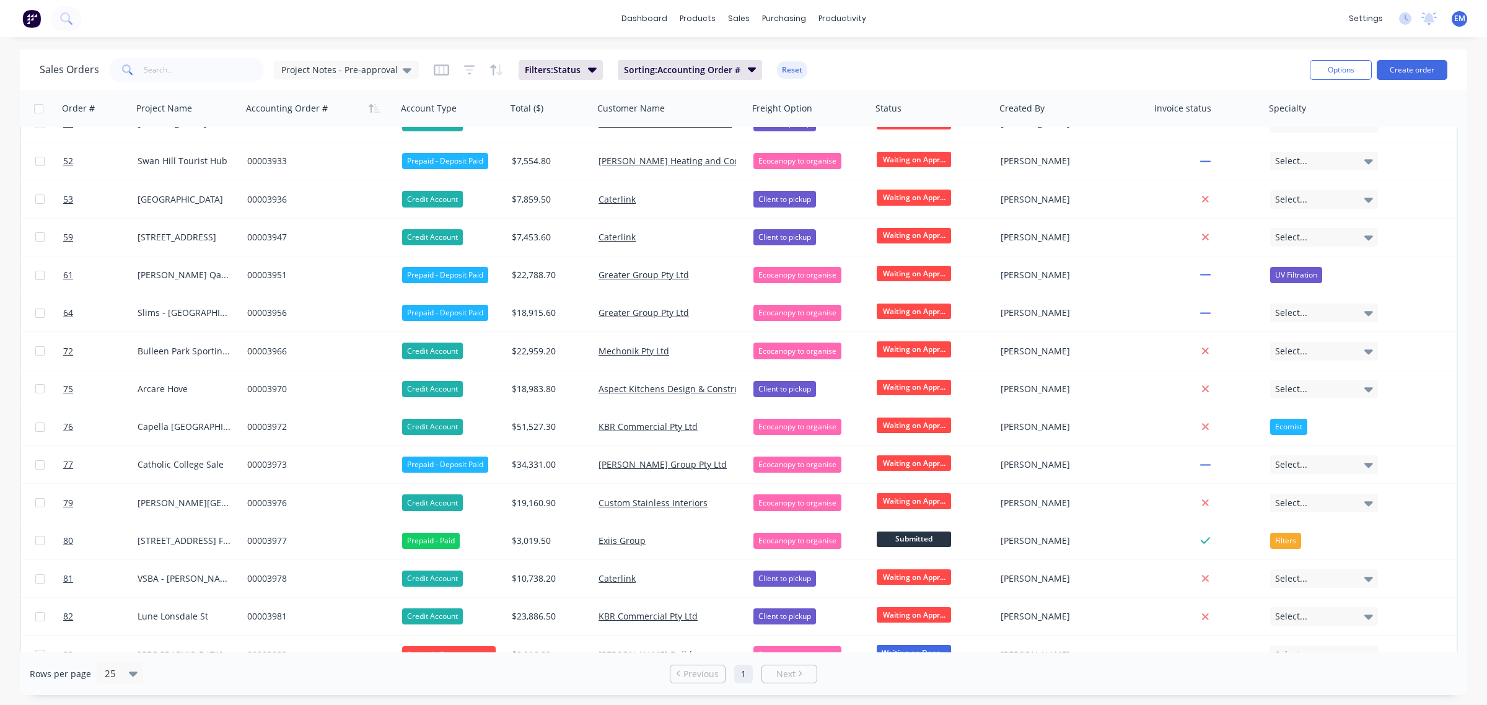
scroll to position [385, 0]
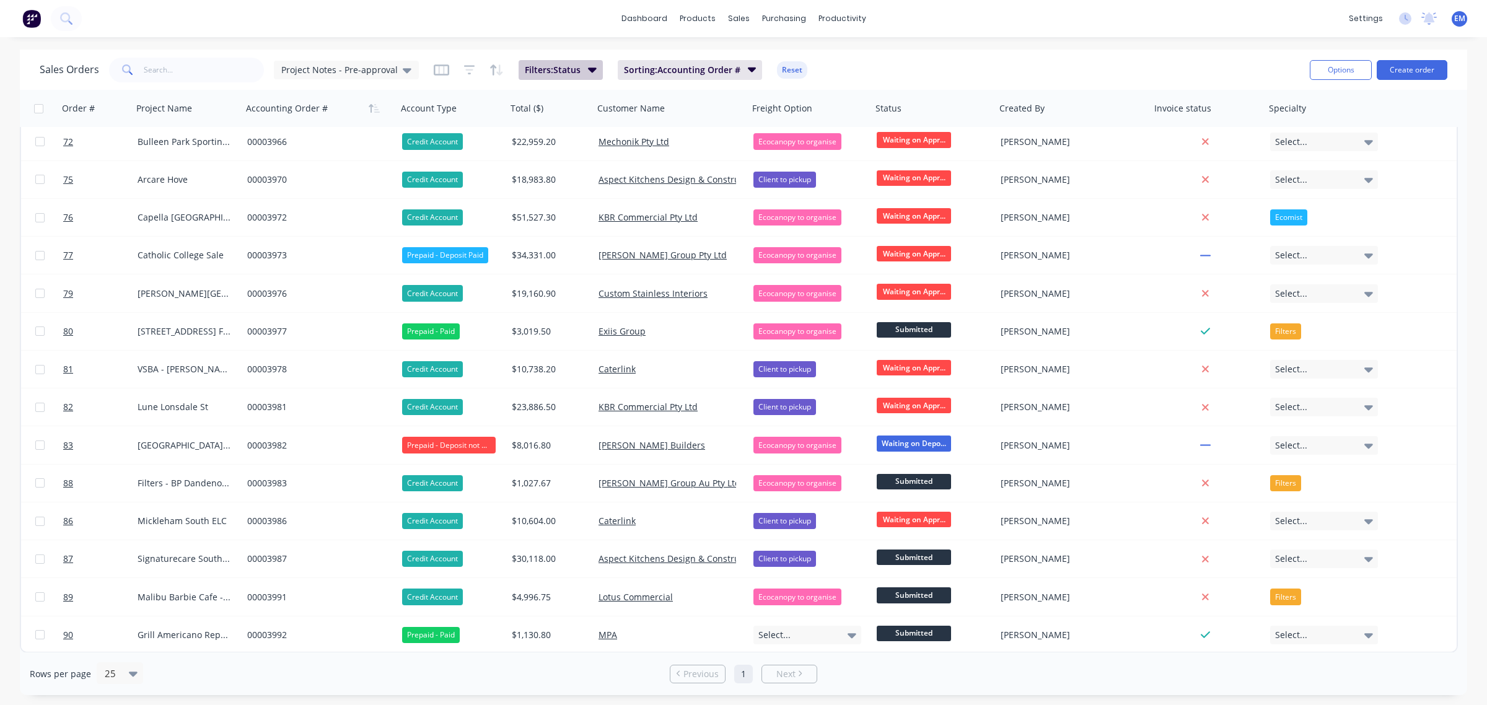
click at [568, 72] on span "Filters: Status" at bounding box center [553, 70] width 56 height 12
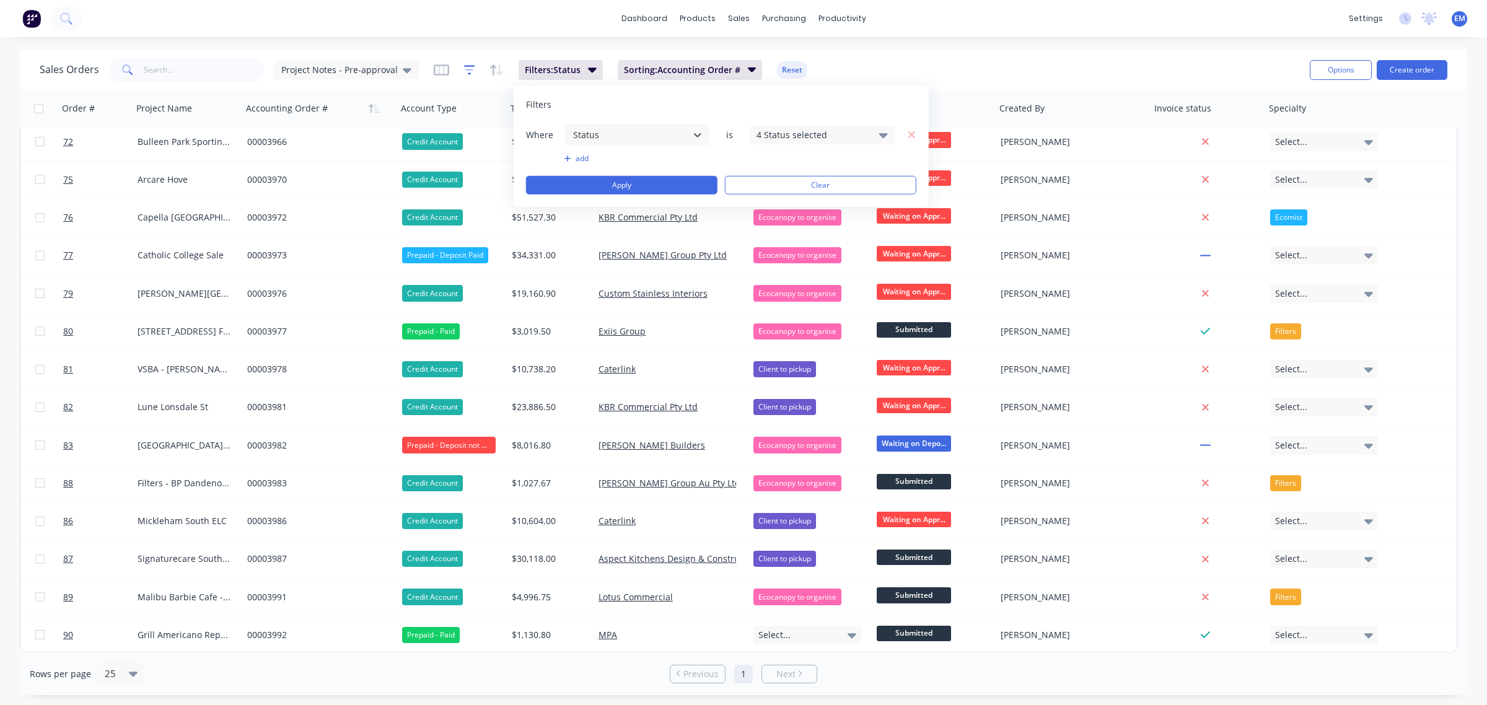
click at [465, 69] on icon "button" at bounding box center [469, 70] width 8 height 2
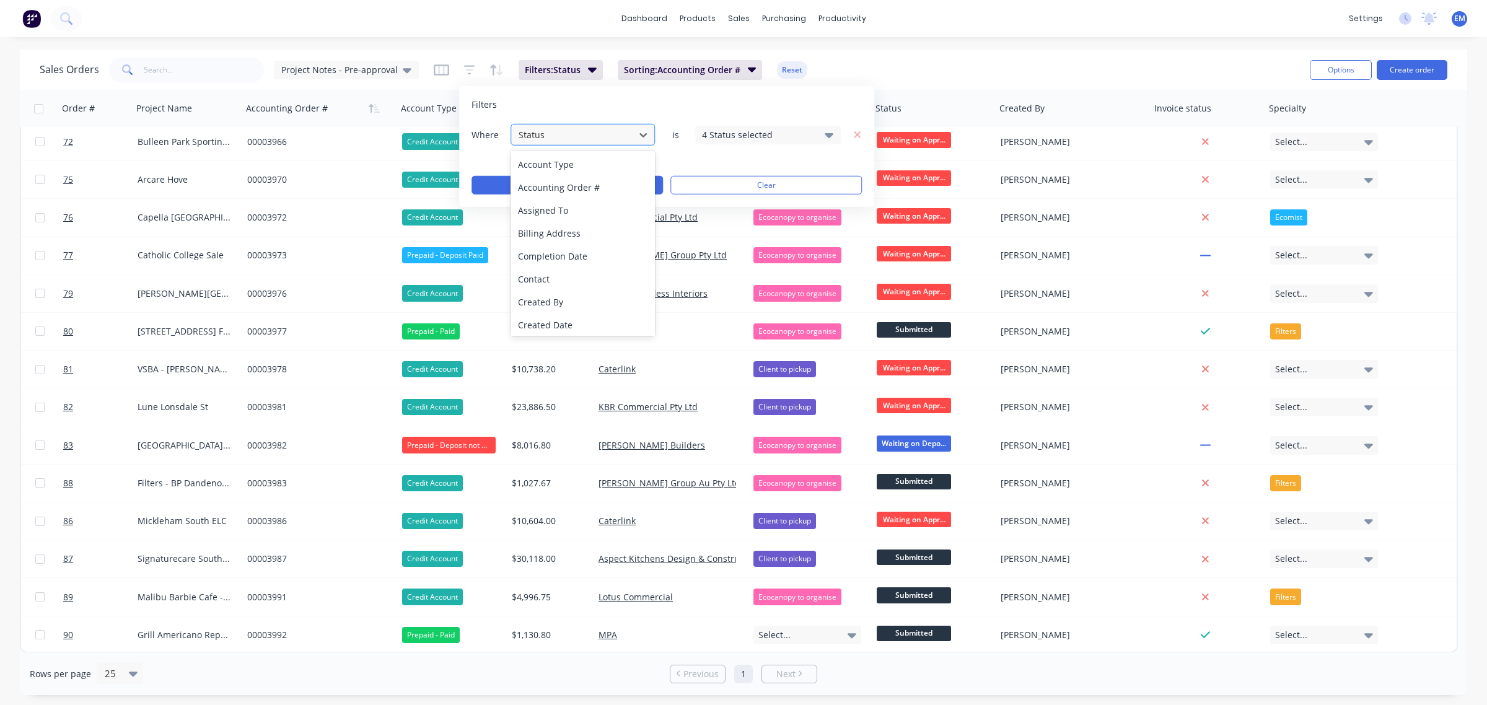
click at [558, 134] on div at bounding box center [572, 134] width 111 height 15
click at [668, 159] on div "add" at bounding box center [667, 159] width 390 height 10
click at [915, 72] on div "Sales Orders Project Notes - Pre-approval Filters: Status Sorting: Accounting O…" at bounding box center [670, 70] width 1260 height 30
